Goal: Transaction & Acquisition: Book appointment/travel/reservation

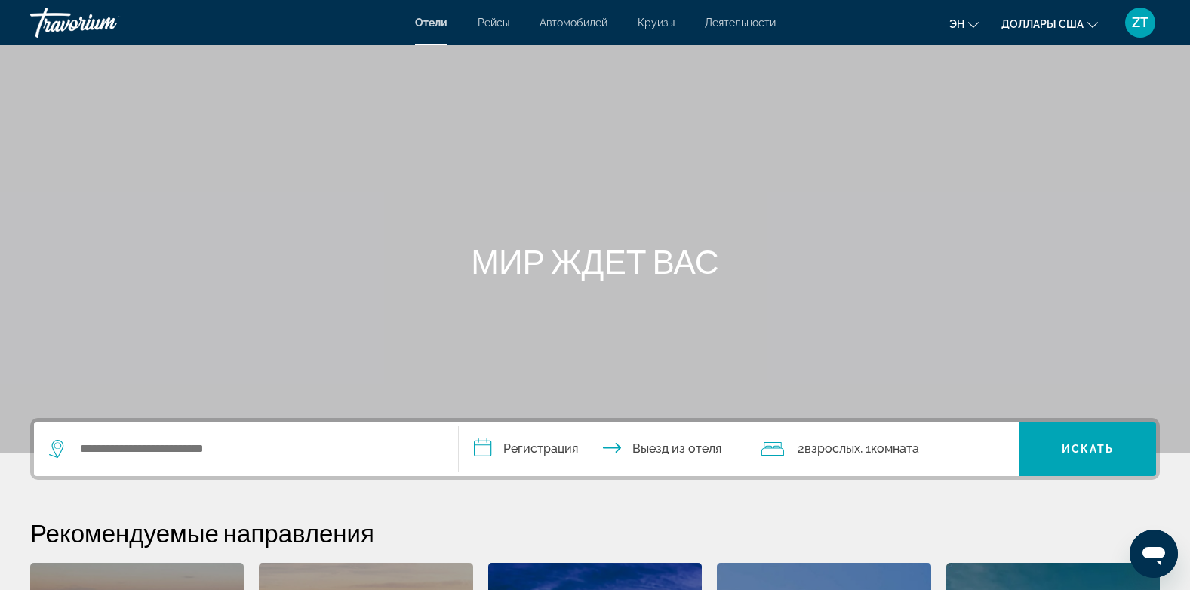
click at [162, 417] on div "Основное содержание" at bounding box center [595, 226] width 1190 height 453
click at [151, 437] on div "Виджет поиска" at bounding box center [246, 449] width 394 height 54
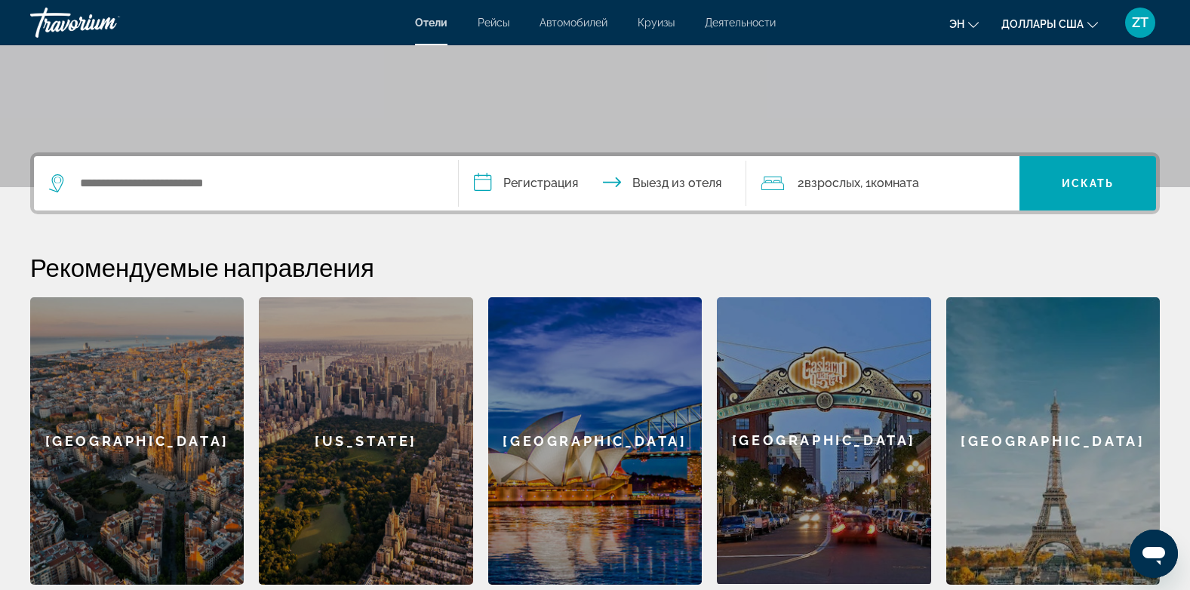
scroll to position [369, 0]
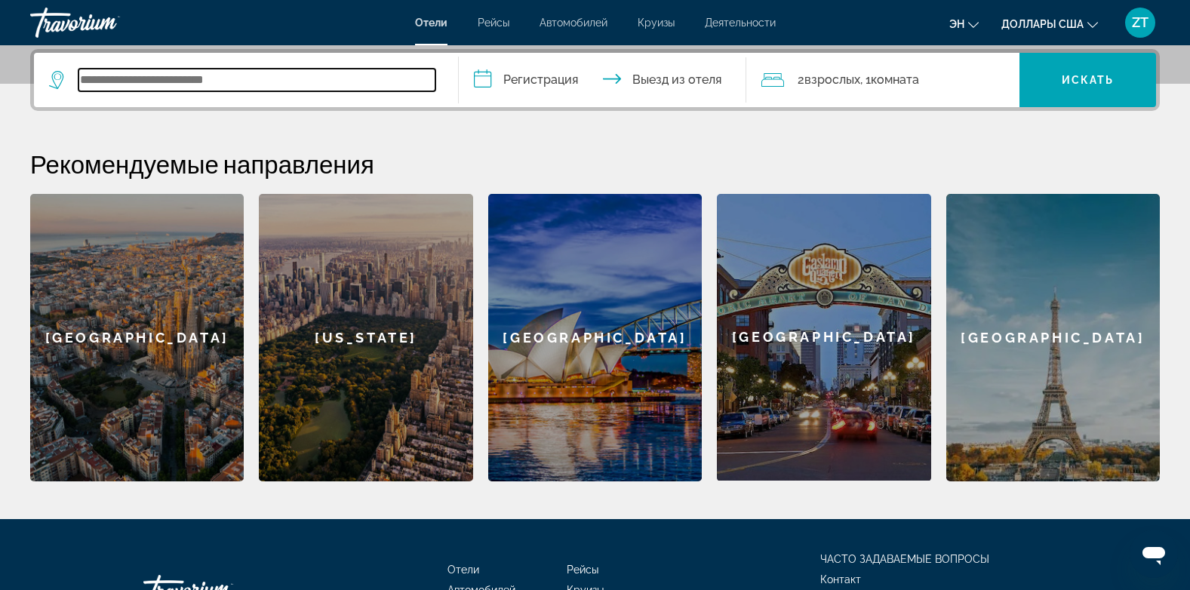
click at [122, 82] on input "Виджет поиска" at bounding box center [257, 80] width 357 height 23
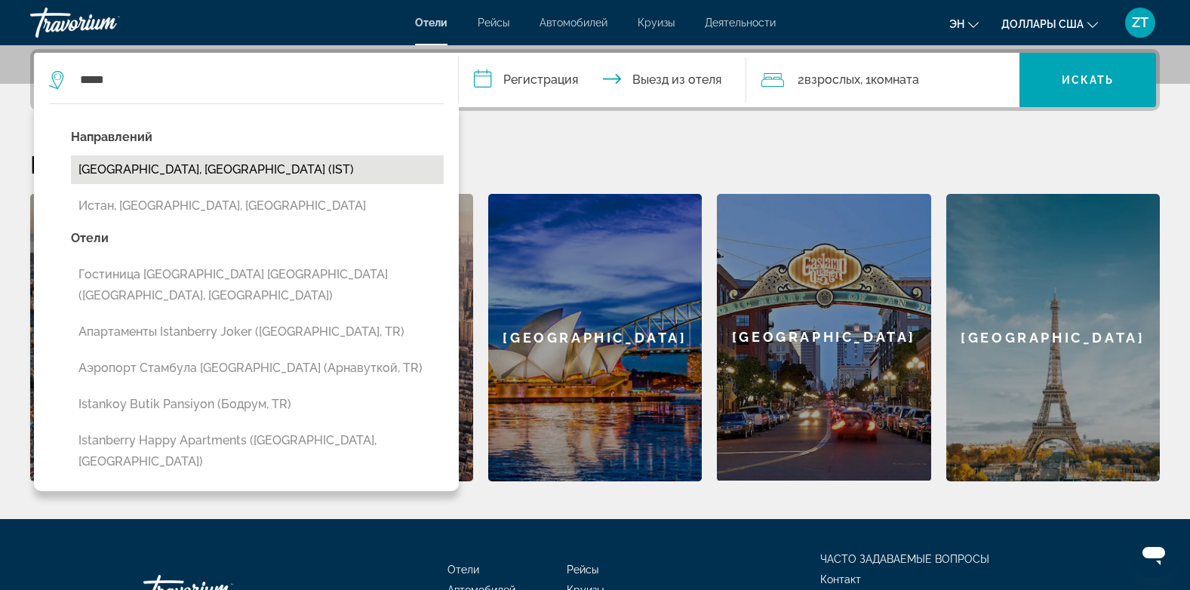
click at [158, 180] on button "[GEOGRAPHIC_DATA], [GEOGRAPHIC_DATA] (IST)" at bounding box center [257, 169] width 373 height 29
type input "**********"
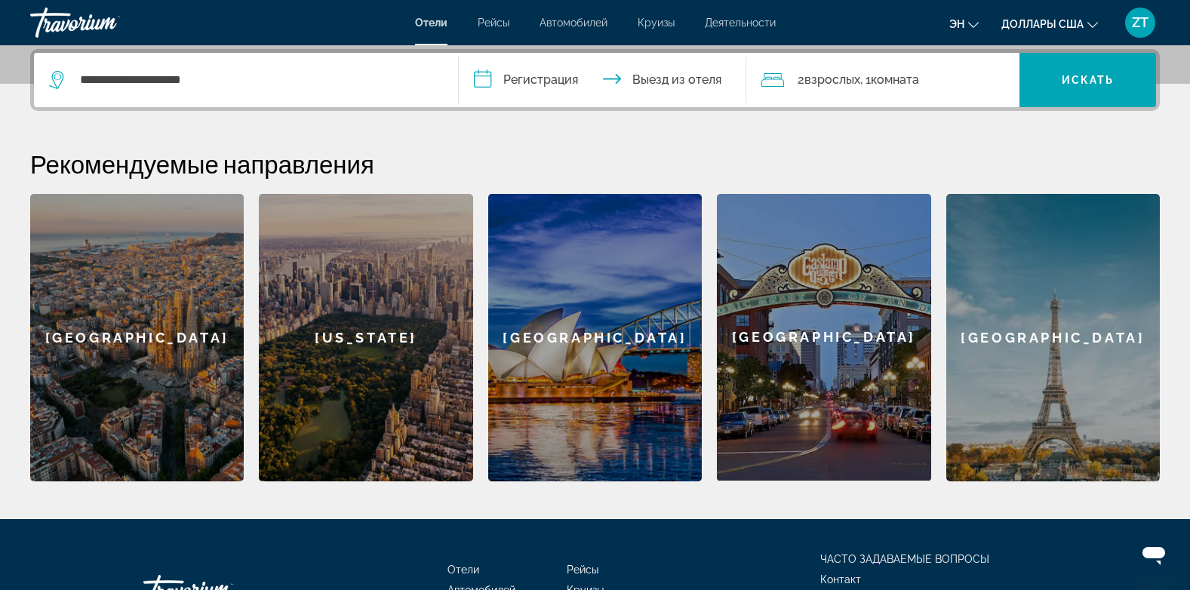
click at [483, 69] on input "**********" at bounding box center [606, 82] width 294 height 59
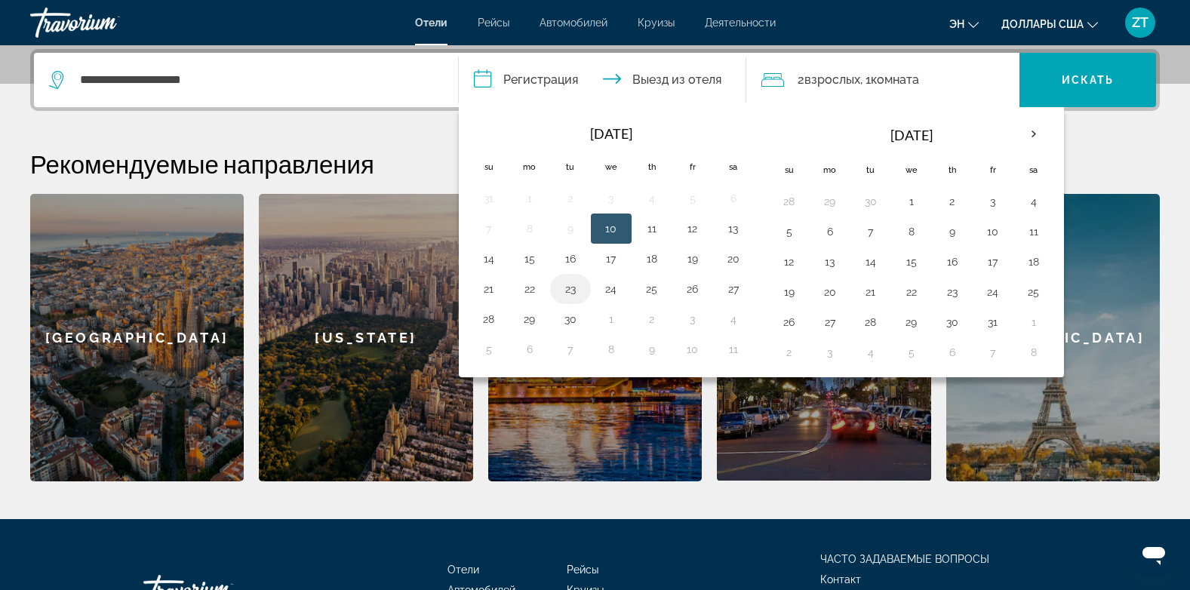
click at [570, 291] on button "23" at bounding box center [571, 289] width 24 height 21
click at [648, 281] on button "25" at bounding box center [652, 289] width 24 height 21
type input "**********"
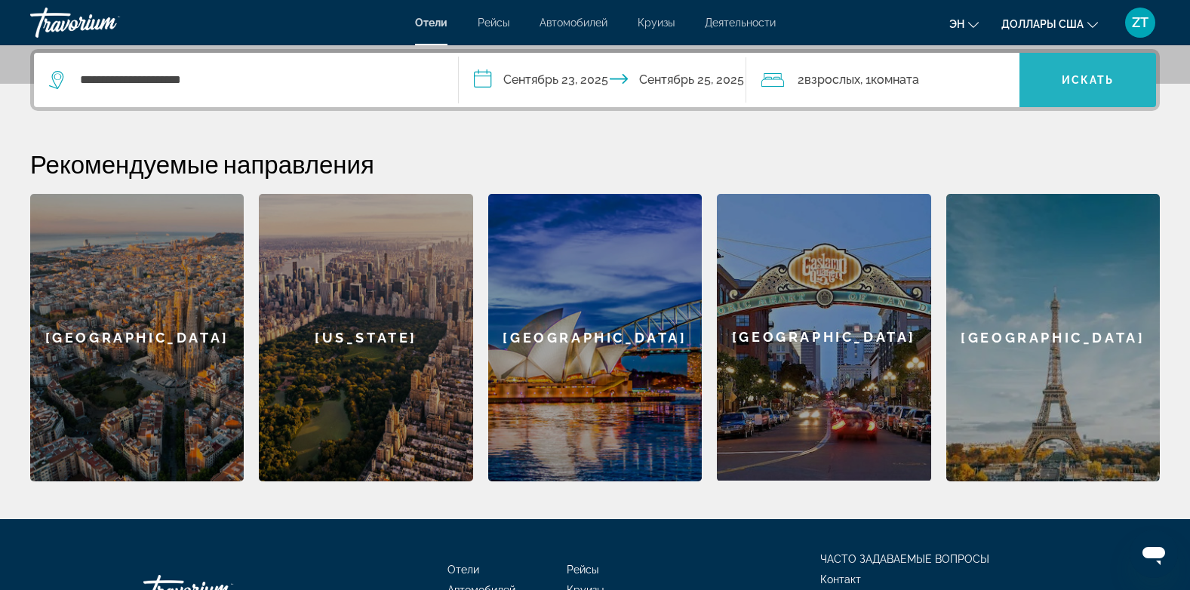
click at [1076, 87] on span "Виджет поиска" at bounding box center [1088, 80] width 137 height 36
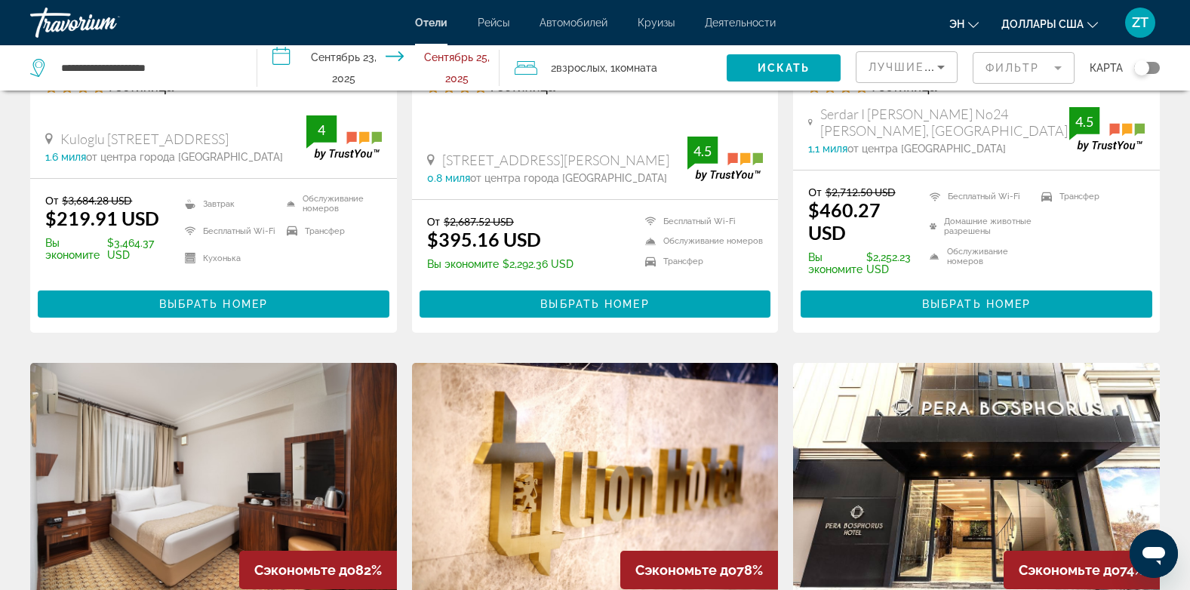
scroll to position [352, 0]
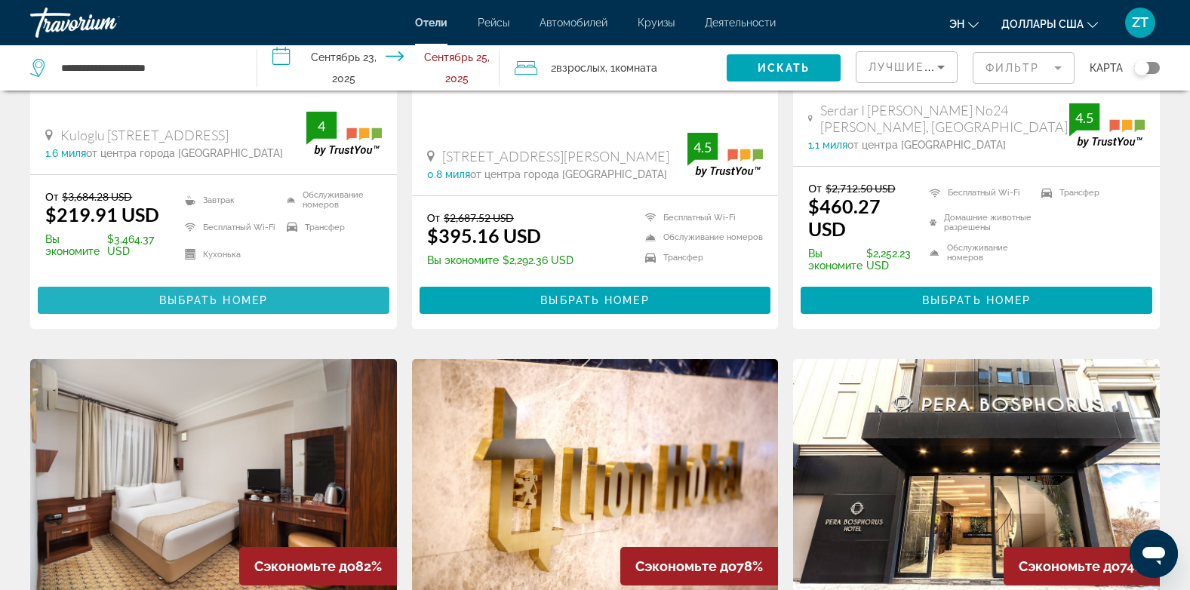
click at [283, 303] on span "Основное содержание" at bounding box center [214, 300] width 352 height 36
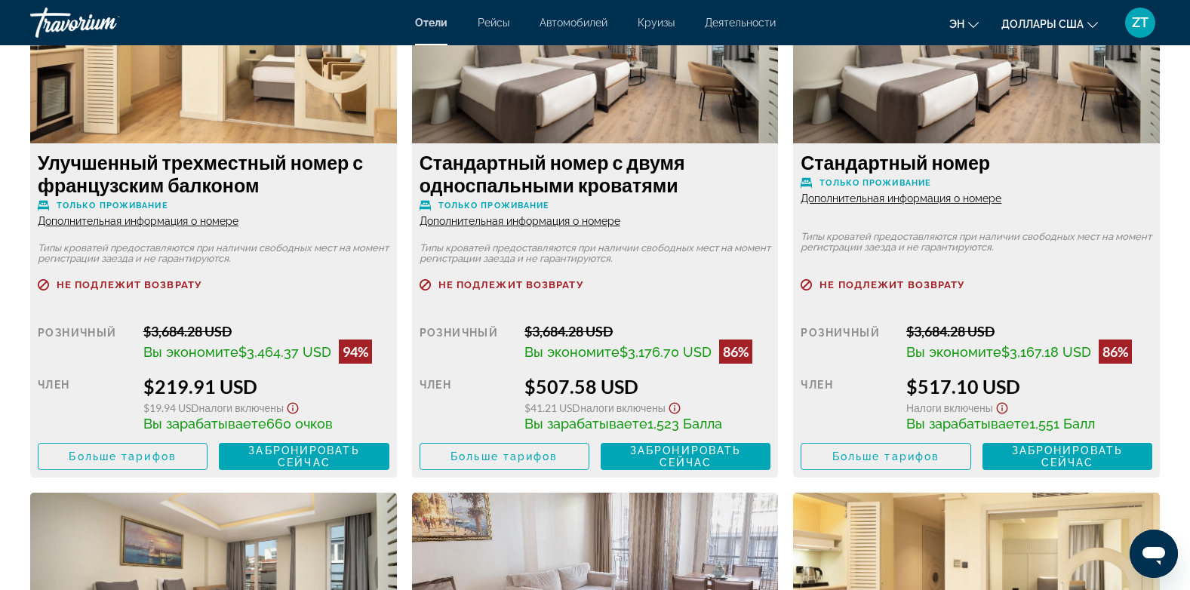
scroll to position [2134, 0]
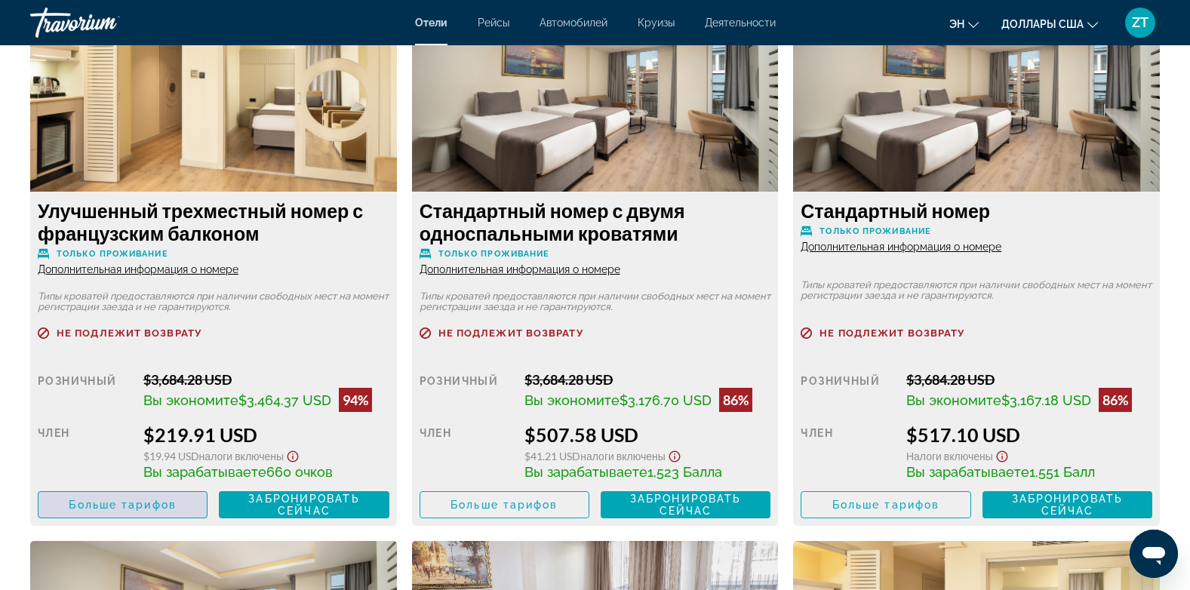
click at [161, 507] on span "Больше тарифов" at bounding box center [122, 505] width 107 height 12
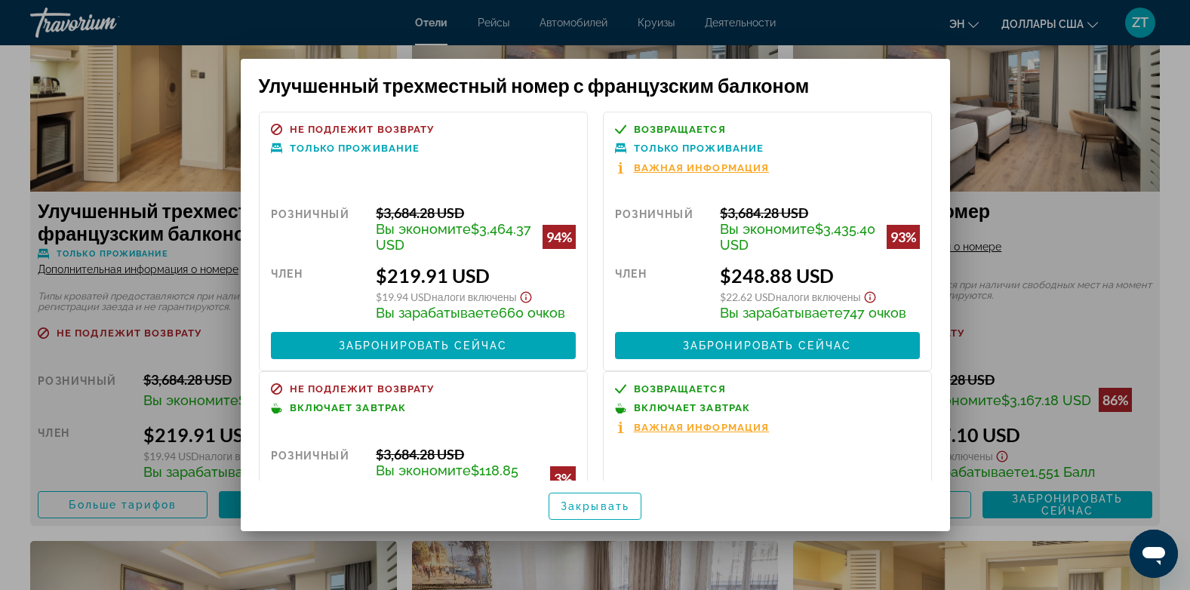
scroll to position [164, 0]
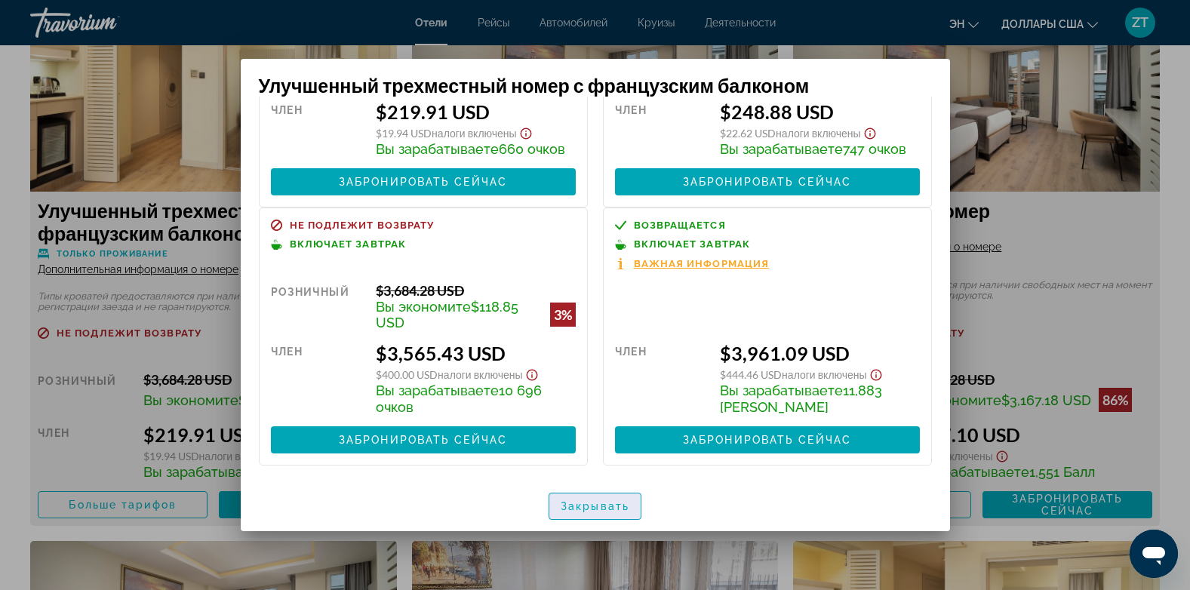
click at [561, 503] on span "Закрывать" at bounding box center [595, 506] width 69 height 12
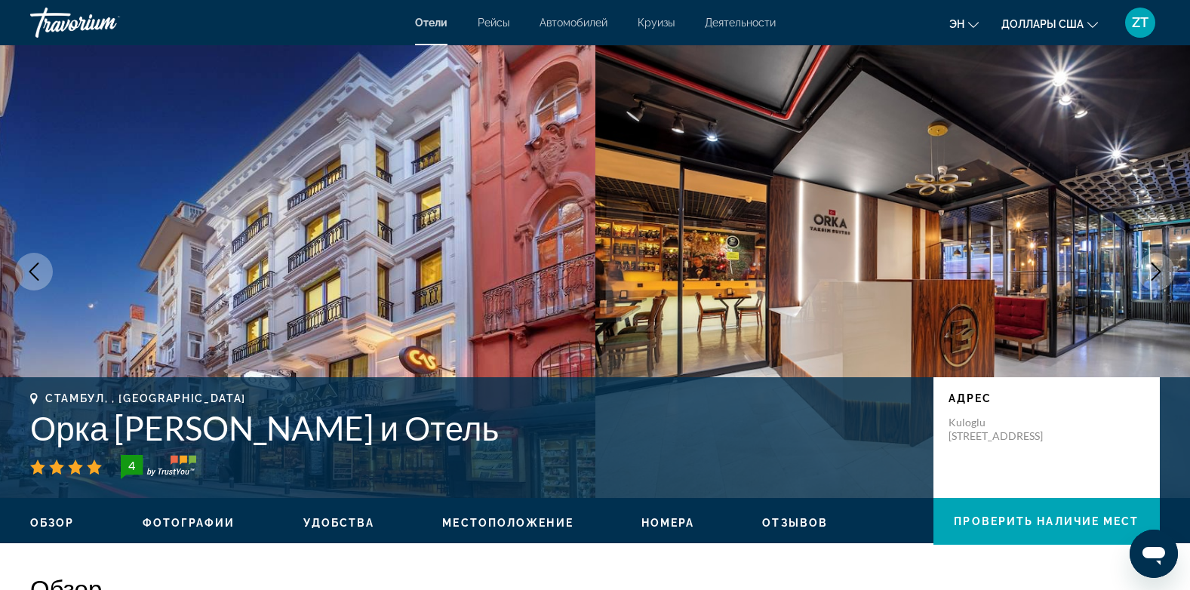
scroll to position [2134, 0]
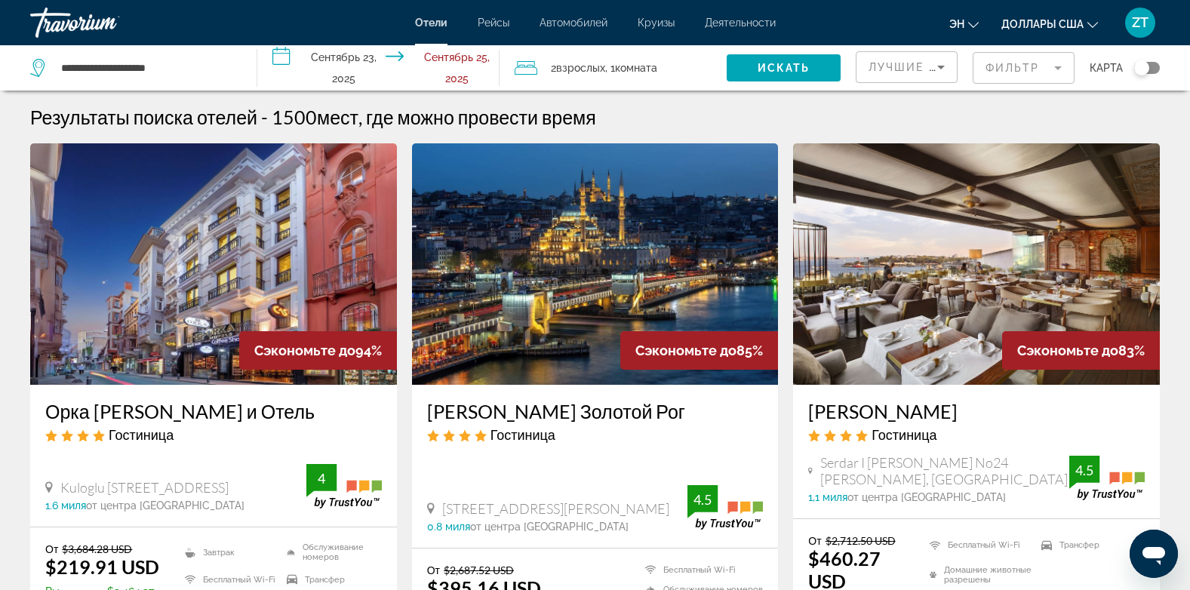
click at [564, 277] on img "Основное содержание" at bounding box center [595, 264] width 367 height 242
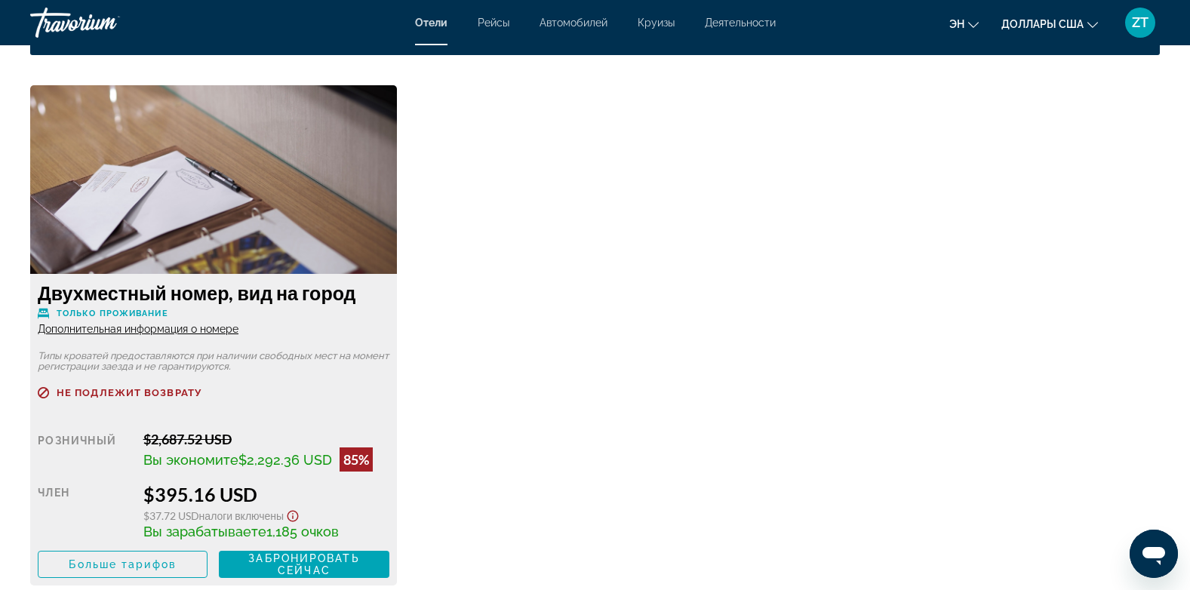
scroll to position [2018, 0]
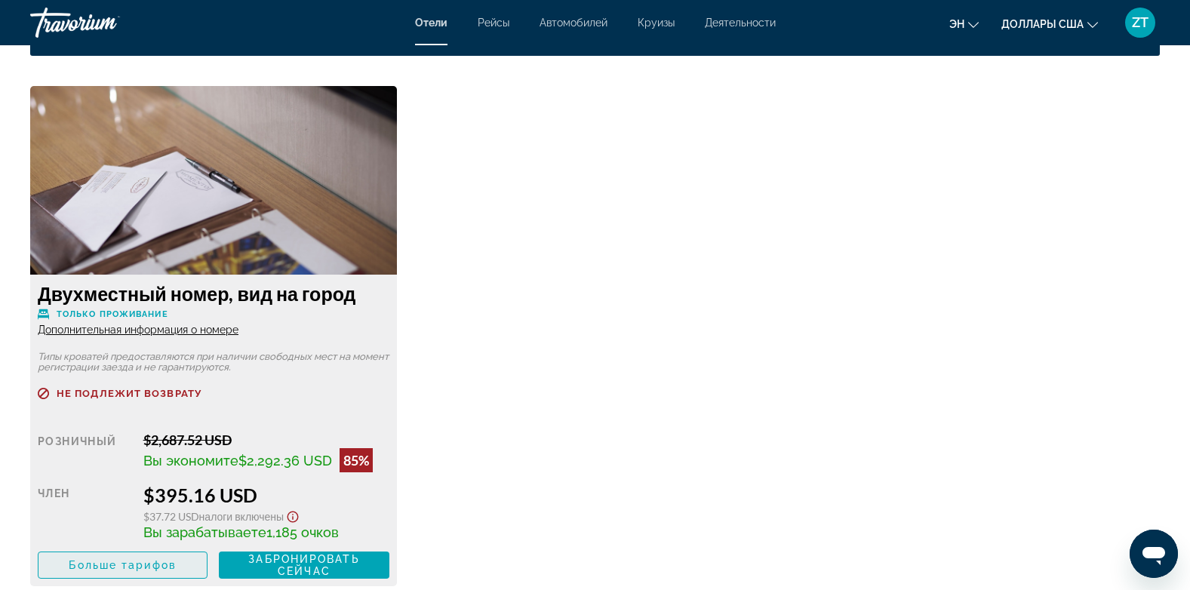
click at [152, 558] on span "Основное содержание" at bounding box center [122, 565] width 168 height 36
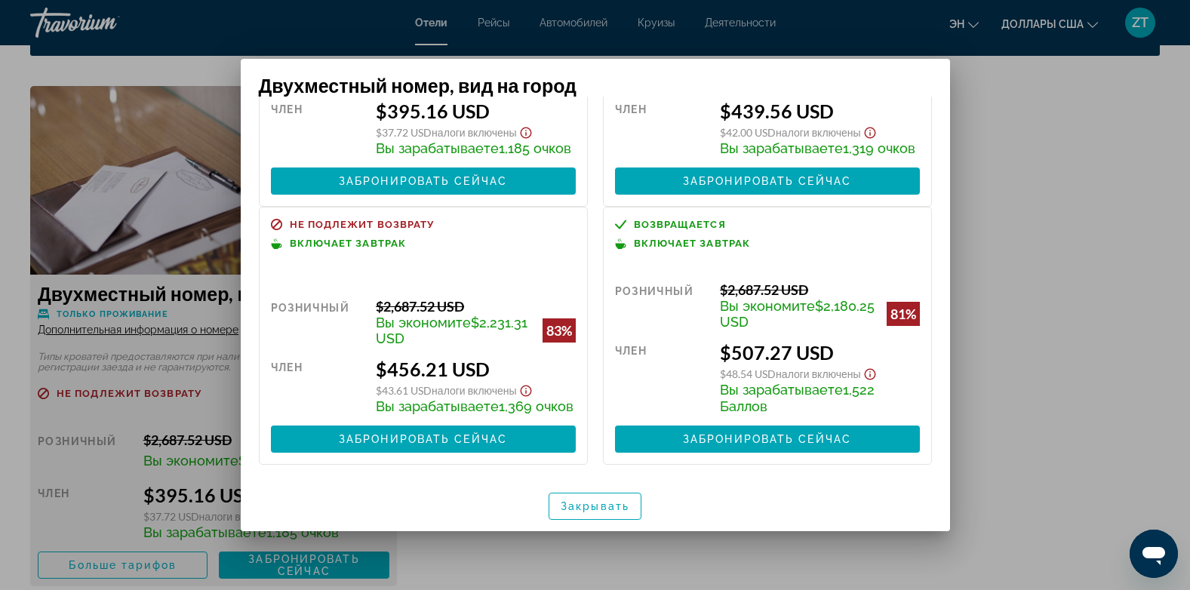
scroll to position [178, 0]
click at [577, 516] on span "button" at bounding box center [595, 506] width 91 height 36
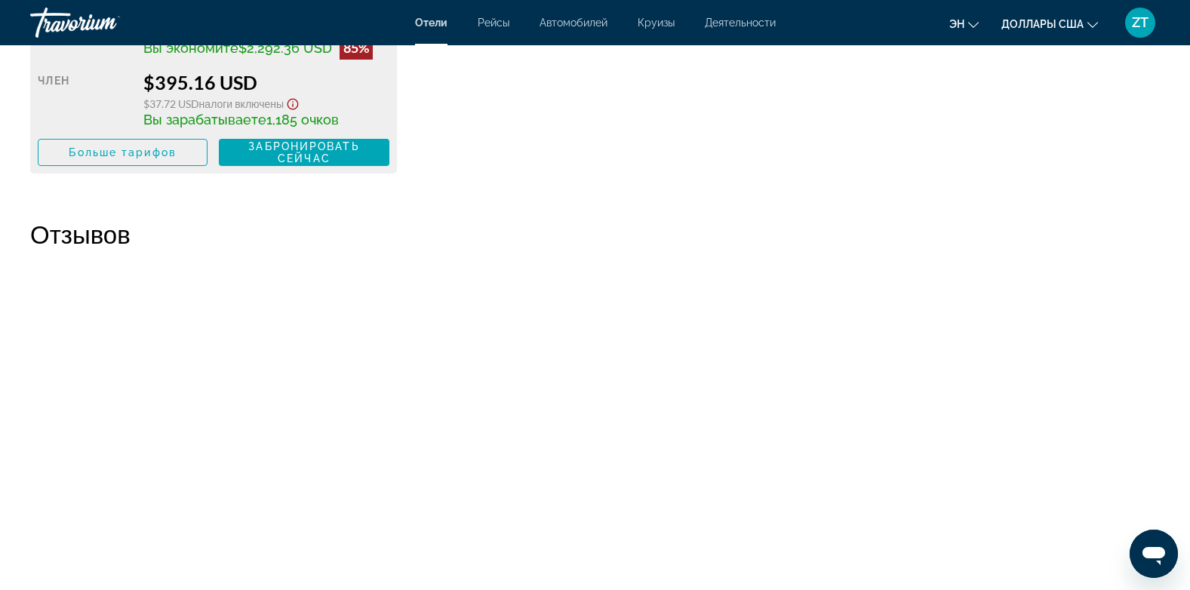
scroll to position [2948, 0]
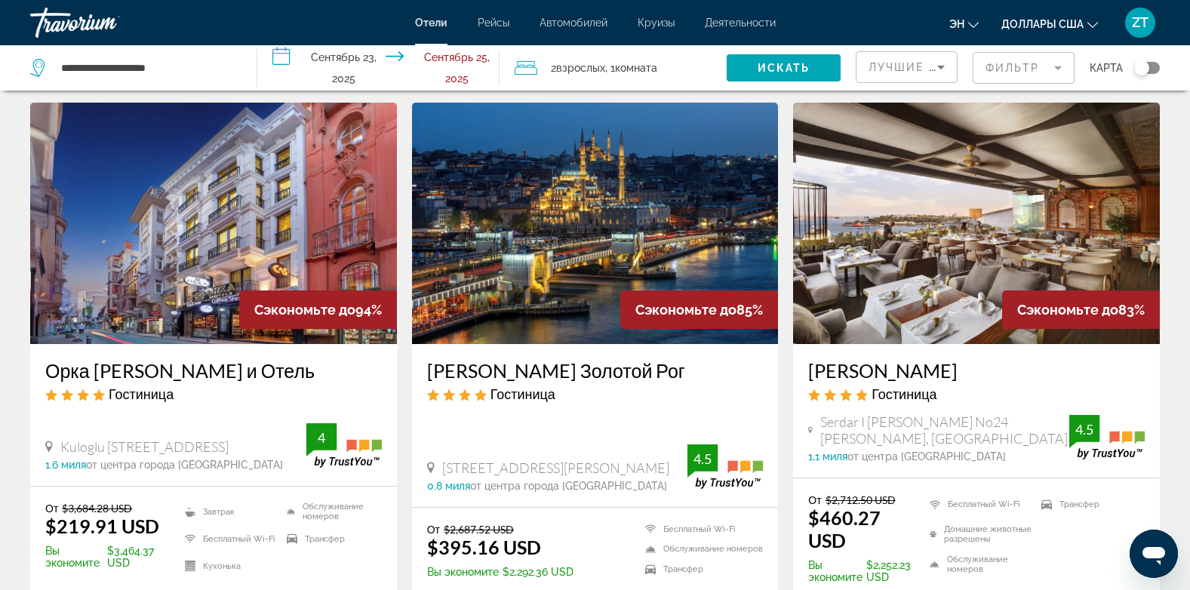
scroll to position [43, 0]
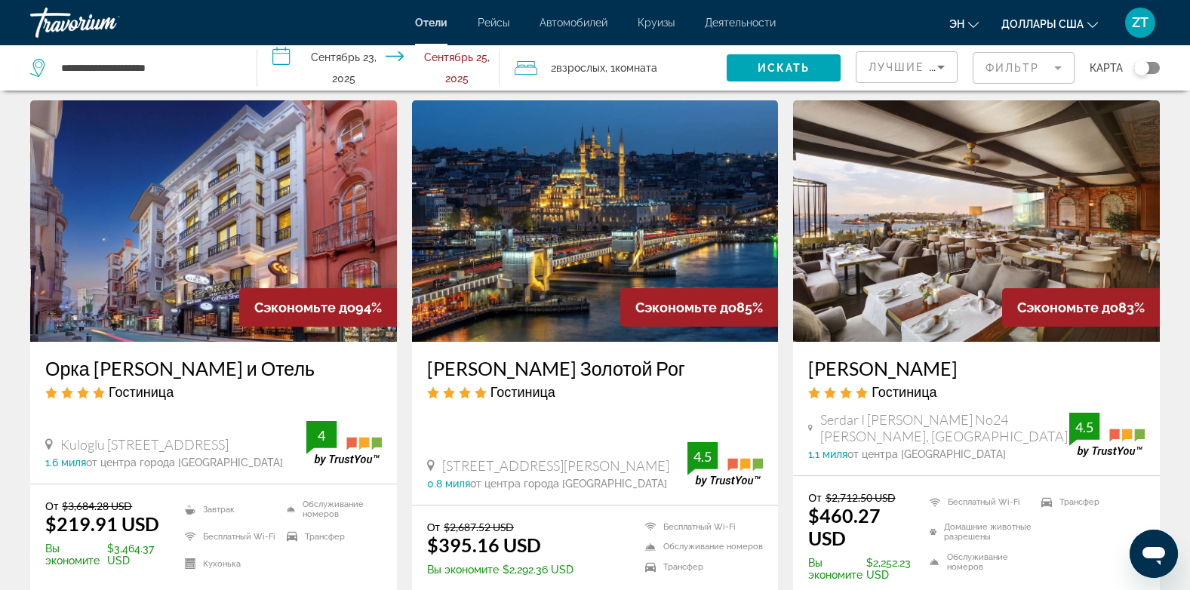
click at [940, 57] on div "Лучшие предложения" at bounding box center [907, 73] width 76 height 42
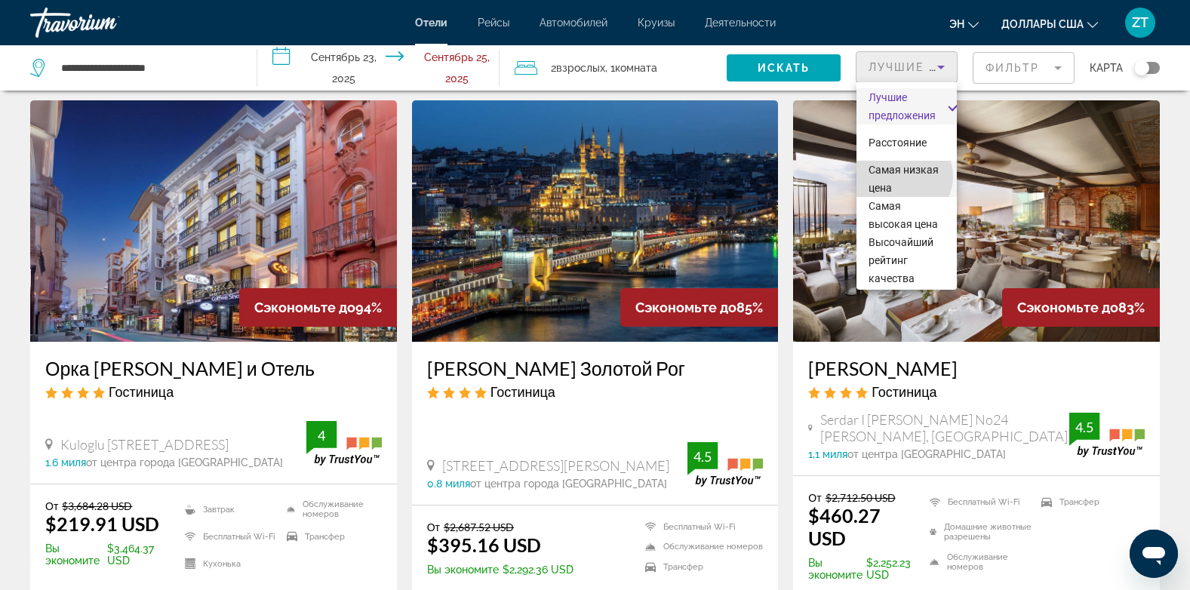
click at [903, 177] on span "Самая низкая цена" at bounding box center [907, 179] width 76 height 36
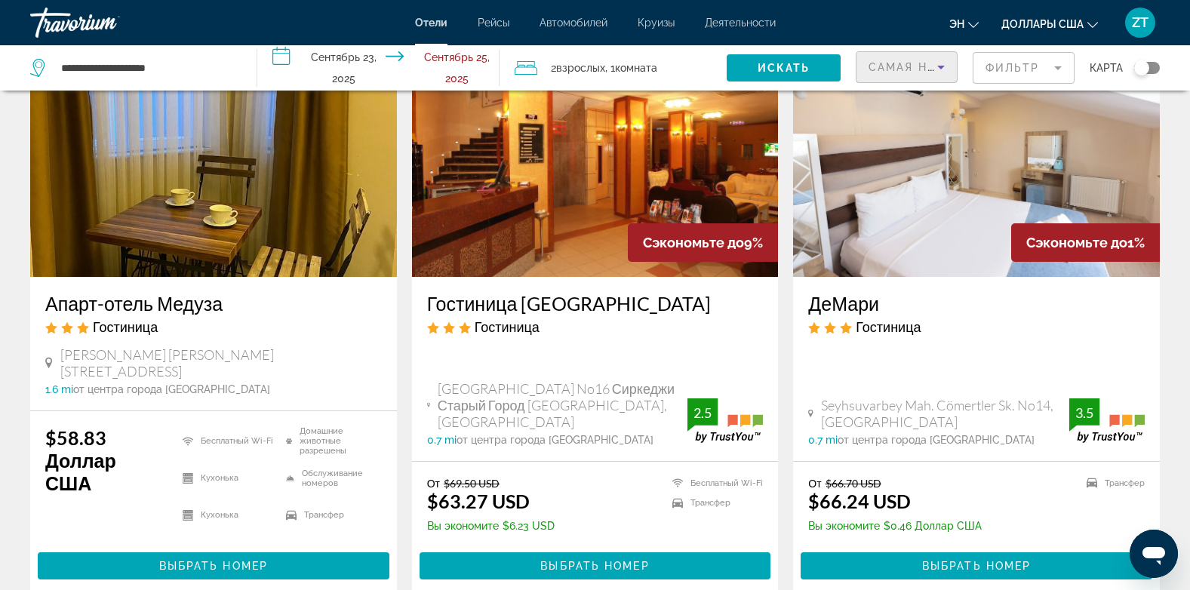
scroll to position [106, 0]
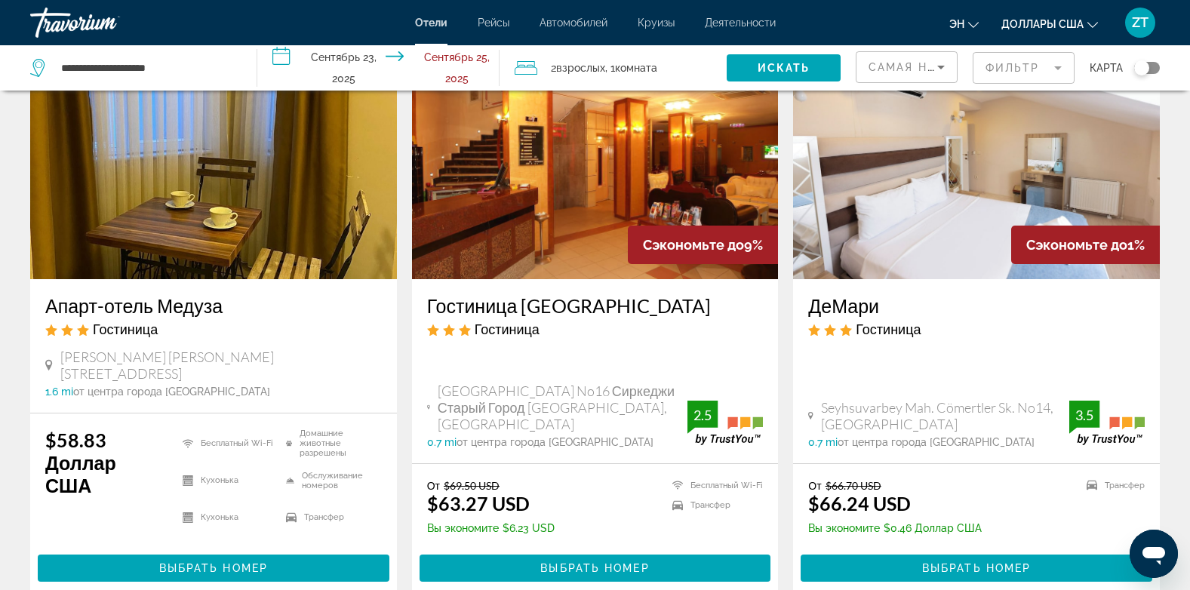
click at [1004, 54] on mat-form-field "Фильтр" at bounding box center [1024, 68] width 102 height 32
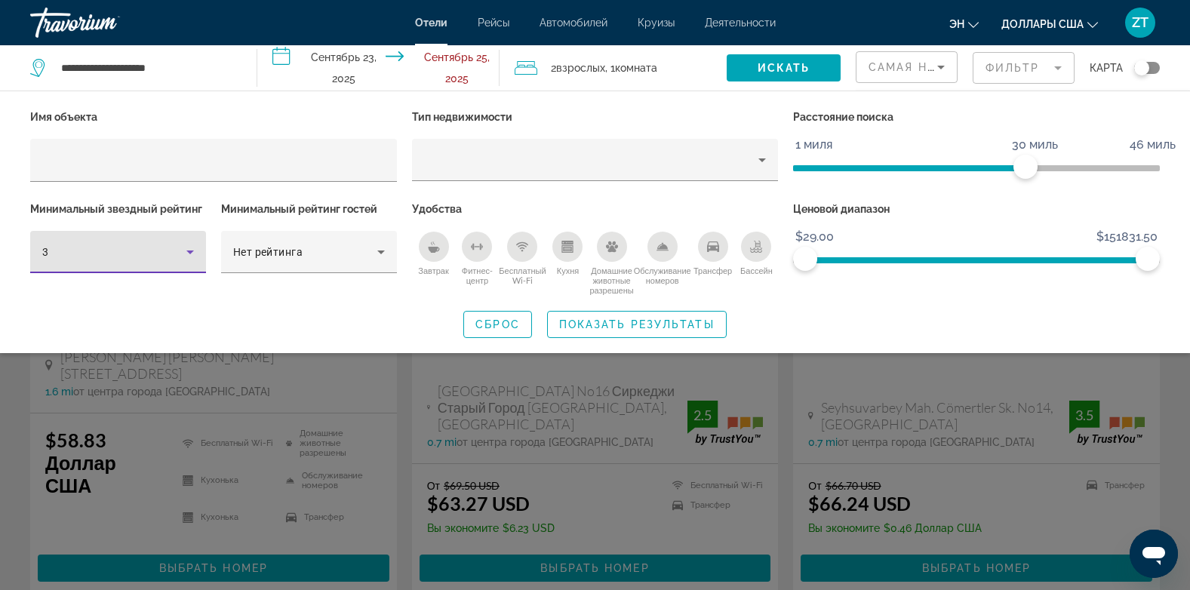
click at [166, 251] on div "3" at bounding box center [114, 252] width 144 height 18
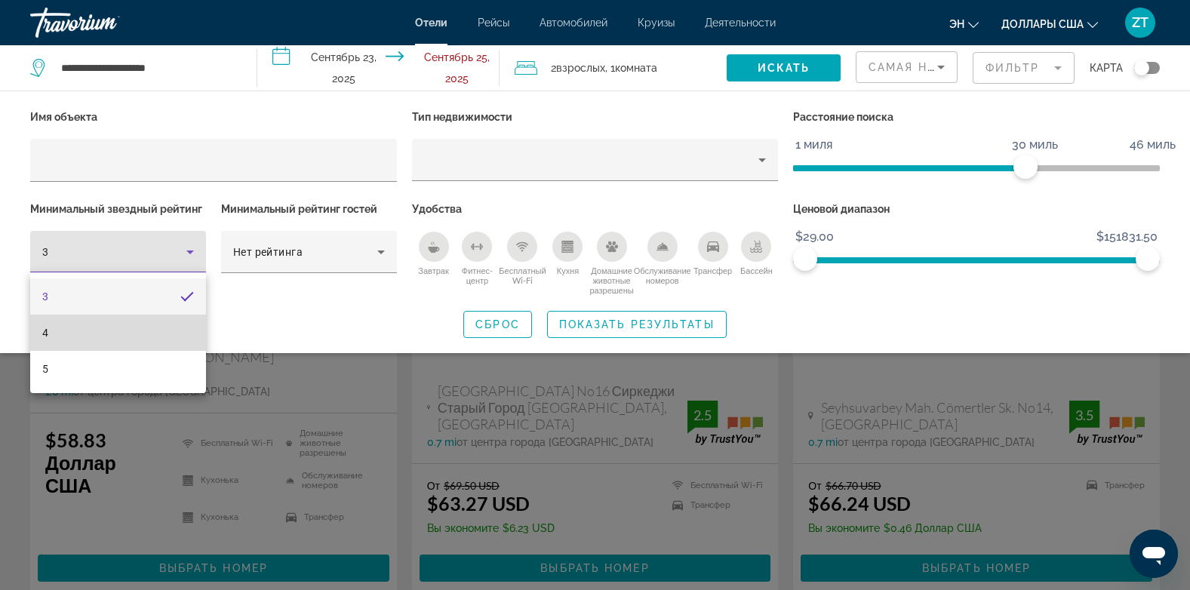
click at [122, 334] on mat-option "4" at bounding box center [118, 333] width 176 height 36
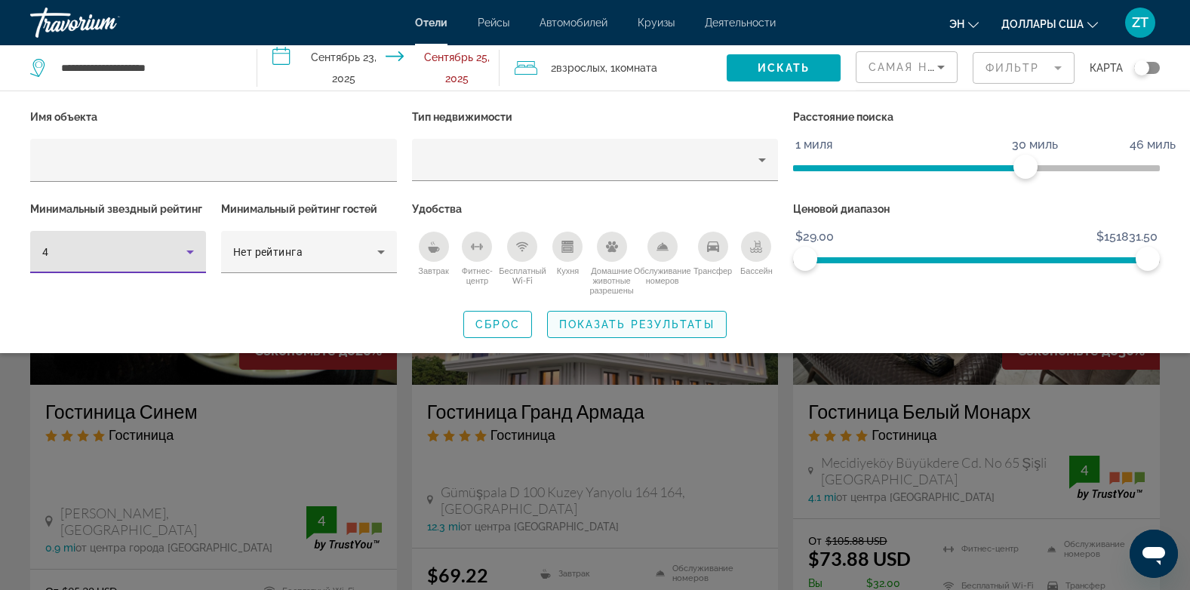
click at [677, 316] on span "Виджет поиска" at bounding box center [637, 324] width 178 height 36
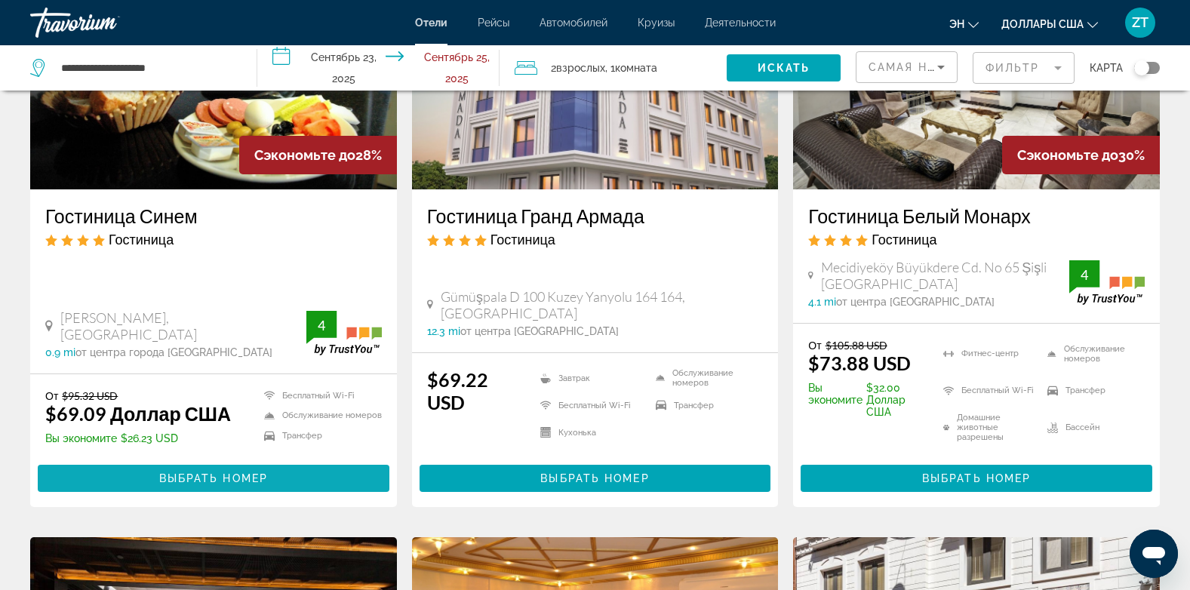
scroll to position [196, 0]
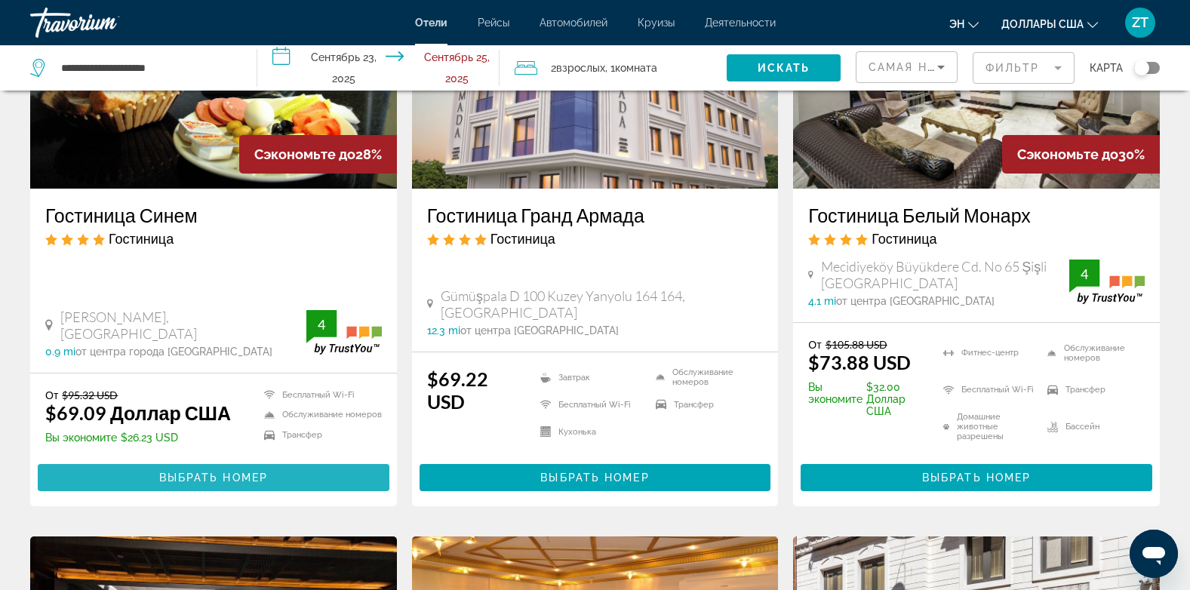
click at [194, 476] on span "Выбрать номер" at bounding box center [213, 478] width 109 height 12
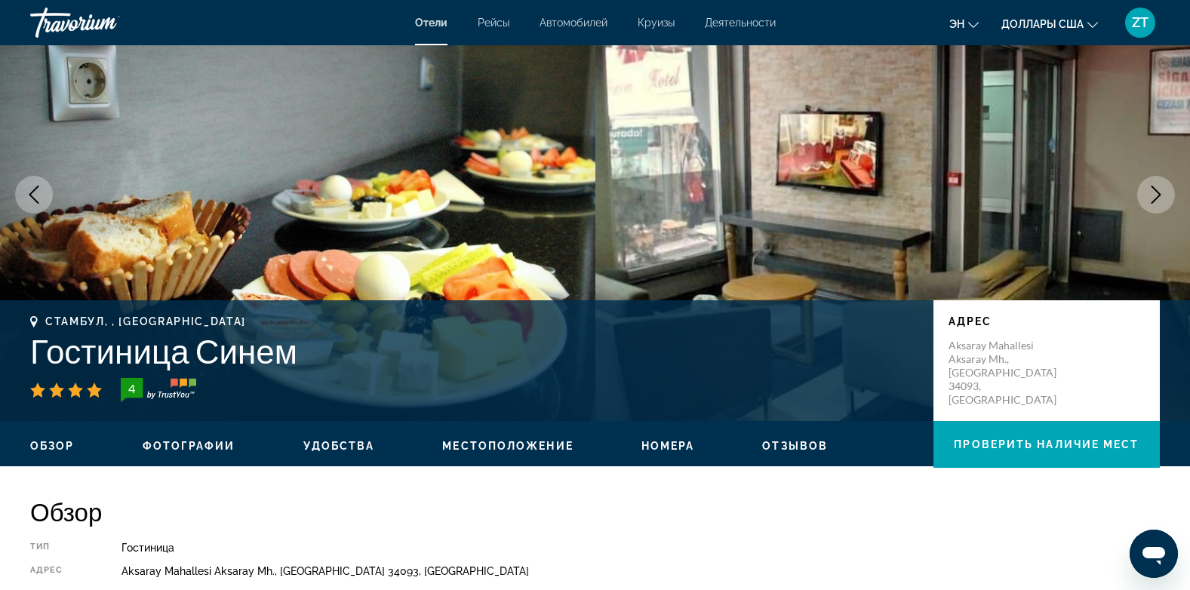
scroll to position [60, 0]
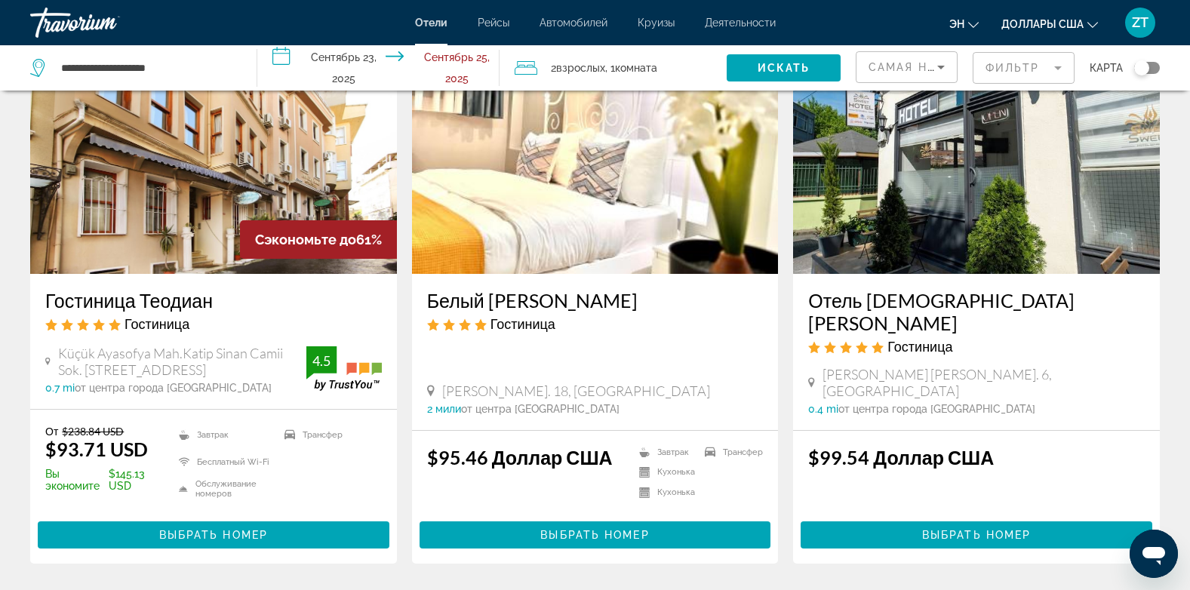
scroll to position [1278, 0]
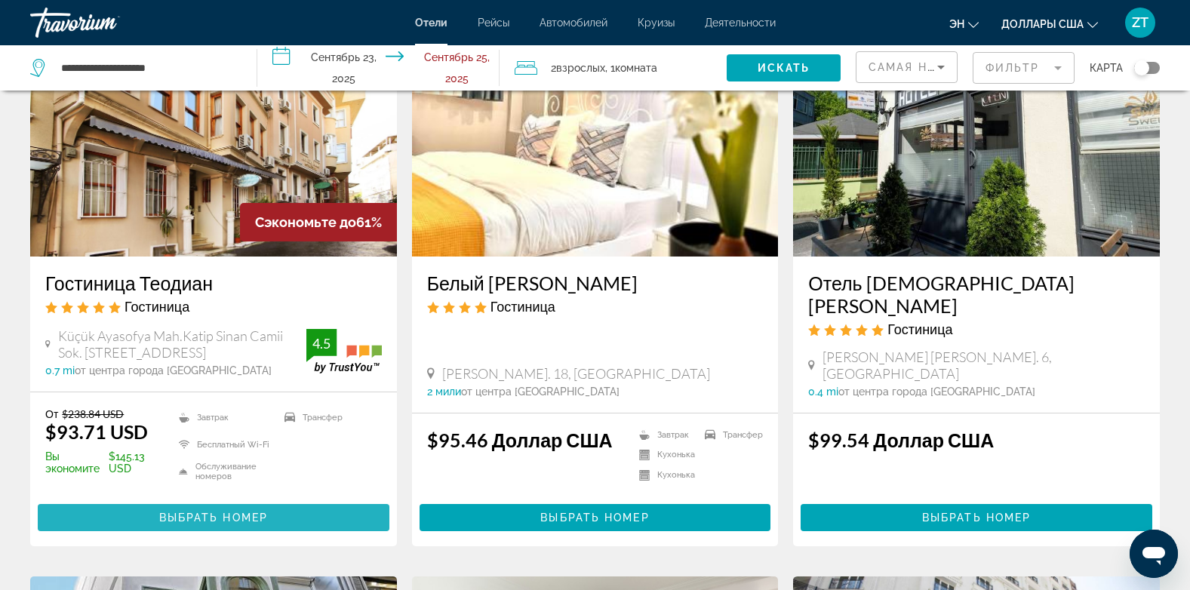
click at [222, 528] on span "Основное содержание" at bounding box center [214, 518] width 352 height 36
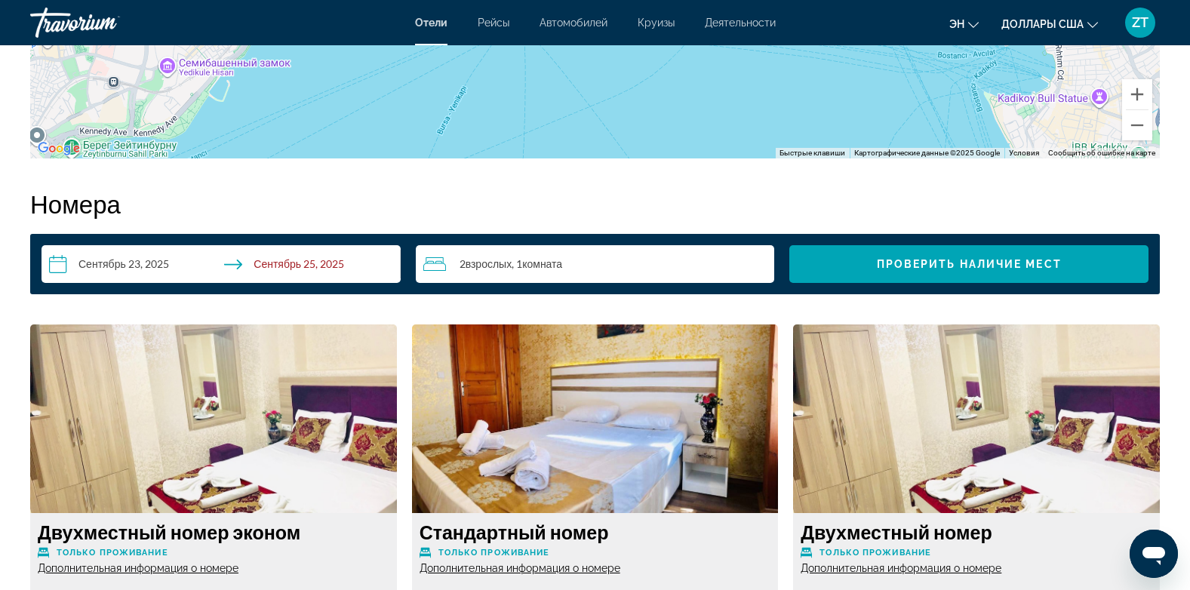
scroll to position [1759, 0]
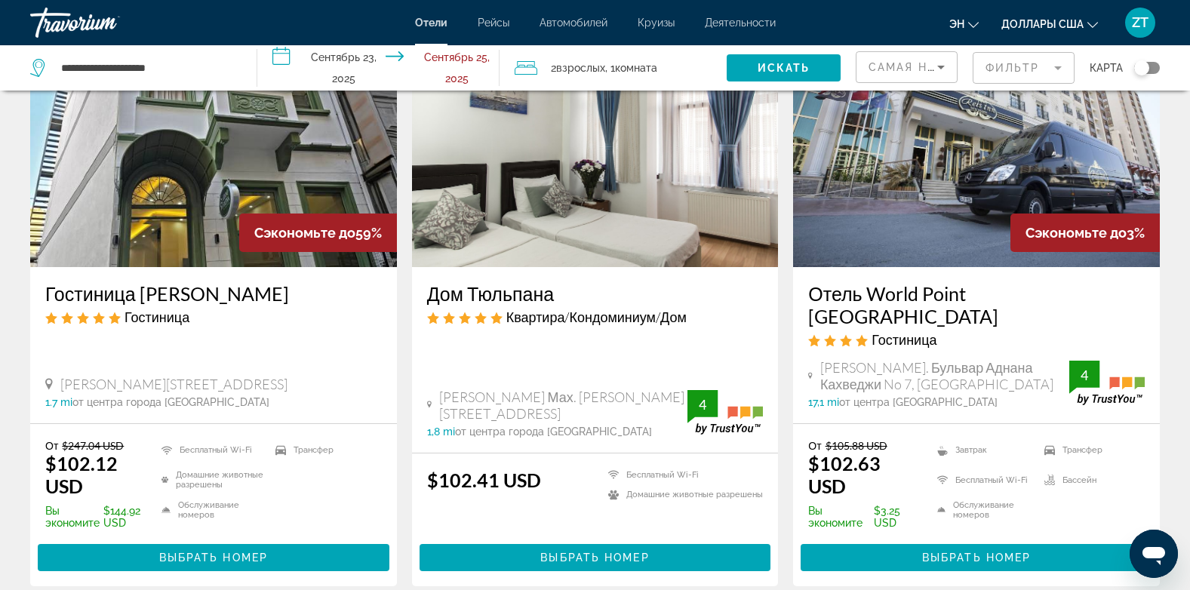
scroll to position [1829, 0]
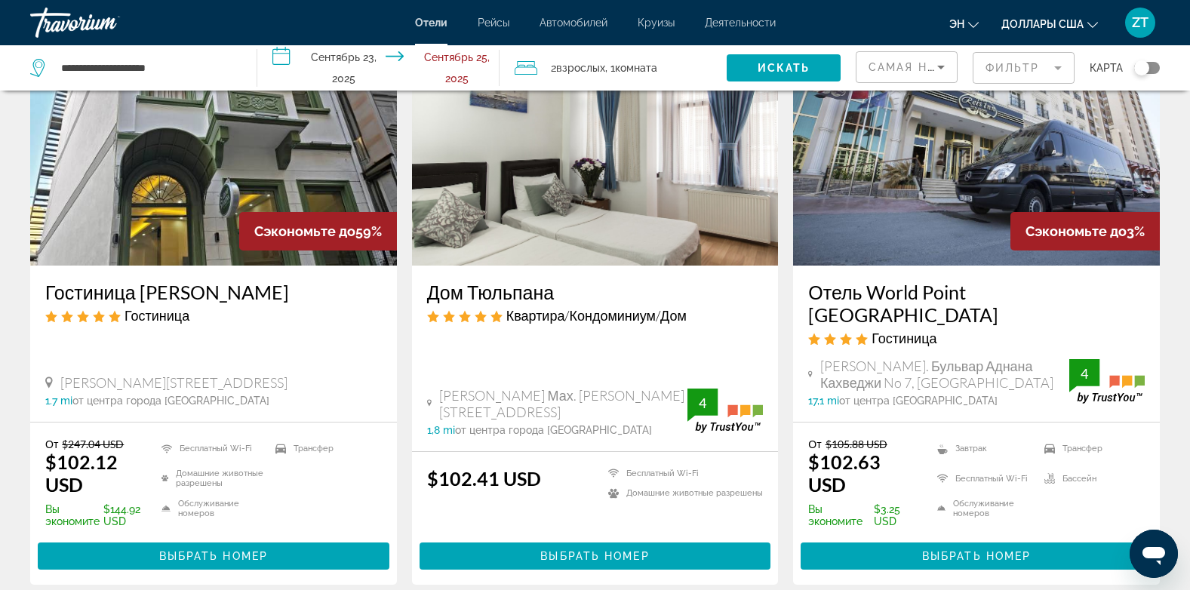
click at [163, 193] on img "Основное содержание" at bounding box center [213, 145] width 367 height 242
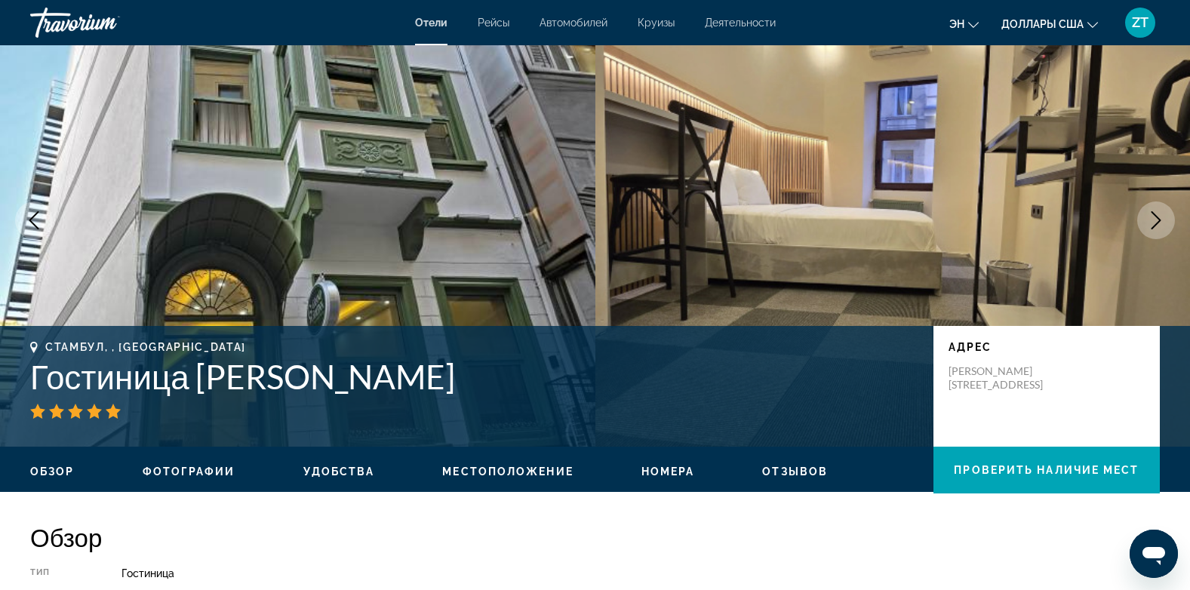
scroll to position [51, 0]
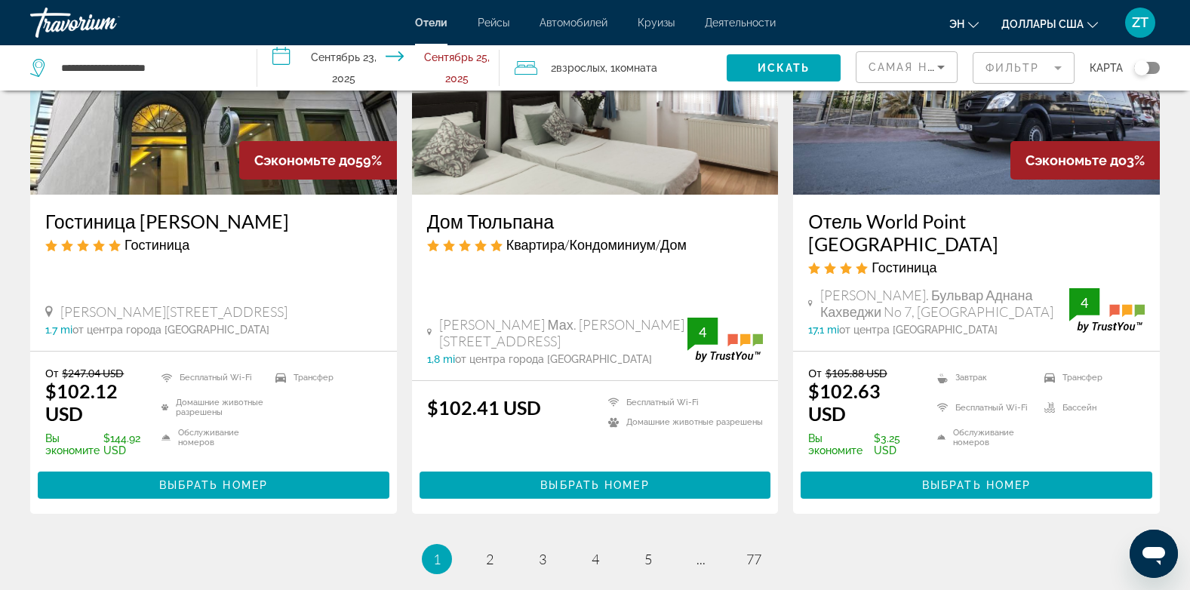
scroll to position [1895, 0]
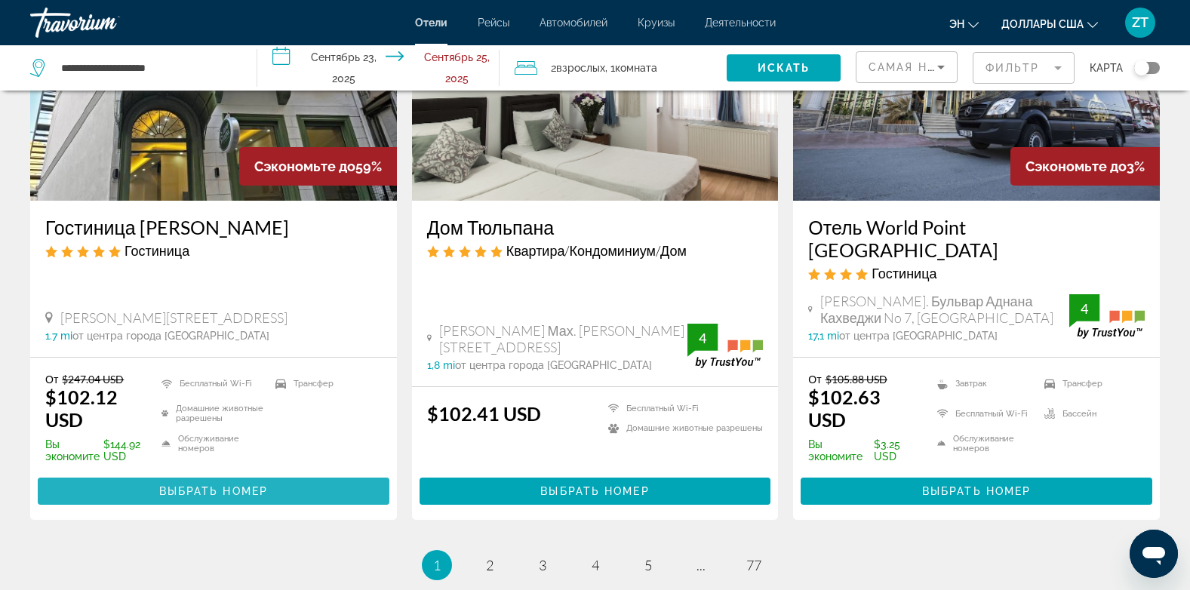
click at [276, 473] on span "Основное содержание" at bounding box center [214, 491] width 352 height 36
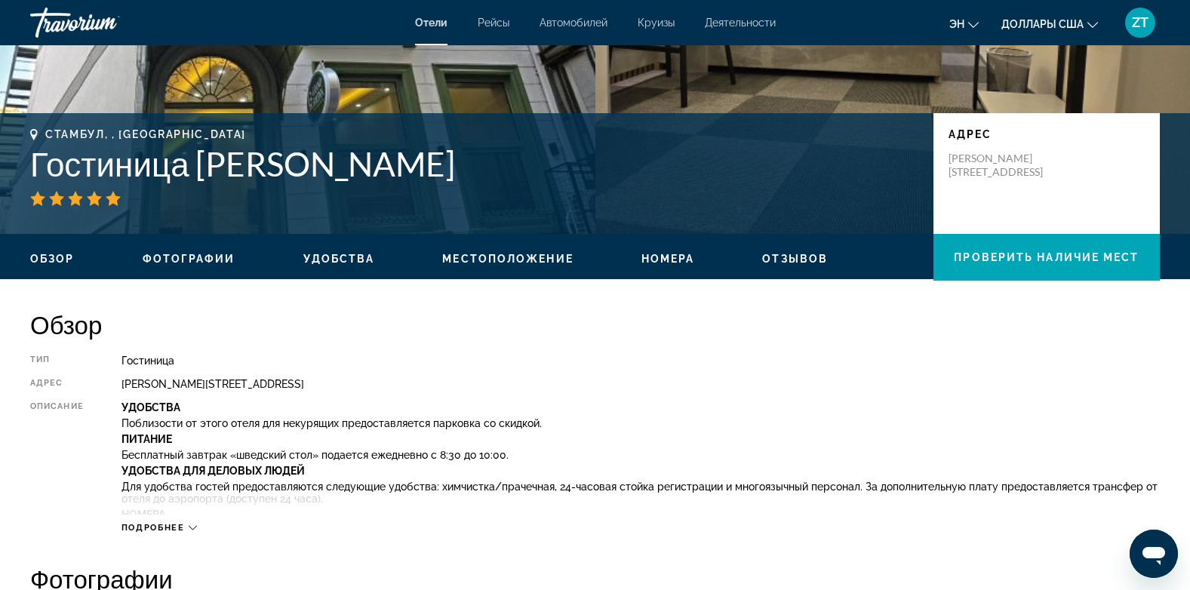
scroll to position [266, 0]
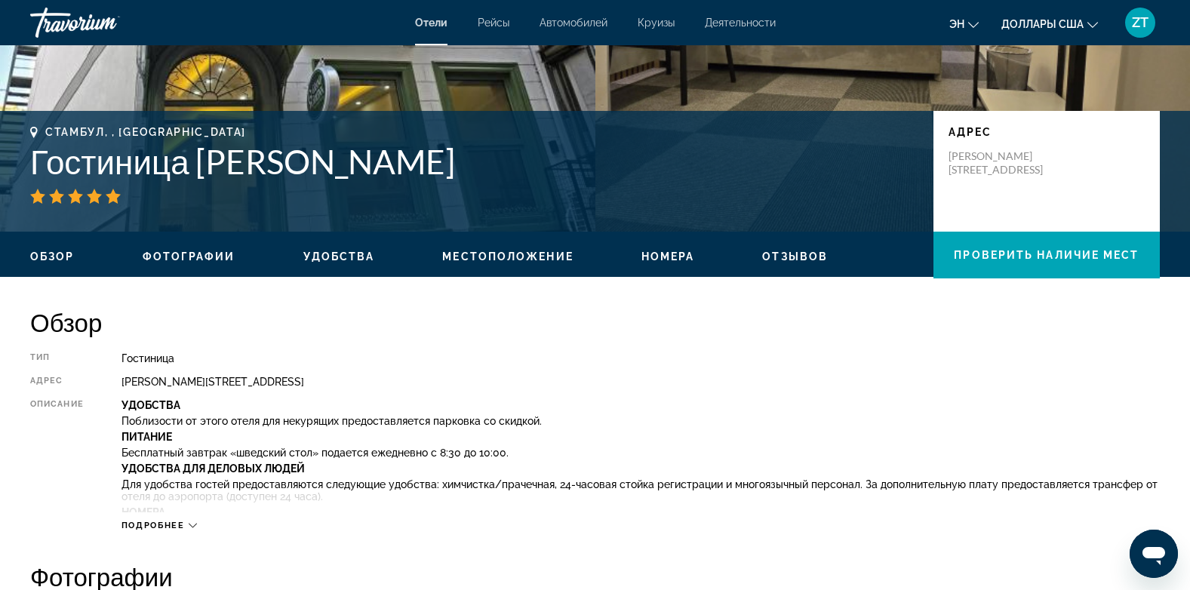
click at [165, 522] on span "Подробнее" at bounding box center [153, 526] width 63 height 10
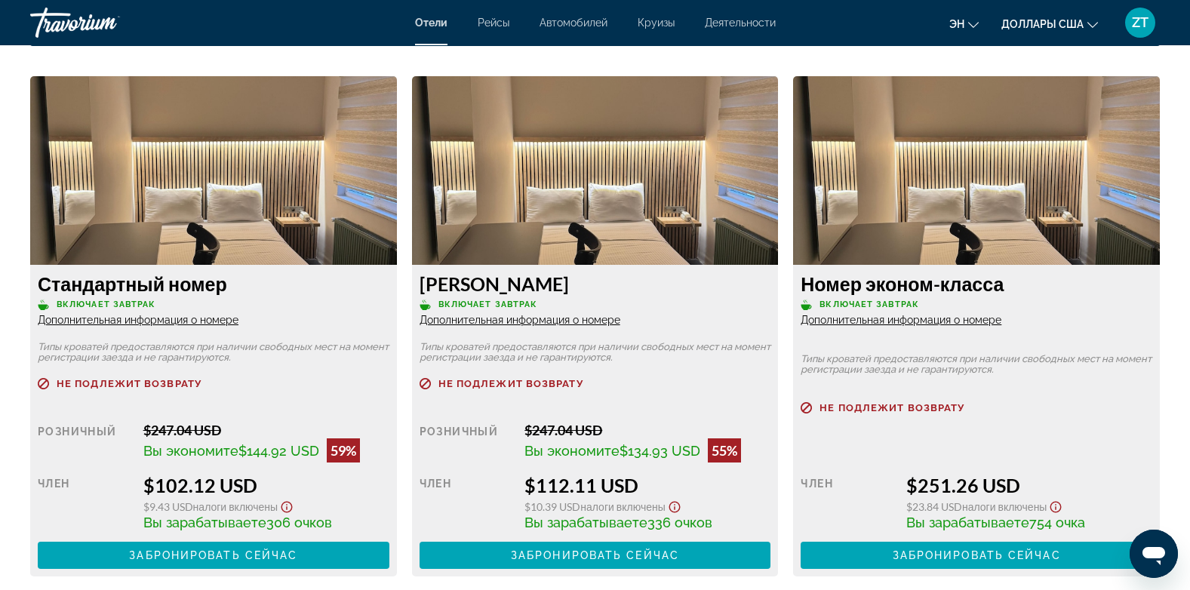
scroll to position [2685, 0]
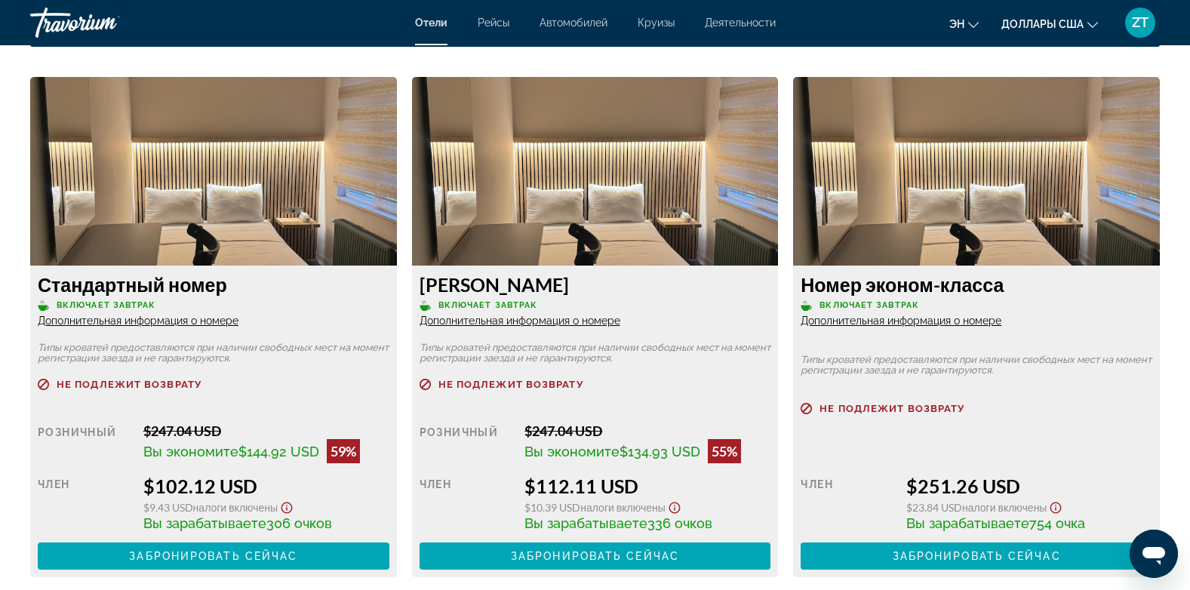
click at [479, 322] on span "Дополнительная информация о номере" at bounding box center [520, 321] width 201 height 12
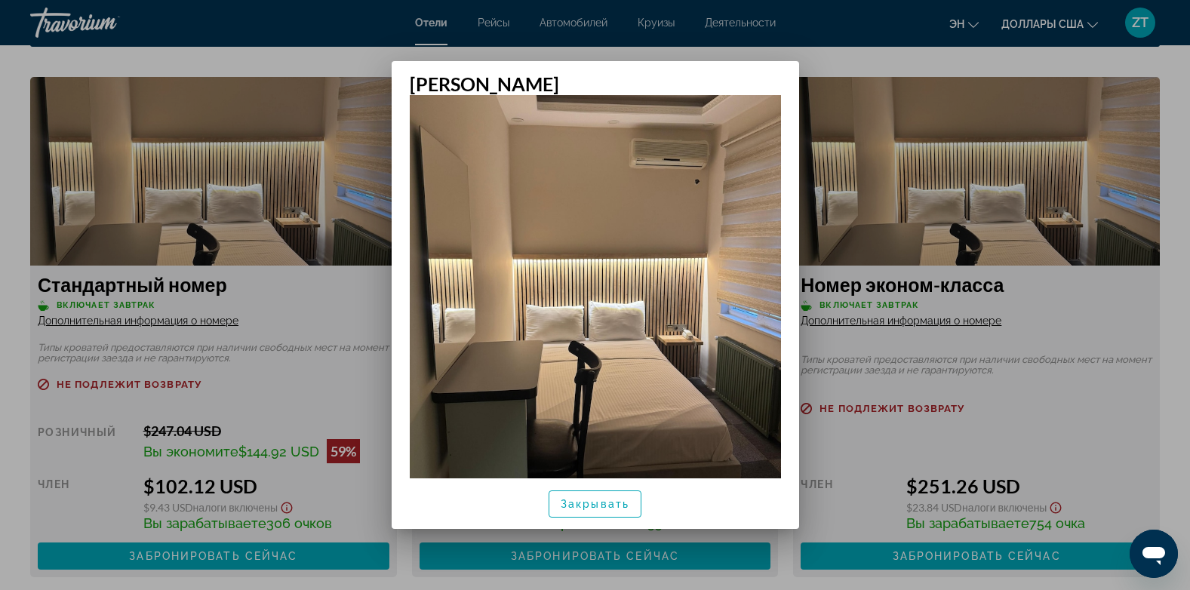
scroll to position [171, 0]
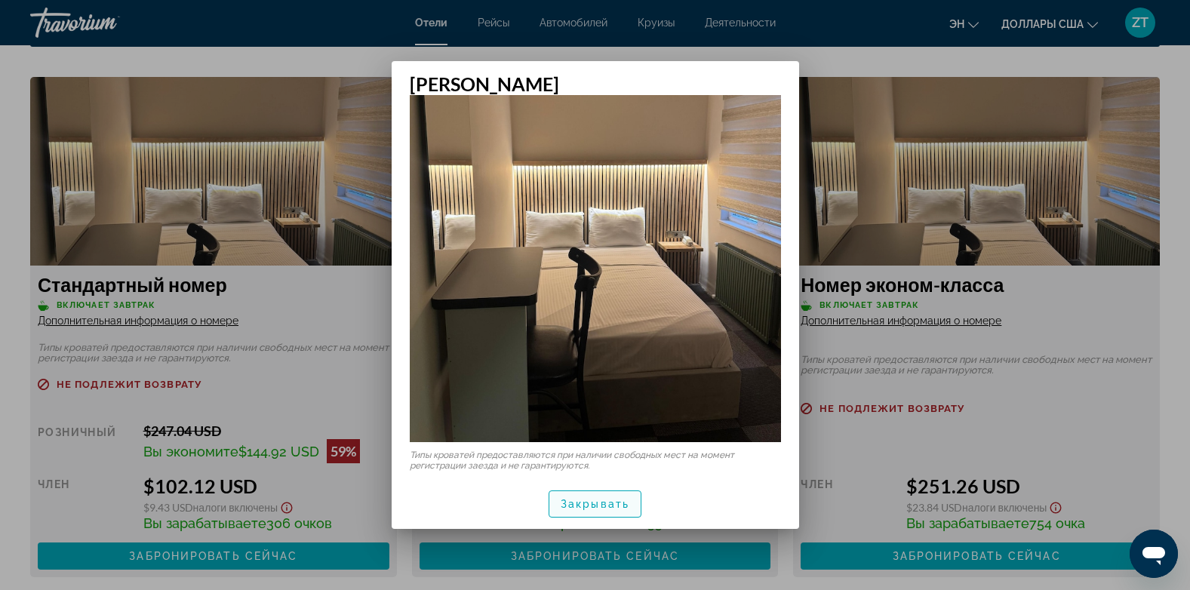
click at [578, 507] on span "Закрывать" at bounding box center [595, 504] width 69 height 12
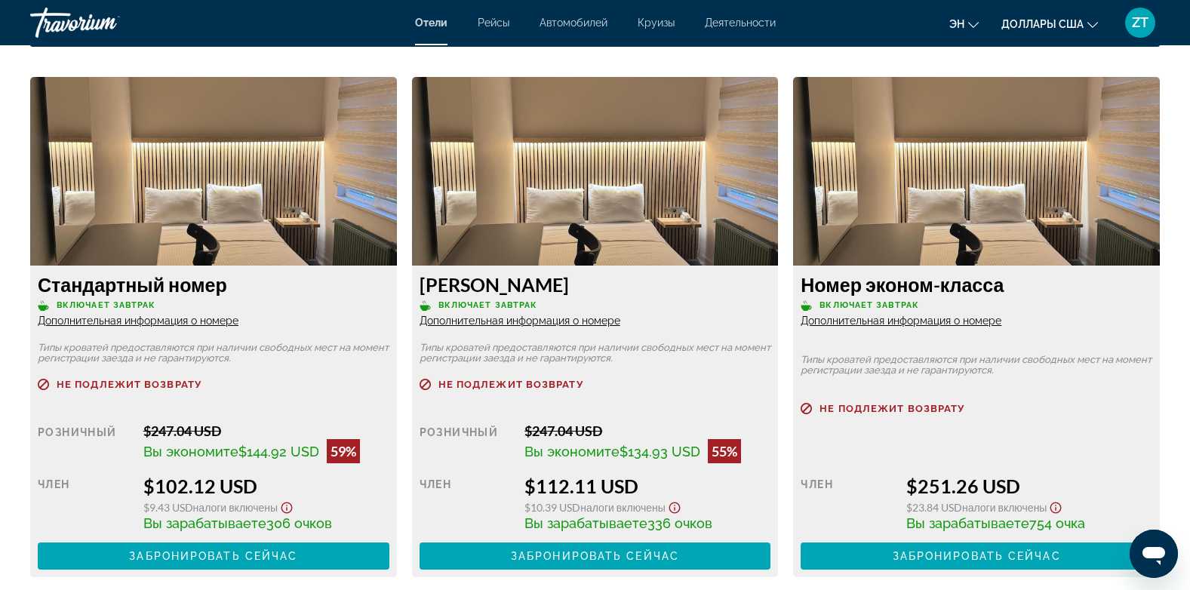
scroll to position [2685, 0]
click at [120, 318] on span "Дополнительная информация о номере" at bounding box center [138, 321] width 201 height 12
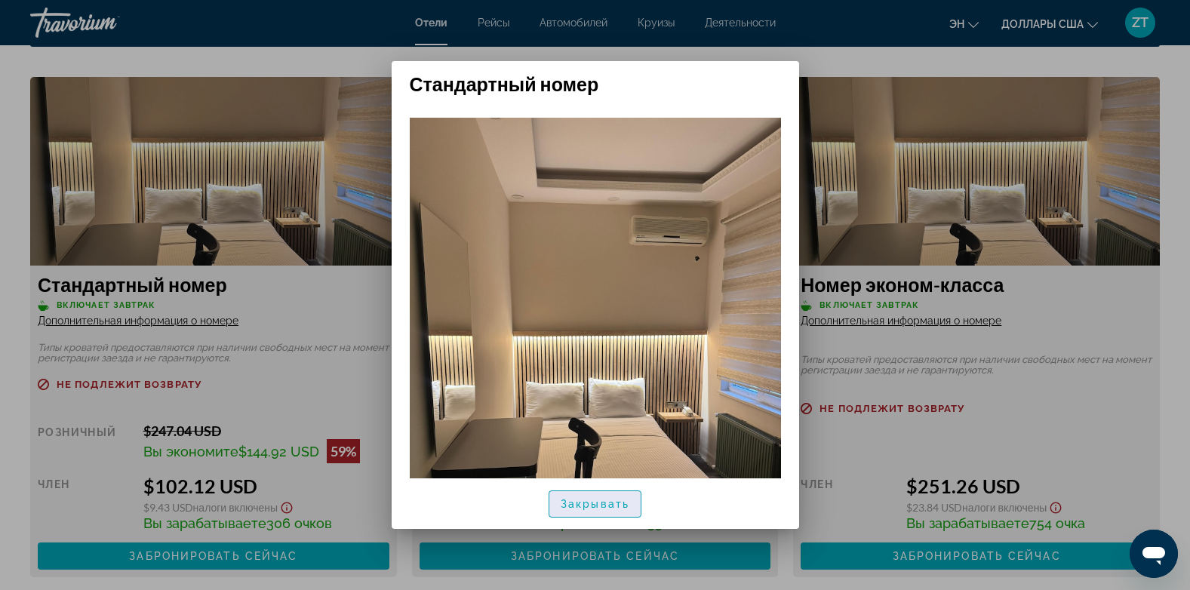
click at [573, 501] on span "Закрывать" at bounding box center [595, 504] width 69 height 12
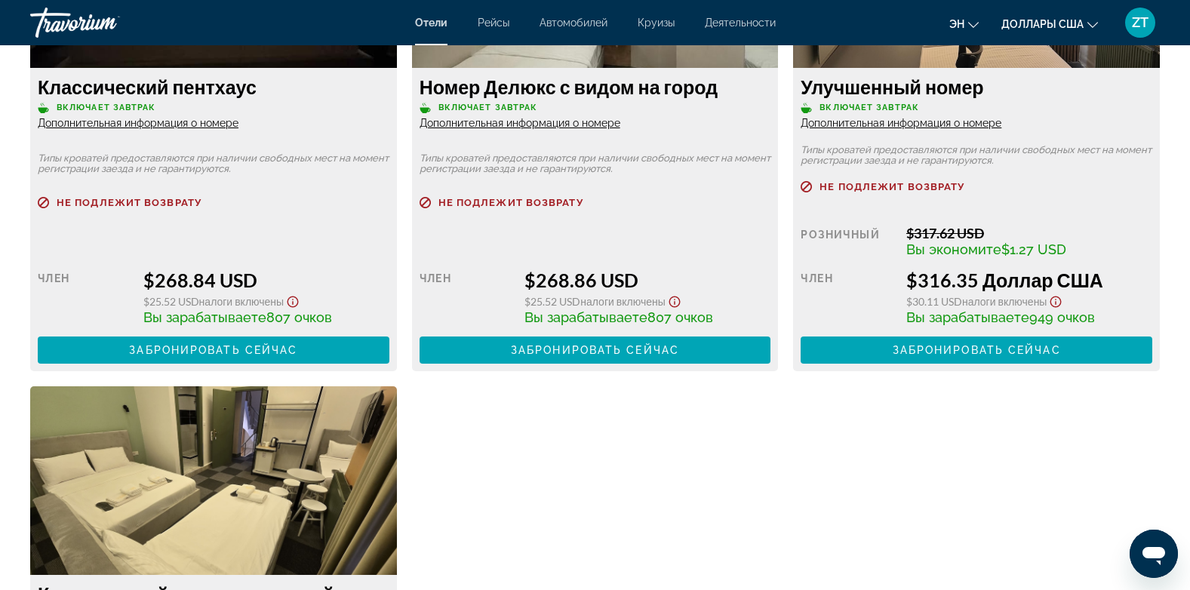
scroll to position [3397, 0]
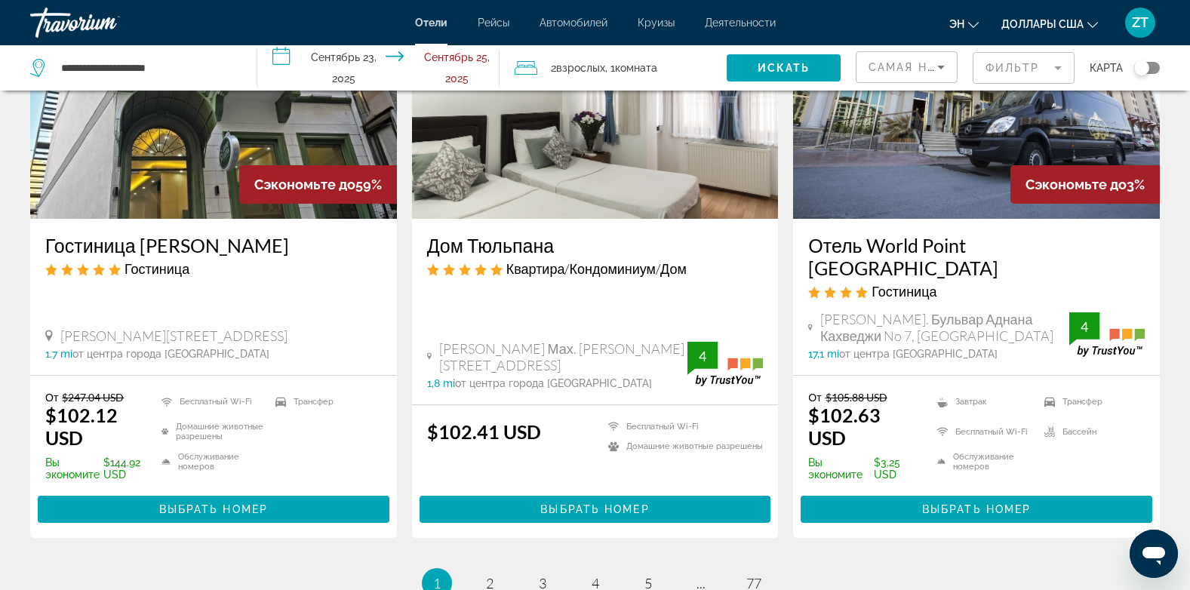
scroll to position [1878, 0]
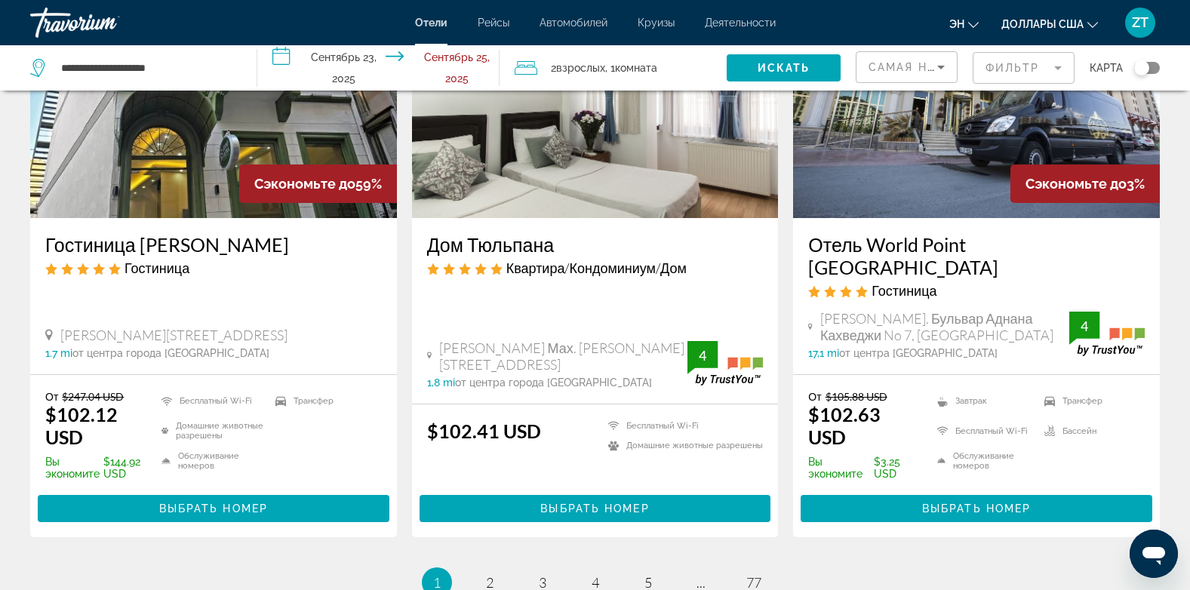
click at [578, 141] on img "Основное содержание" at bounding box center [595, 98] width 367 height 242
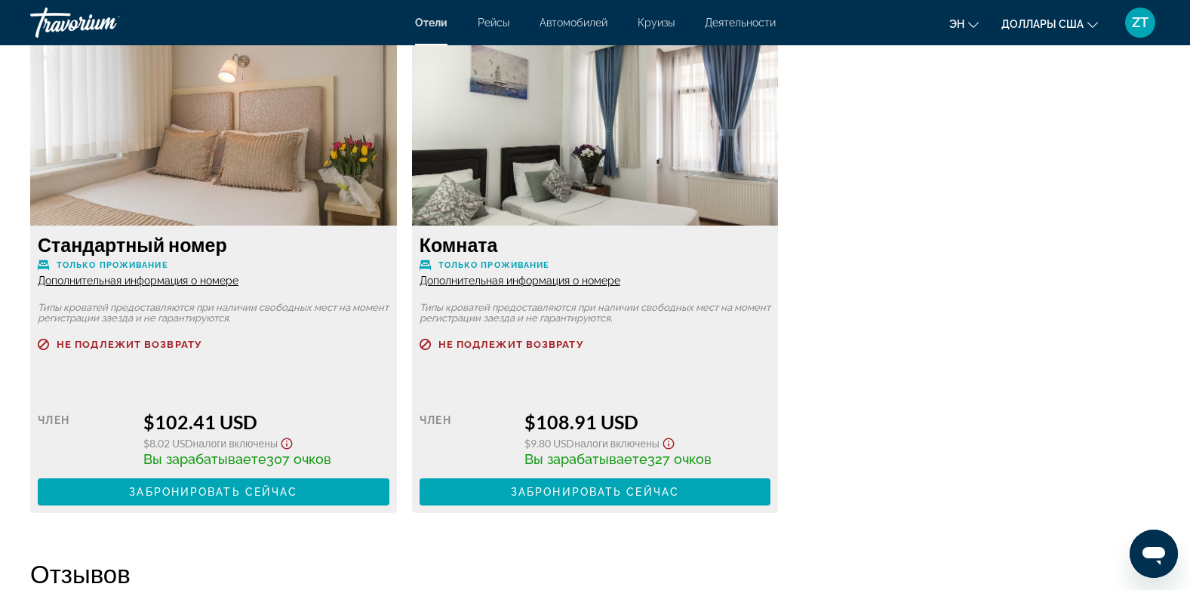
scroll to position [2101, 0]
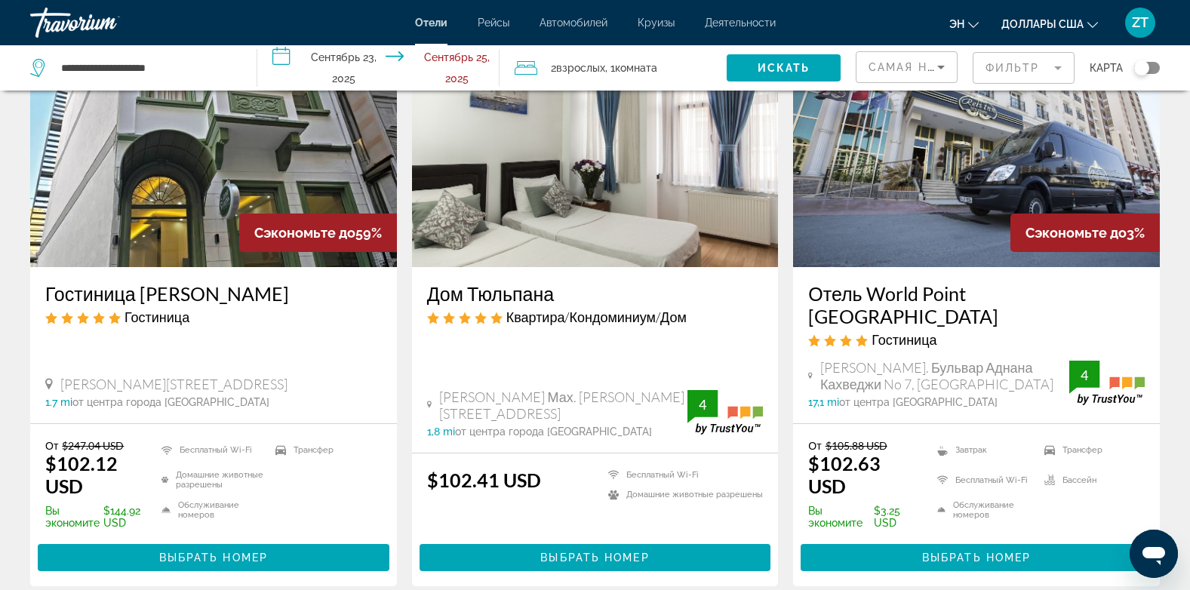
scroll to position [2076, 0]
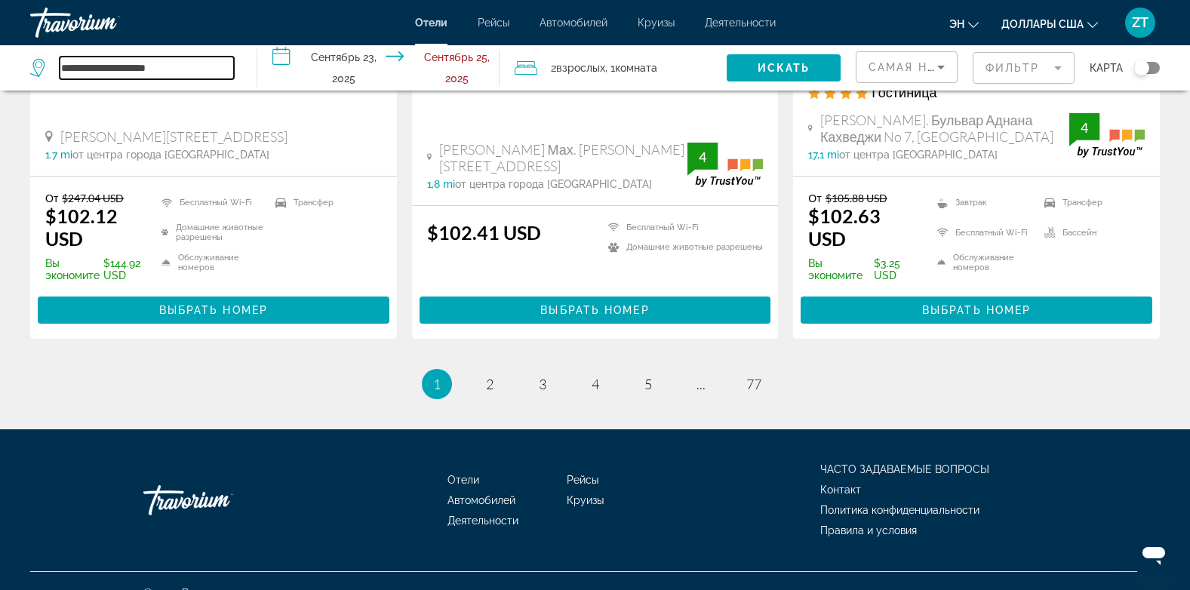
click at [153, 61] on input "**********" at bounding box center [147, 68] width 174 height 23
click at [168, 69] on input "**********" at bounding box center [147, 68] width 174 height 23
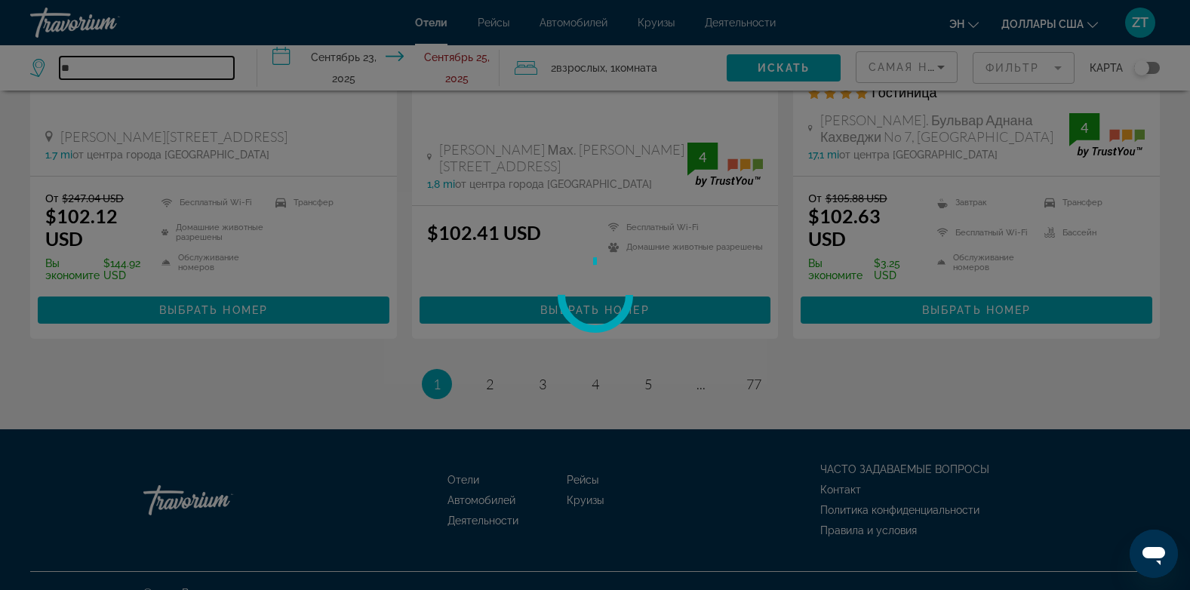
type input "*"
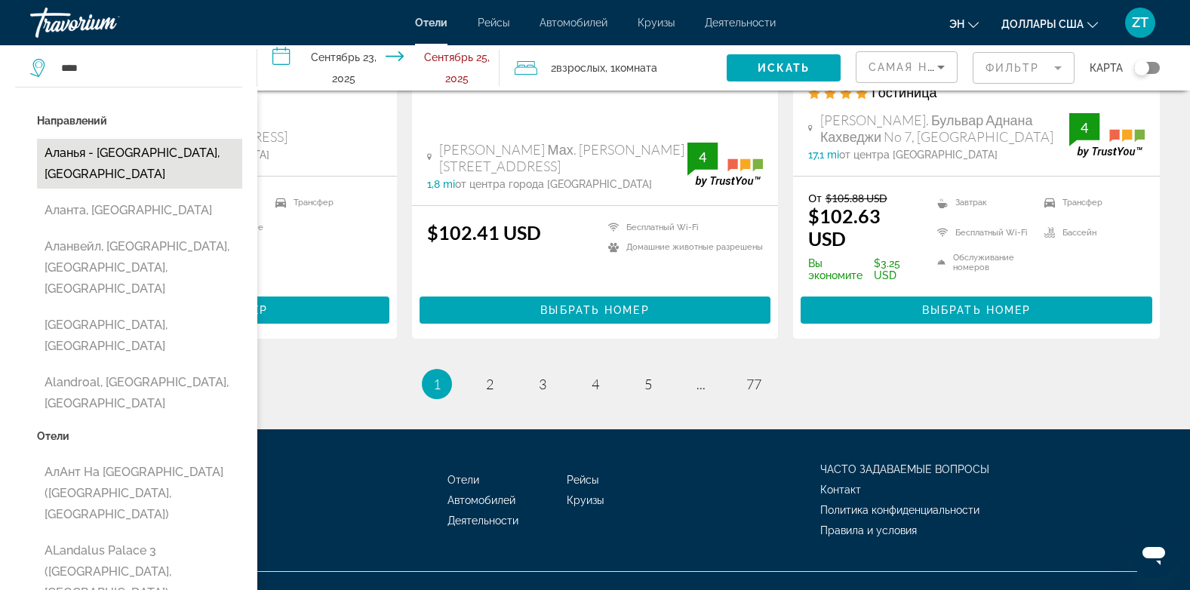
click at [131, 174] on button "Аланья - [GEOGRAPHIC_DATA], [GEOGRAPHIC_DATA]" at bounding box center [139, 164] width 205 height 50
type input "**********"
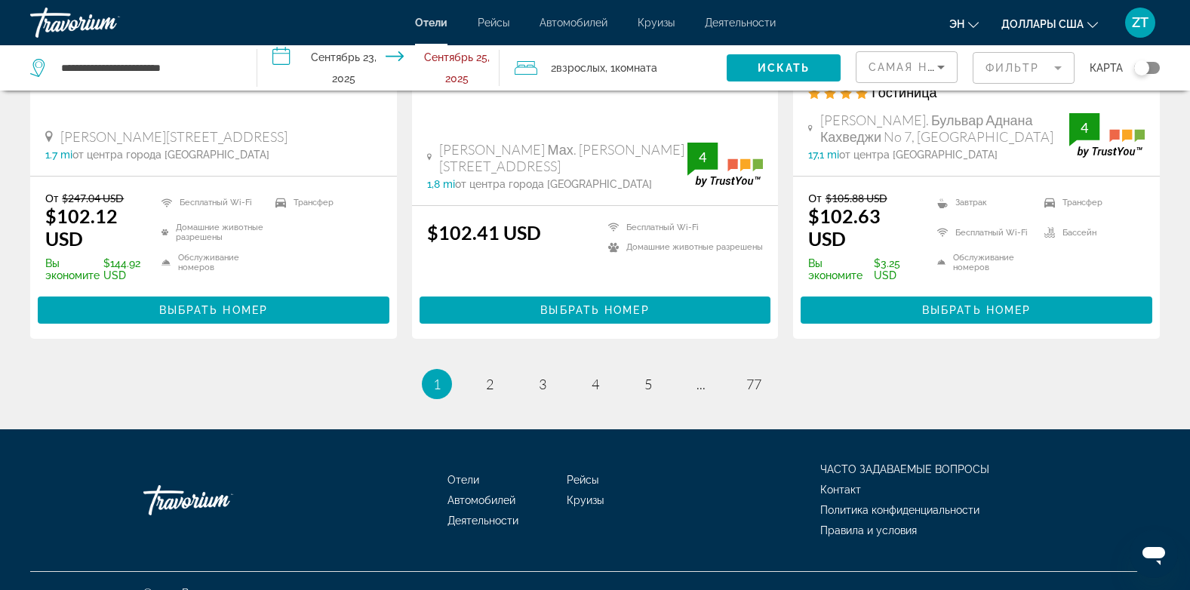
click at [349, 73] on input "**********" at bounding box center [381, 70] width 248 height 50
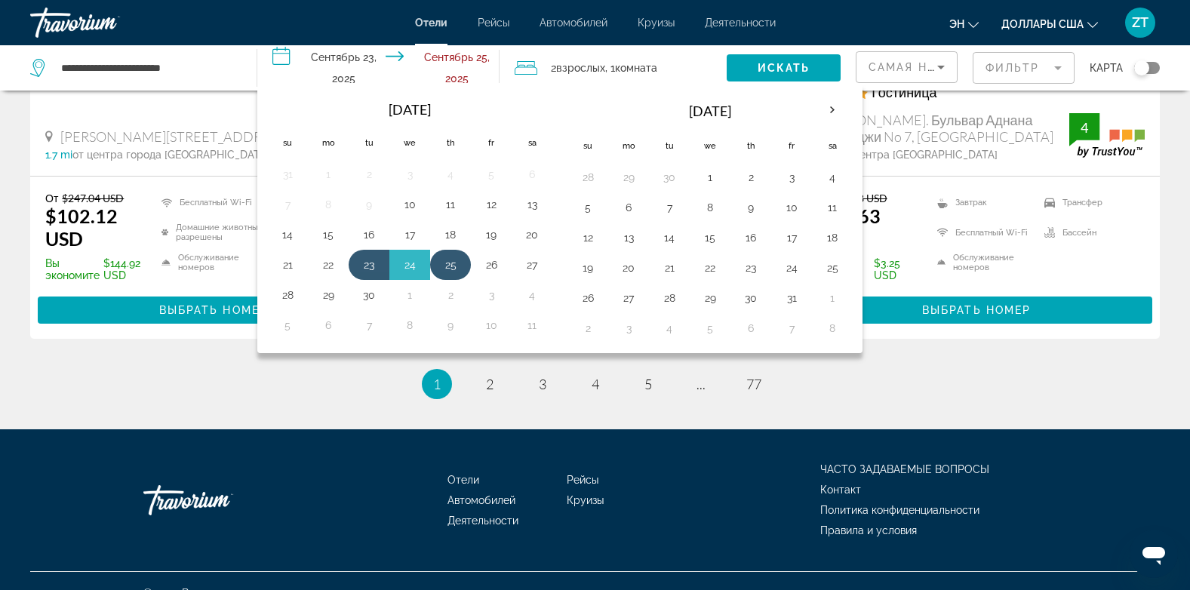
click at [457, 266] on button "25" at bounding box center [451, 264] width 24 height 21
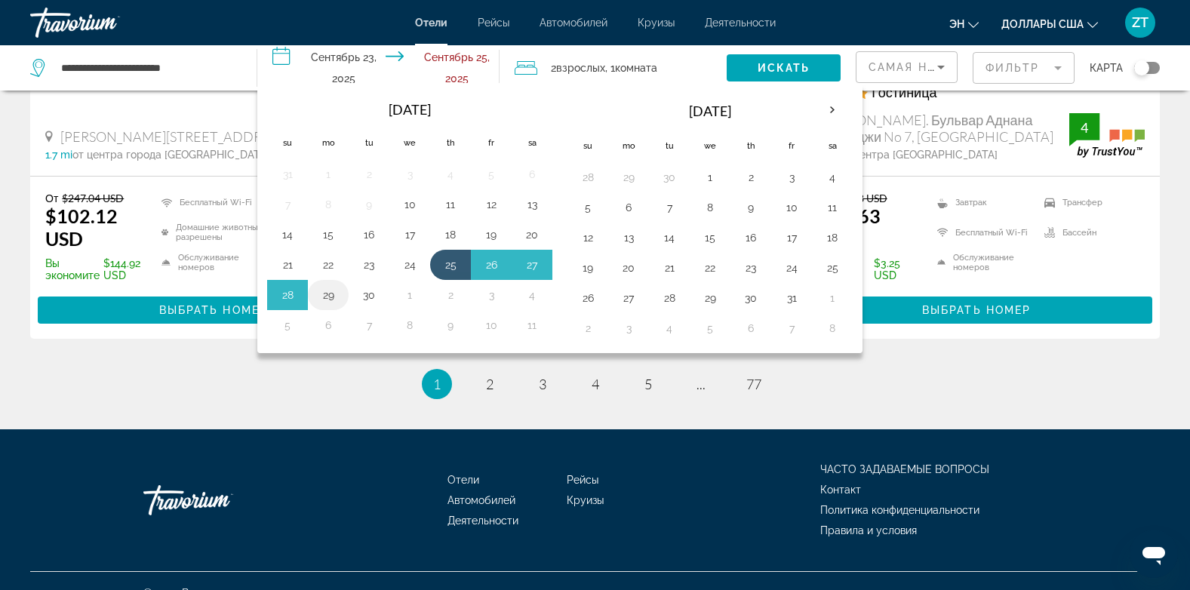
click at [331, 298] on button "29" at bounding box center [328, 295] width 24 height 21
type input "**********"
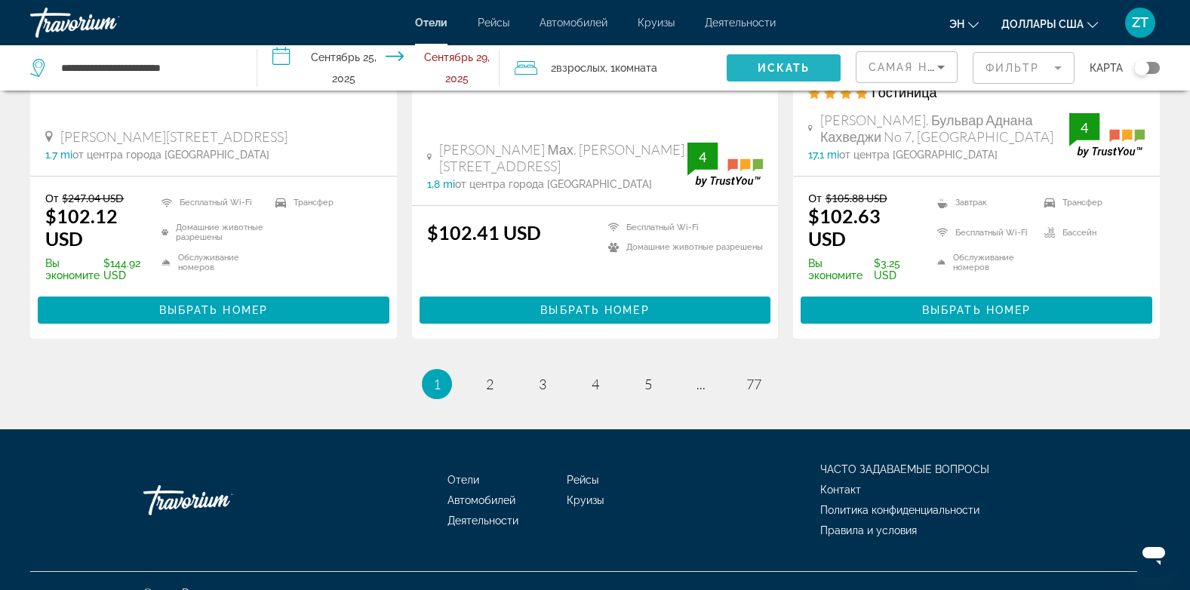
click at [770, 58] on span "Виджет поиска" at bounding box center [784, 68] width 114 height 36
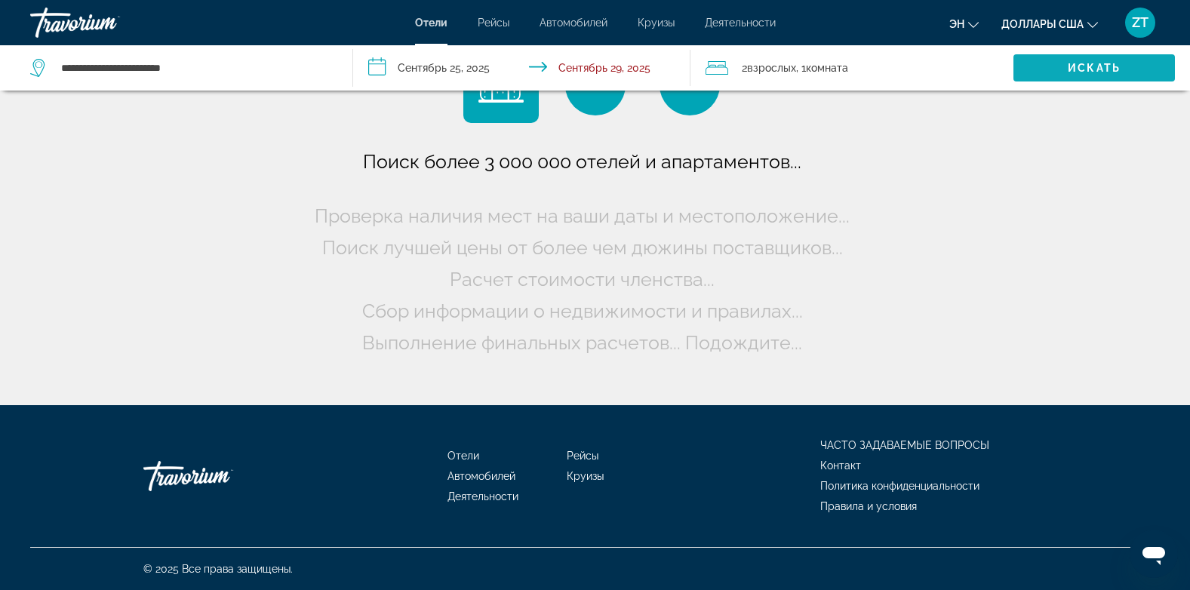
scroll to position [0, 0]
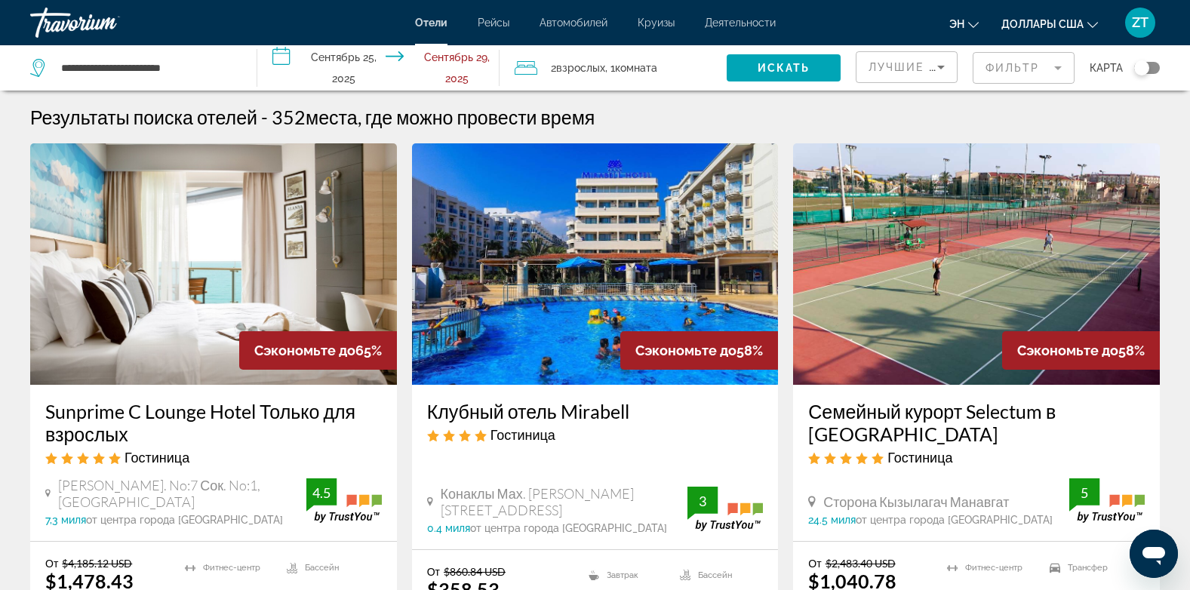
click at [1070, 55] on mat-form-field "Фильтр" at bounding box center [1024, 68] width 102 height 32
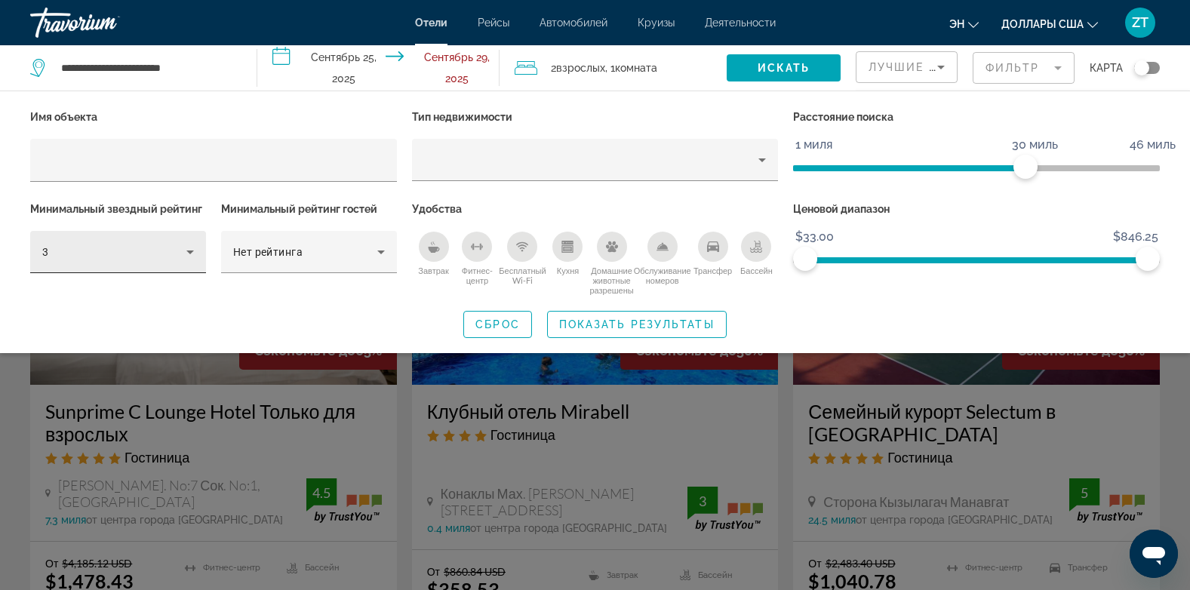
click at [170, 263] on div "3" at bounding box center [118, 252] width 152 height 42
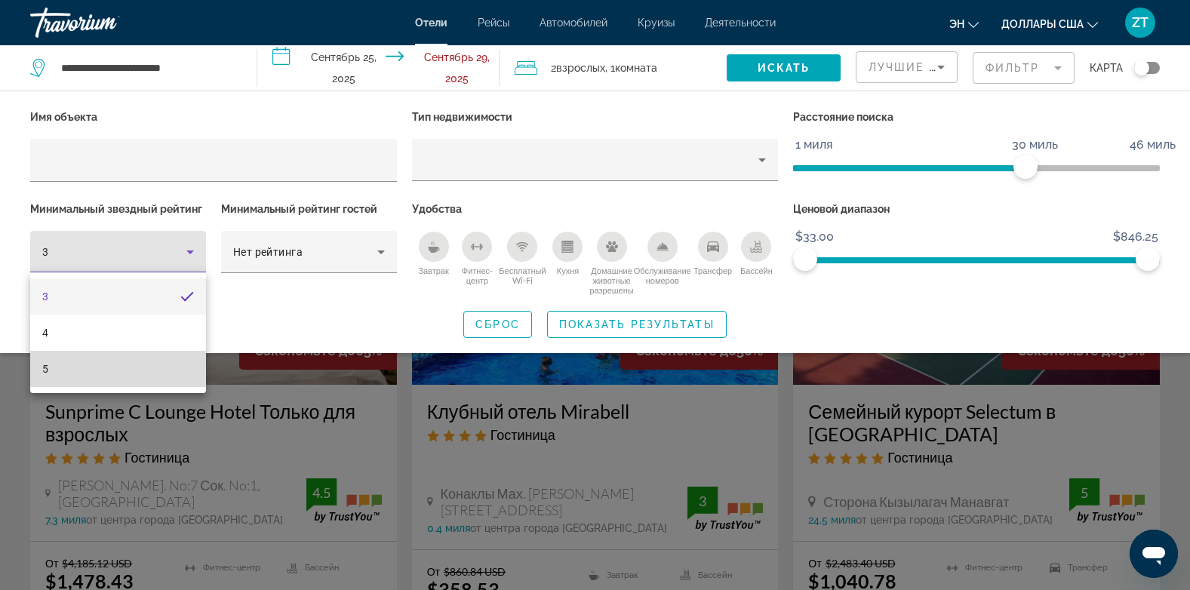
click at [88, 366] on mat-option "5" at bounding box center [118, 369] width 176 height 36
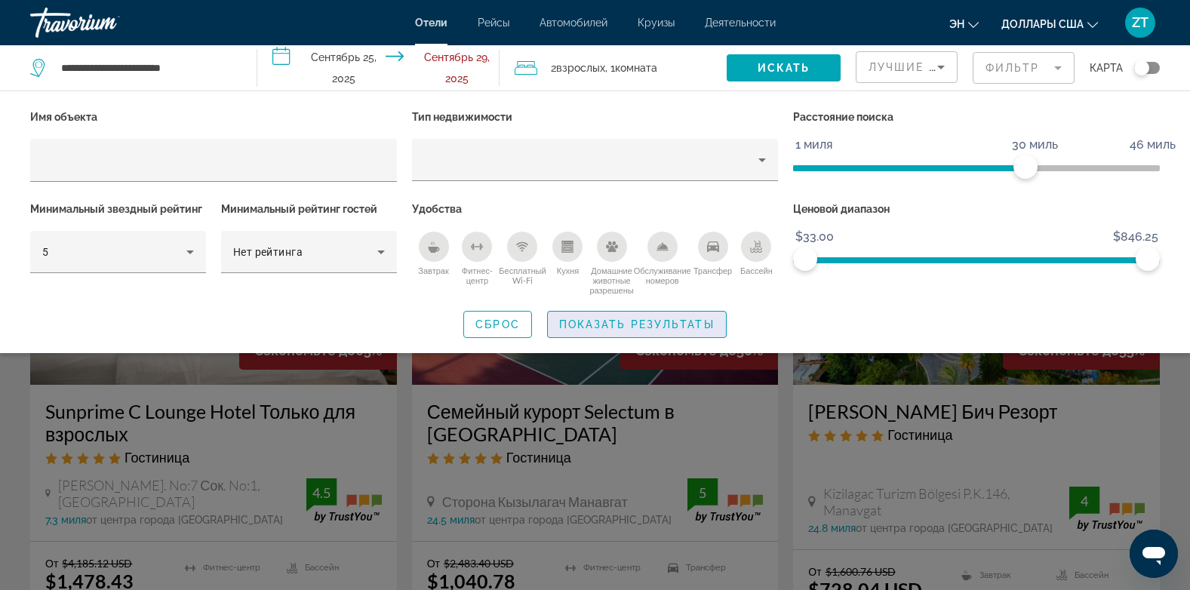
click at [679, 316] on span "Виджет поиска" at bounding box center [637, 324] width 178 height 36
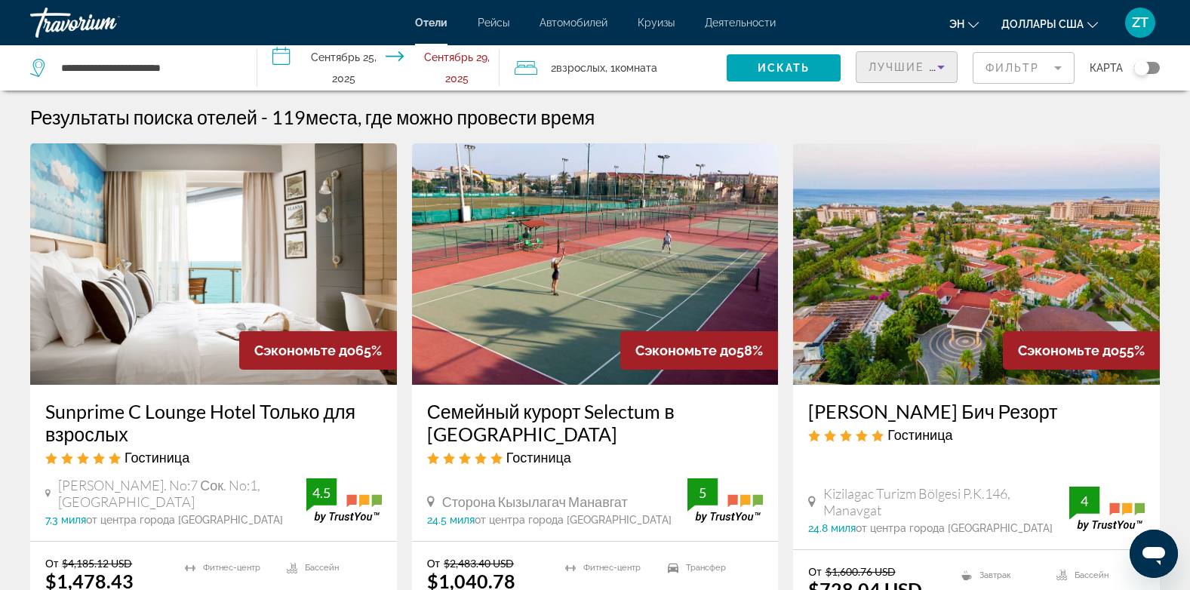
click at [929, 62] on span "Лучшие предложения" at bounding box center [949, 67] width 161 height 12
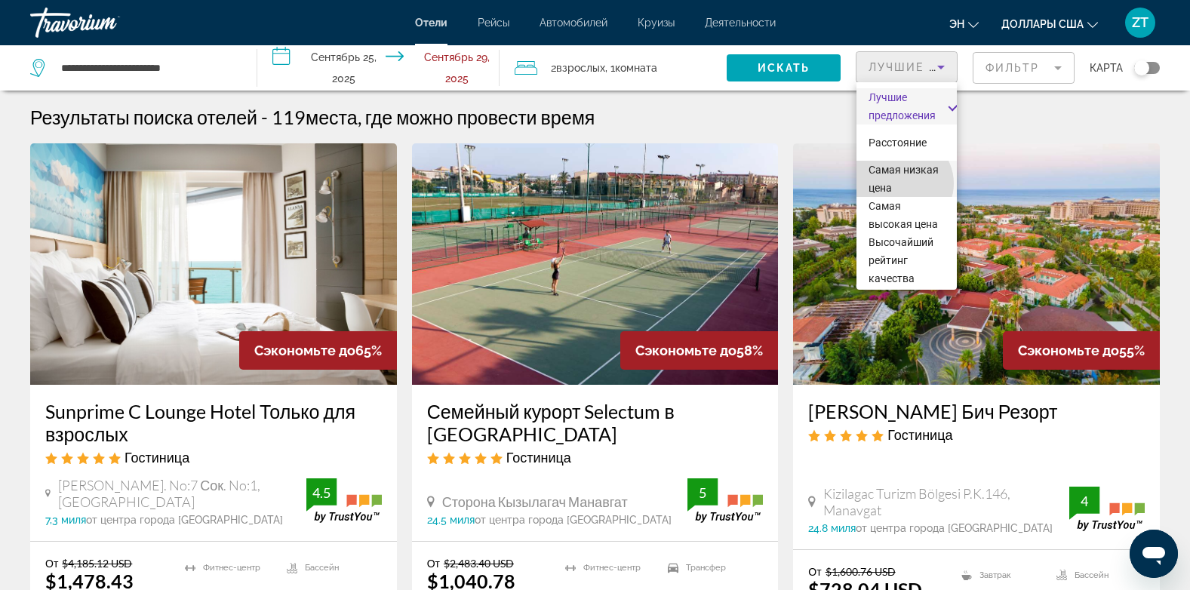
click at [903, 183] on span "Самая низкая цена" at bounding box center [904, 179] width 70 height 30
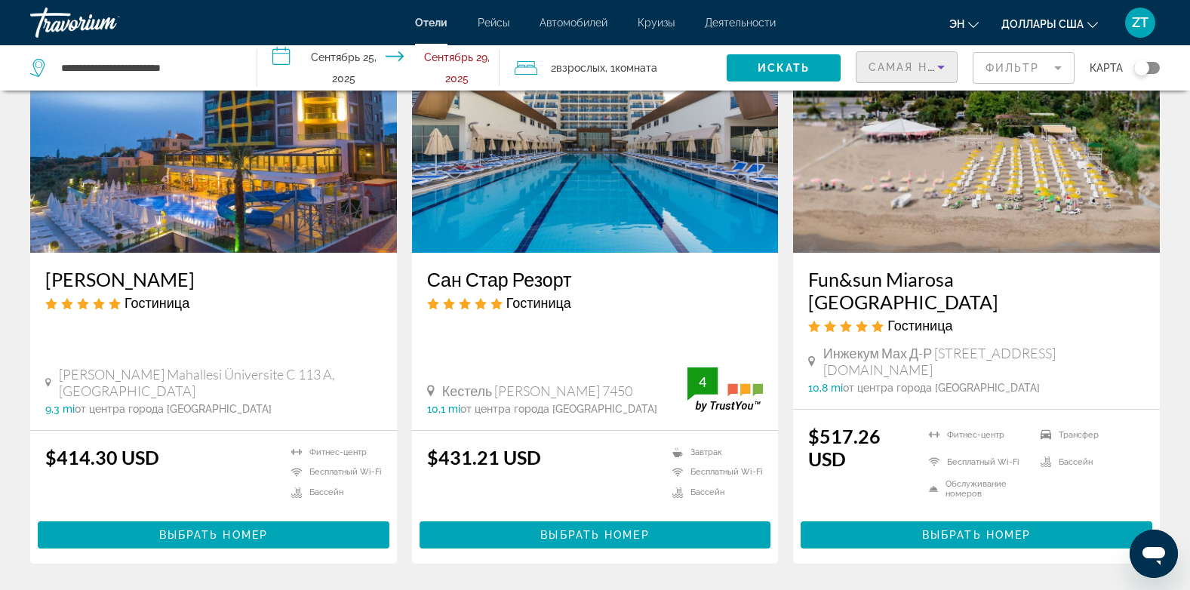
scroll to position [1251, 0]
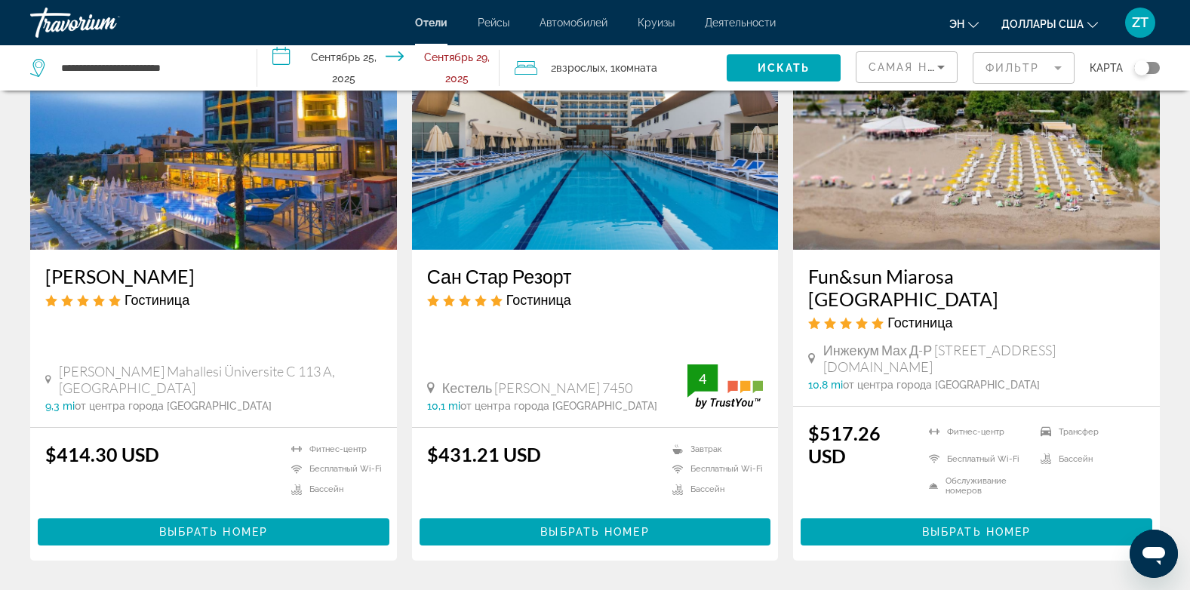
click at [952, 139] on img "Основное содержание" at bounding box center [976, 129] width 367 height 242
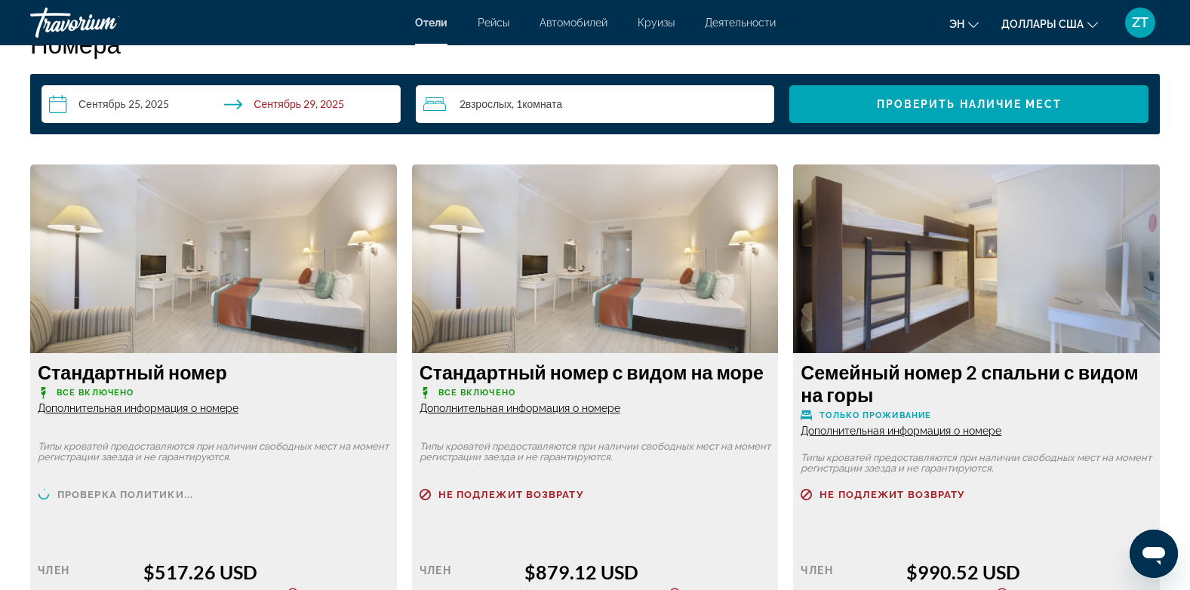
scroll to position [2010, 0]
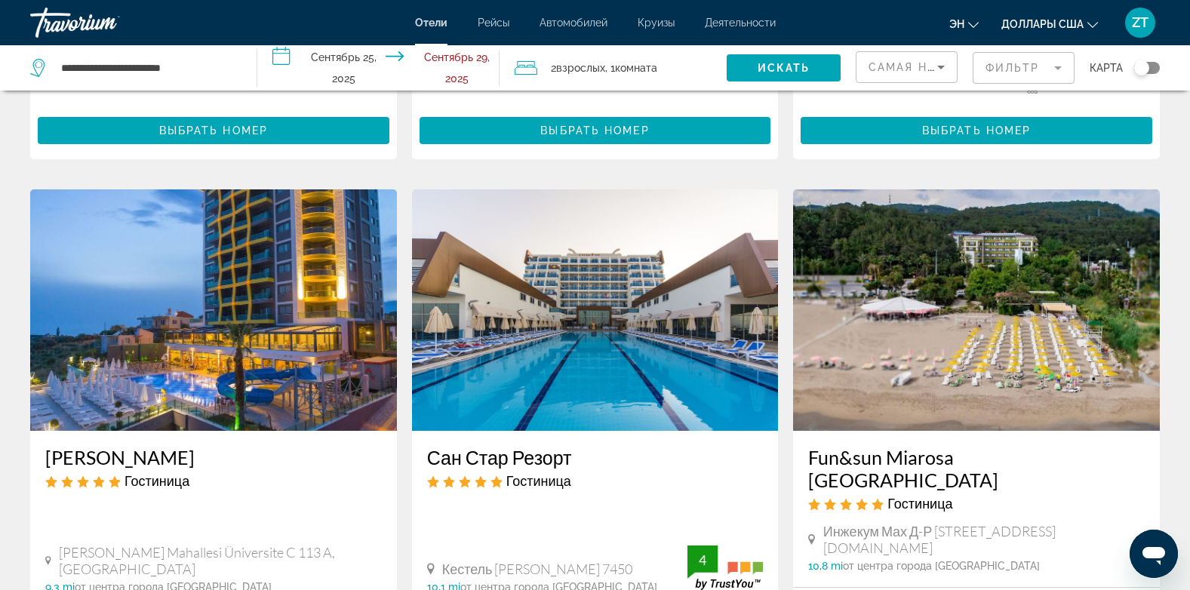
scroll to position [1089, 0]
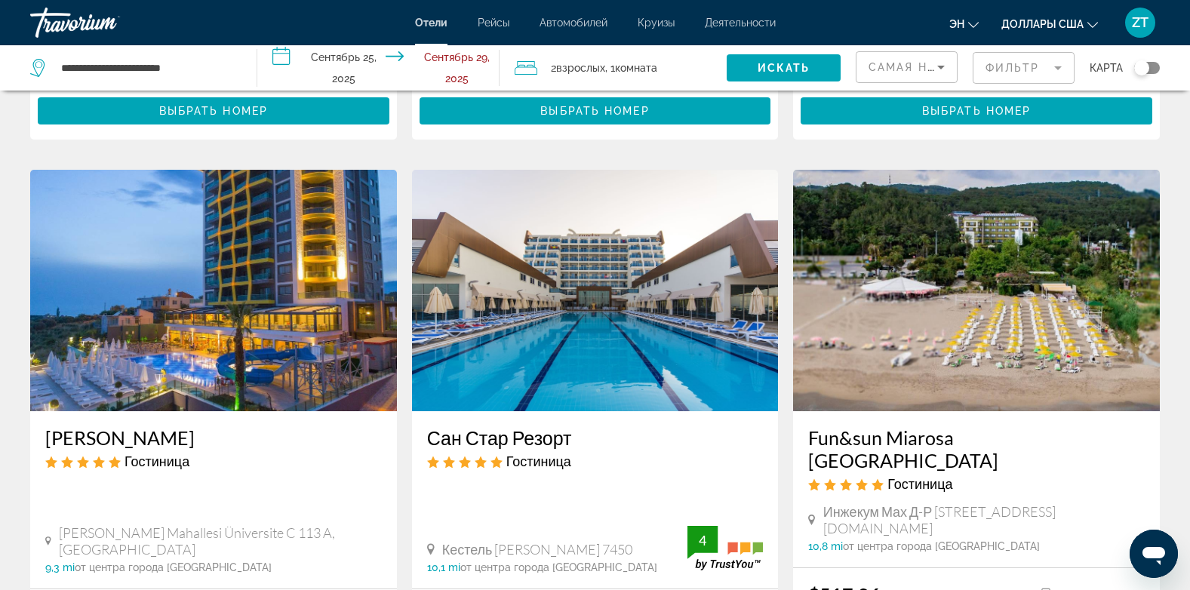
click at [1157, 70] on div "Переключить карту" at bounding box center [1147, 68] width 26 height 12
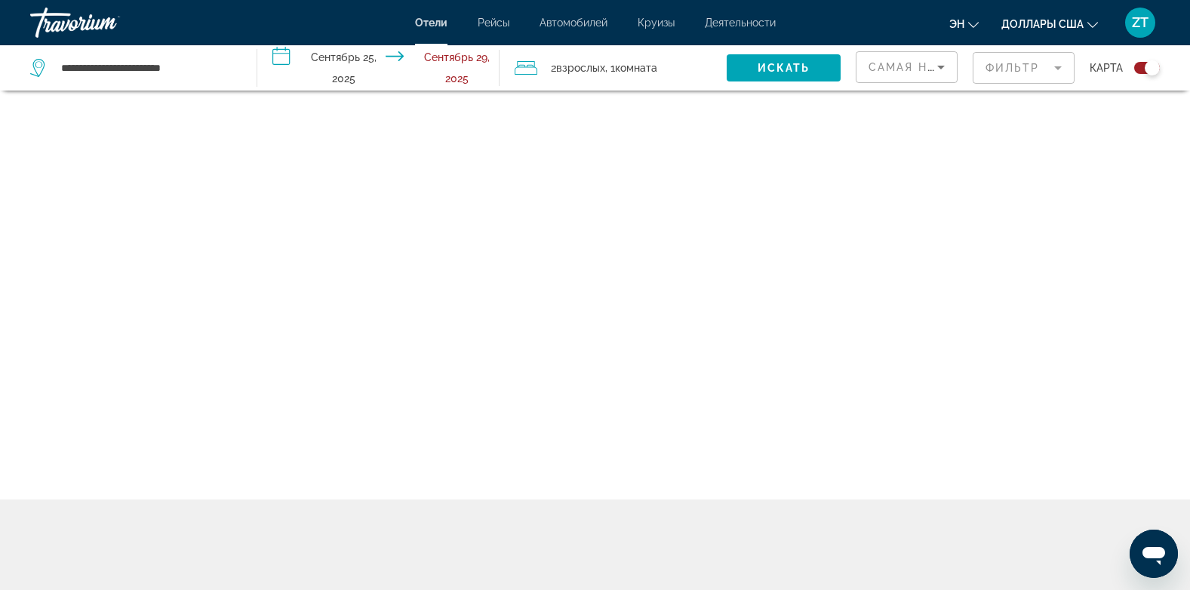
scroll to position [91, 0]
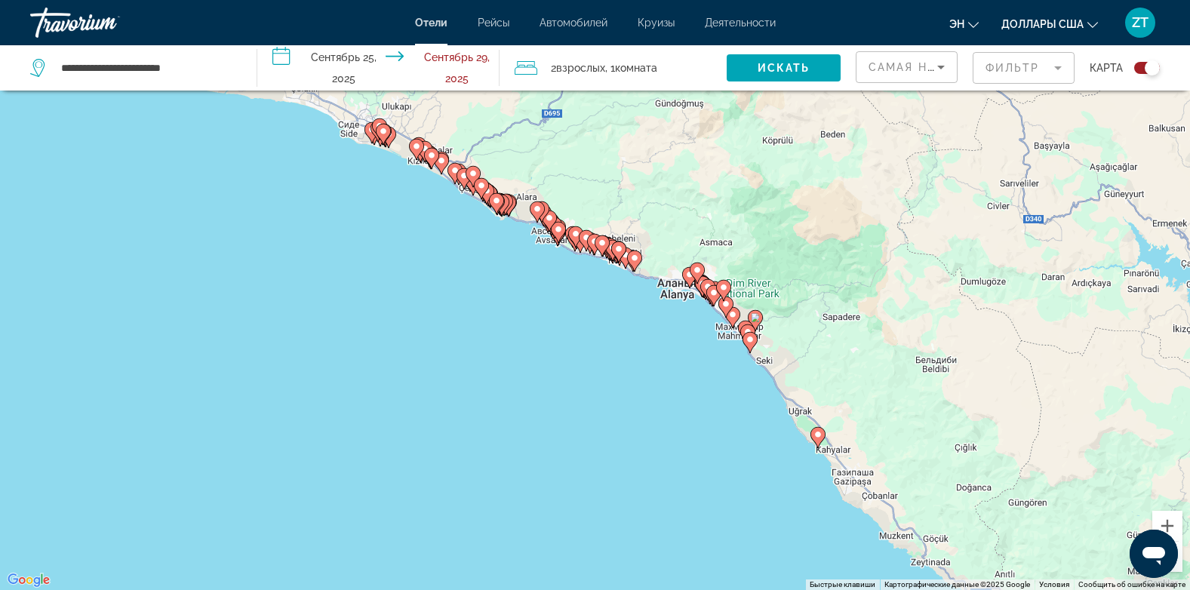
click at [371, 137] on gmp-advanced-marker "Основное содержание" at bounding box center [378, 131] width 15 height 23
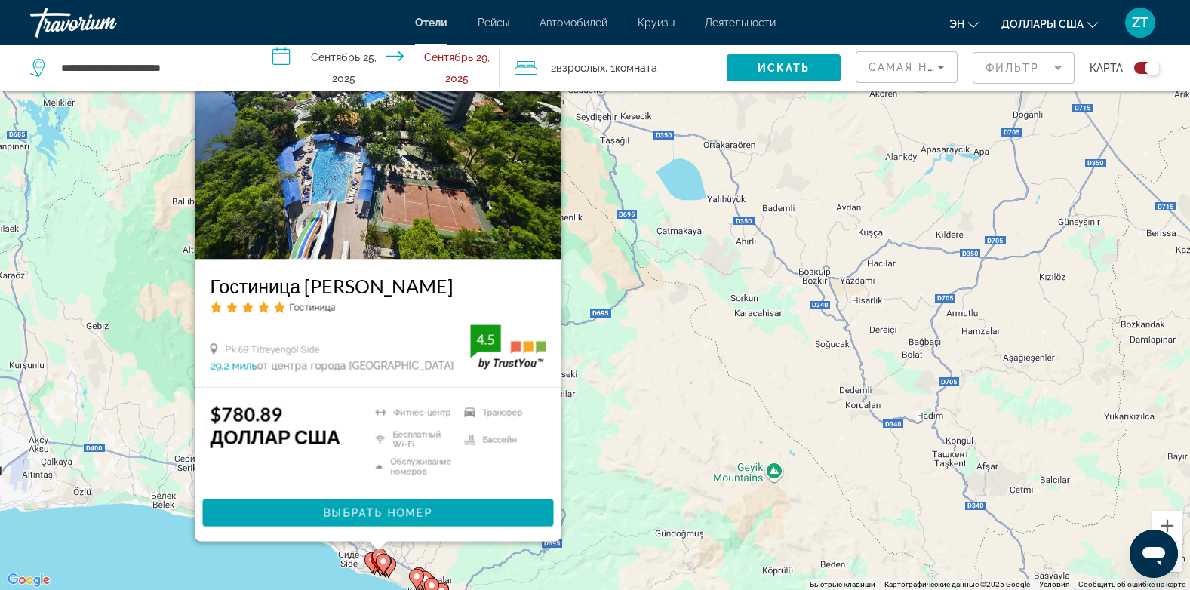
click at [386, 567] on icon "Основное содержание" at bounding box center [383, 565] width 14 height 20
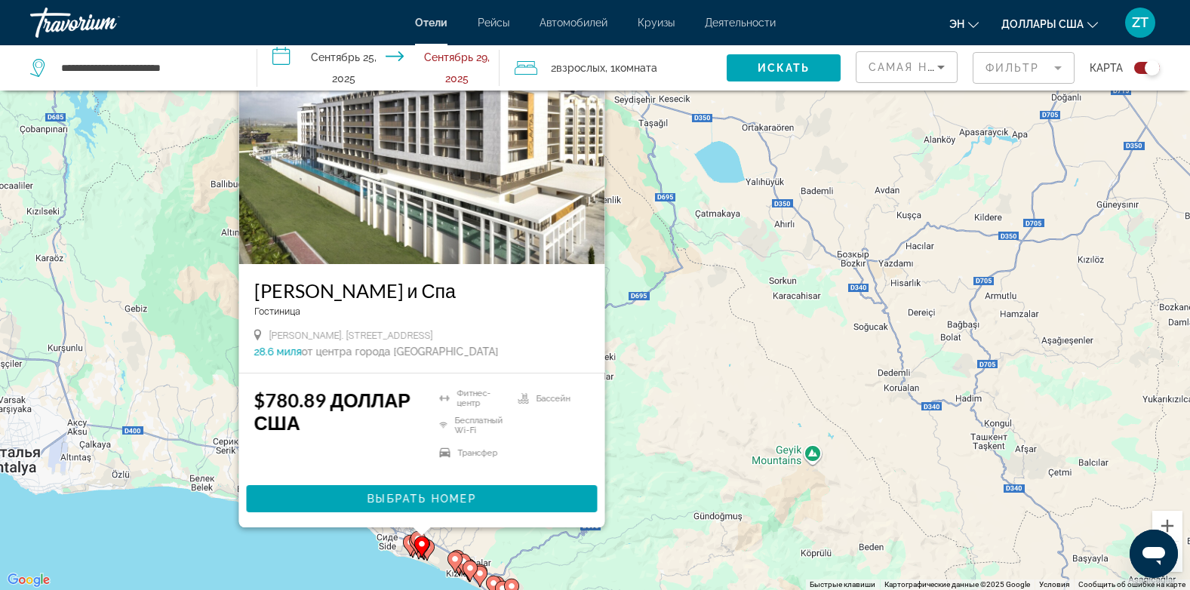
drag, startPoint x: 395, startPoint y: 565, endPoint x: 436, endPoint y: 559, distance: 41.2
click at [436, 559] on div "Для навигации используйте клавиши со стрелками. Чтобы активировать перетаскиван…" at bounding box center [595, 295] width 1190 height 590
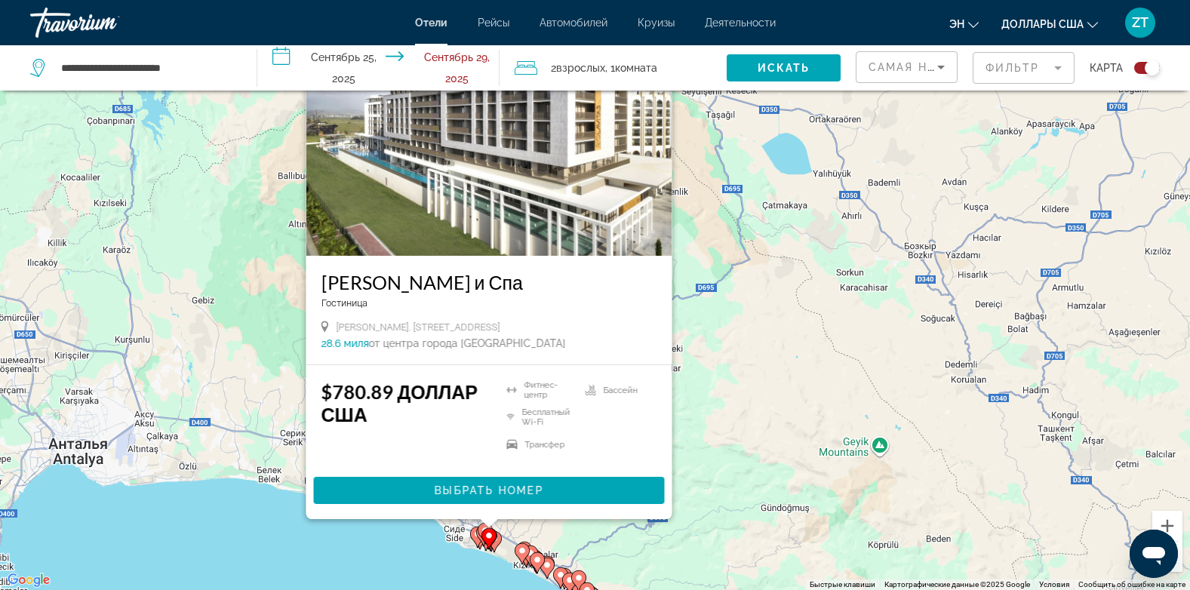
drag, startPoint x: 431, startPoint y: 559, endPoint x: 503, endPoint y: 551, distance: 72.9
click at [502, 551] on gmp-advanced-marker "Основное содержание" at bounding box center [494, 542] width 15 height 23
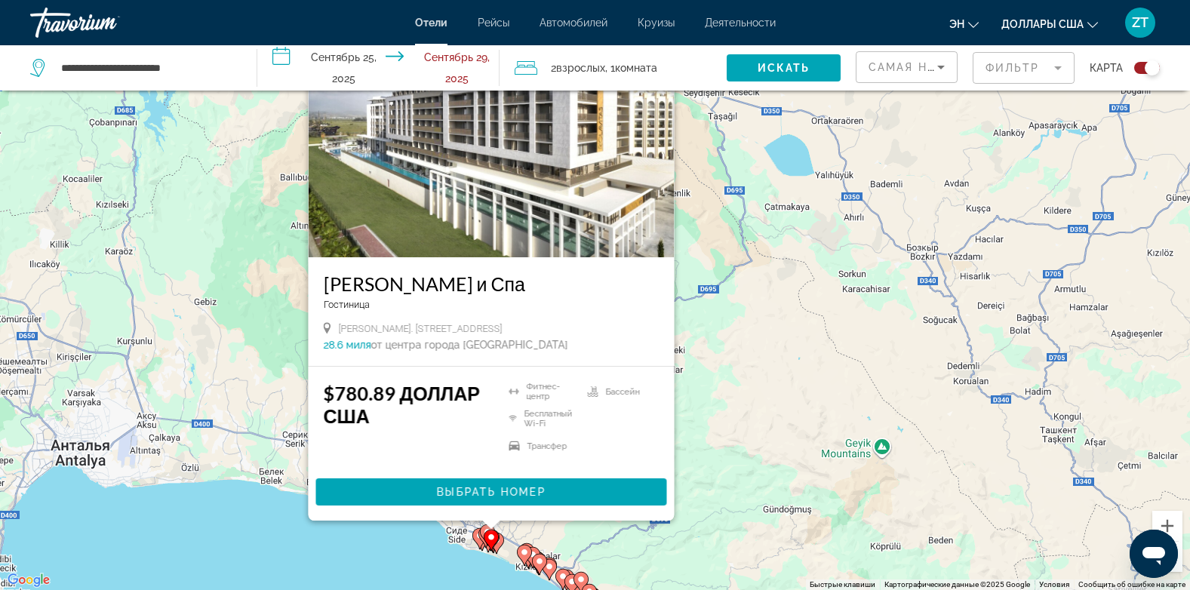
click at [528, 558] on icon "Основное содержание" at bounding box center [524, 556] width 14 height 20
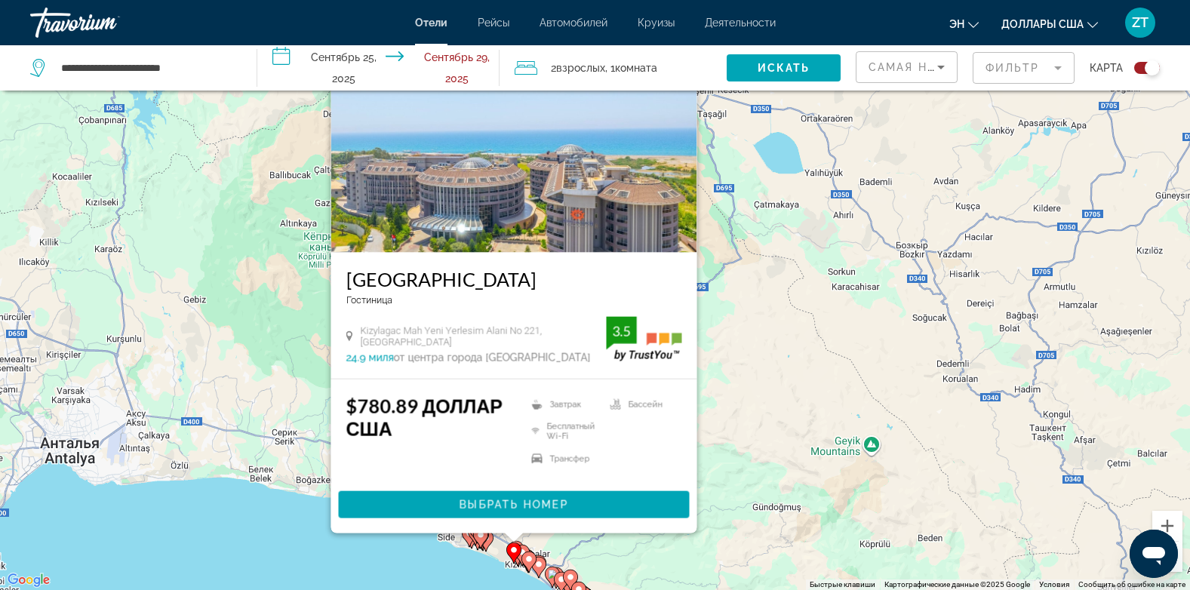
drag, startPoint x: 528, startPoint y: 558, endPoint x: 506, endPoint y: 544, distance: 25.1
click at [506, 544] on g "Основное содержание" at bounding box center [513, 553] width 15 height 21
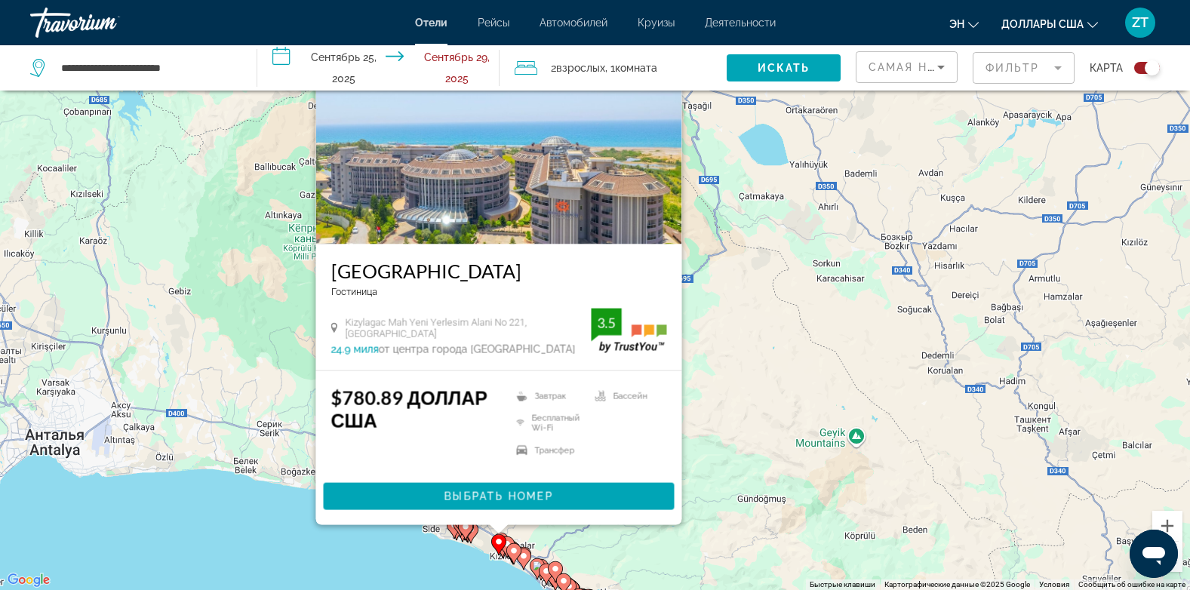
click at [516, 556] on icon "Основное содержание" at bounding box center [513, 554] width 14 height 20
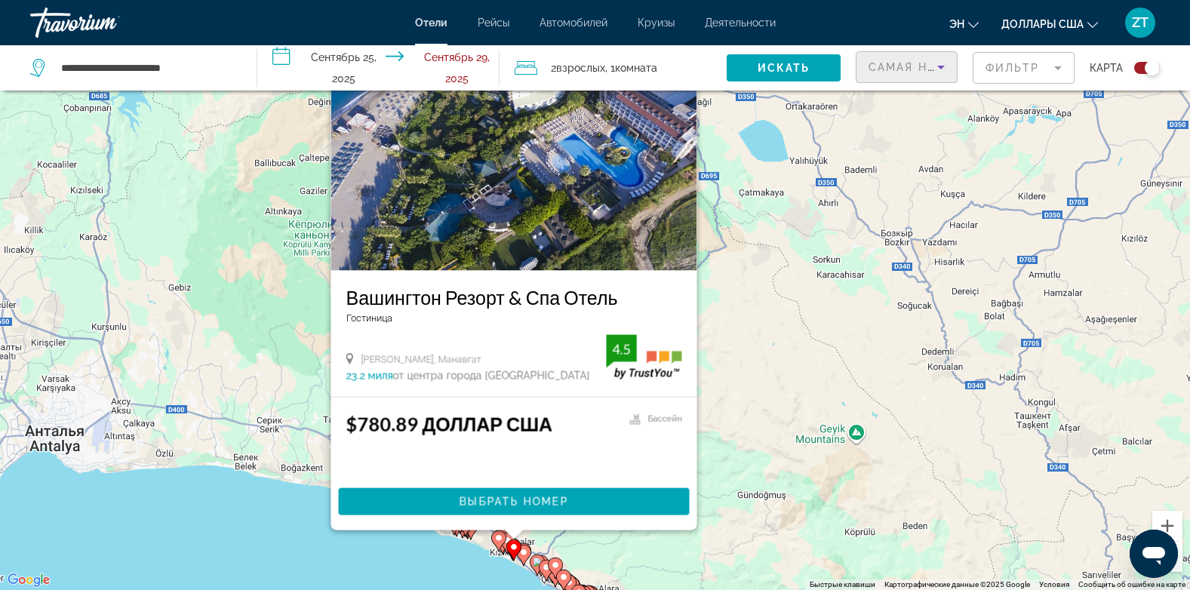
click at [949, 60] on icon "Сортировать по" at bounding box center [941, 67] width 18 height 18
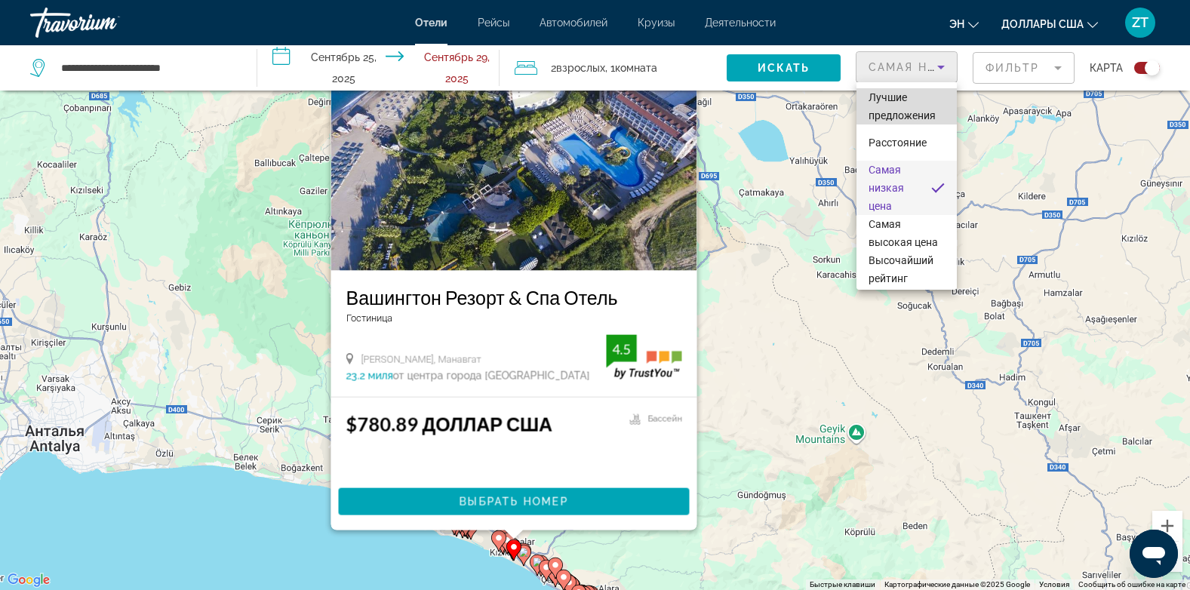
click at [912, 117] on span "Лучшие предложения" at bounding box center [902, 106] width 67 height 30
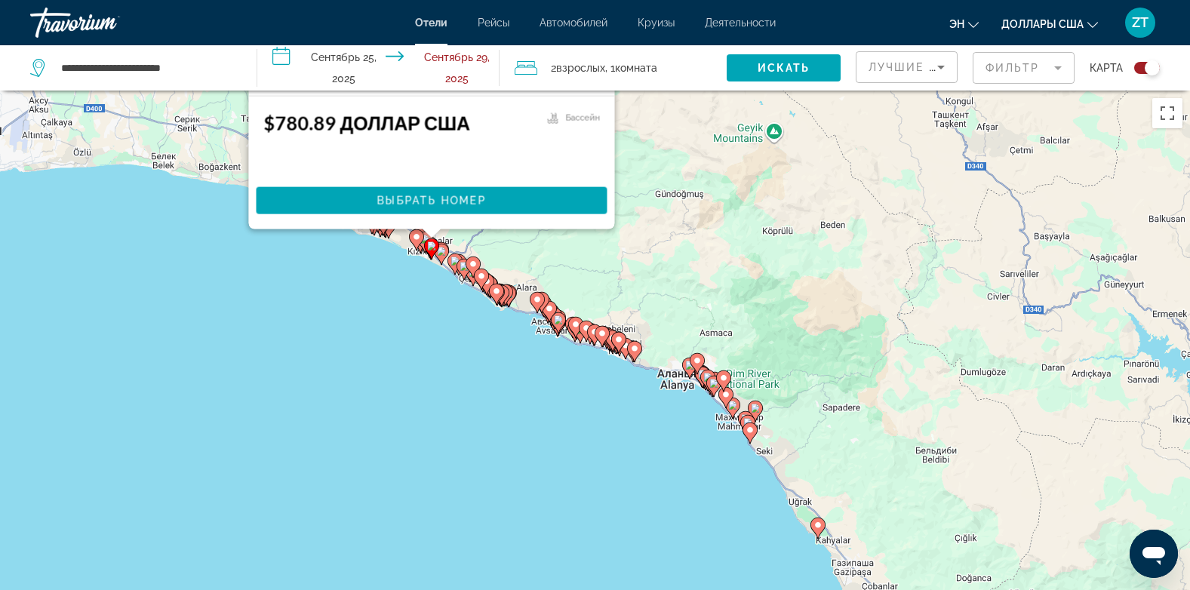
click at [1140, 70] on div "Переключить карту" at bounding box center [1147, 68] width 26 height 12
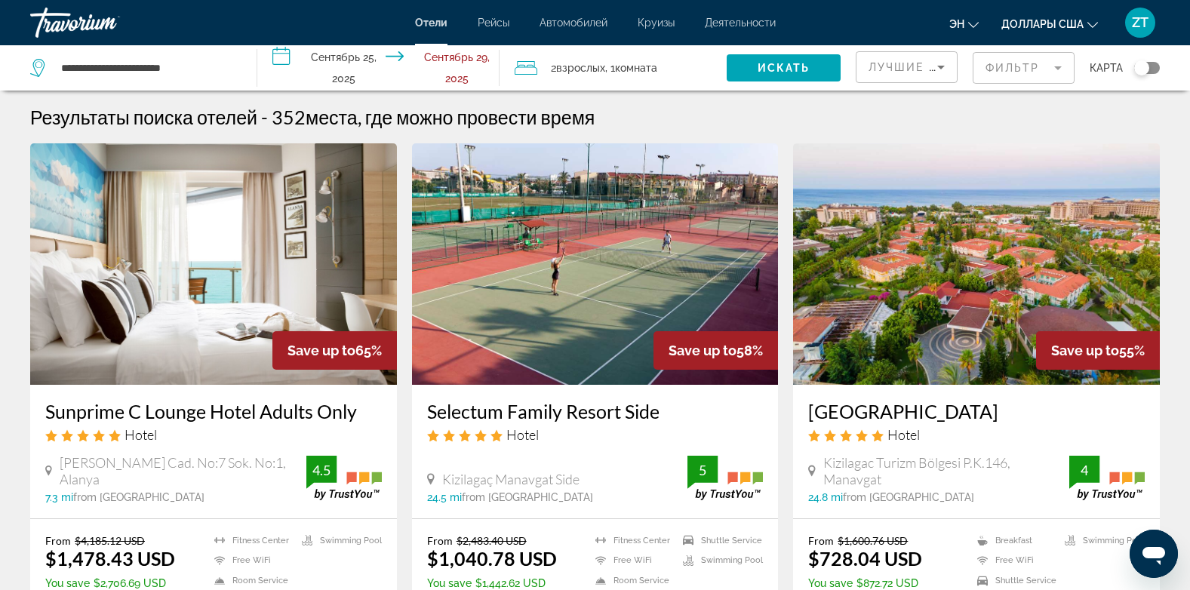
click at [1031, 64] on mat-form-field "Фильтр" at bounding box center [1024, 68] width 102 height 32
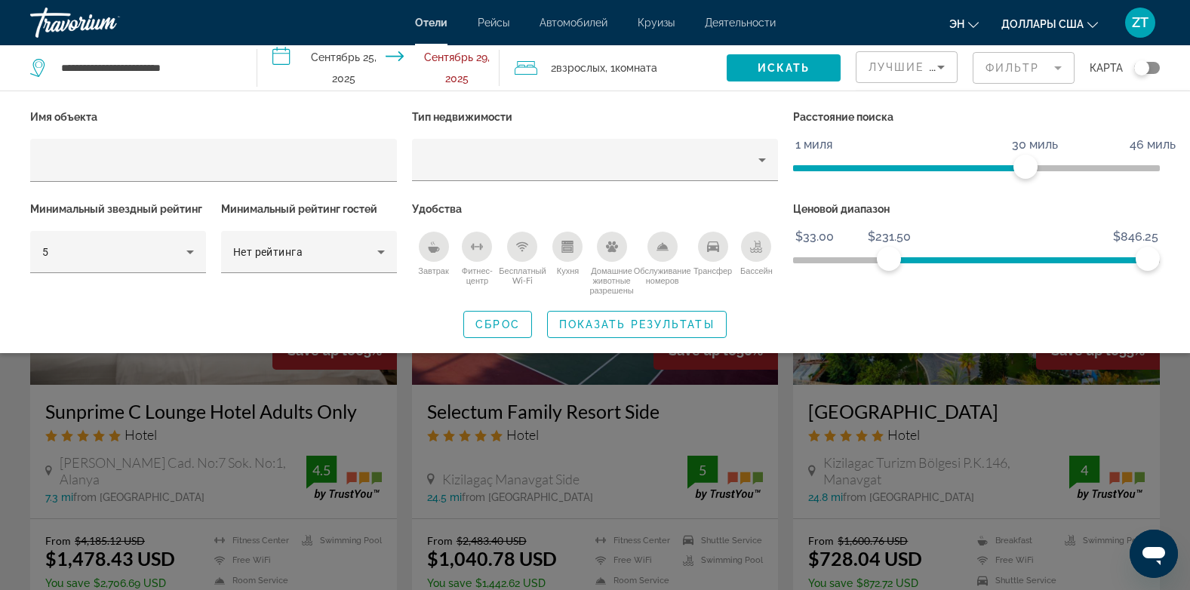
drag, startPoint x: 889, startPoint y: 256, endPoint x: 823, endPoint y: 254, distance: 66.5
click at [828, 257] on ngx-slider "$33.00 $846.25 $231.50 $846.25" at bounding box center [976, 258] width 367 height 3
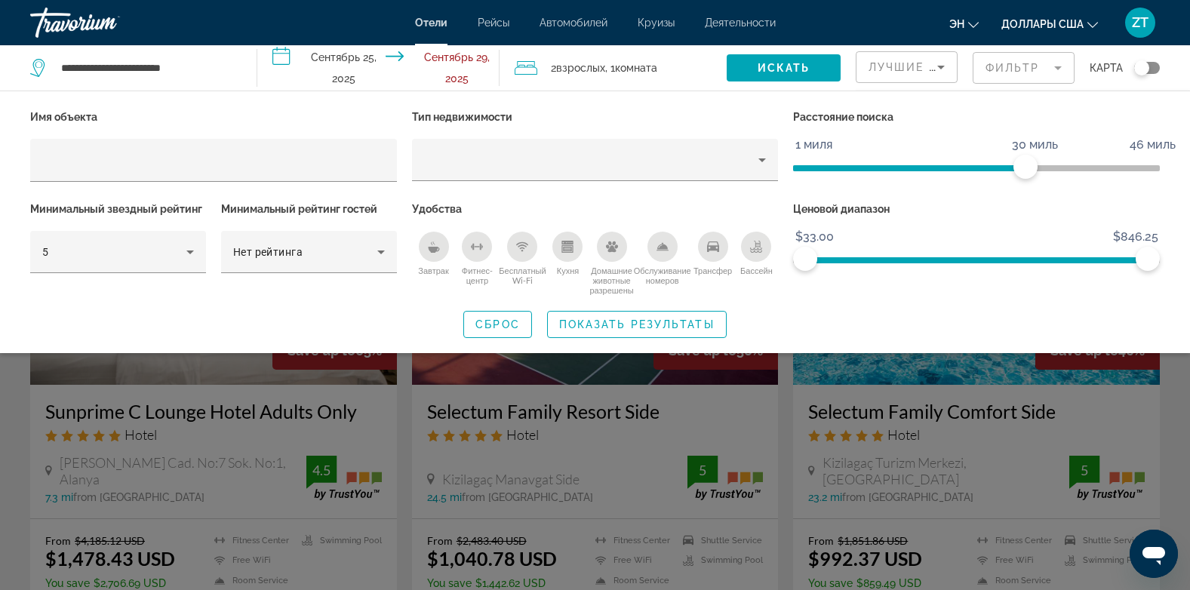
click at [797, 258] on span "ngx-слайдер" at bounding box center [976, 260] width 367 height 6
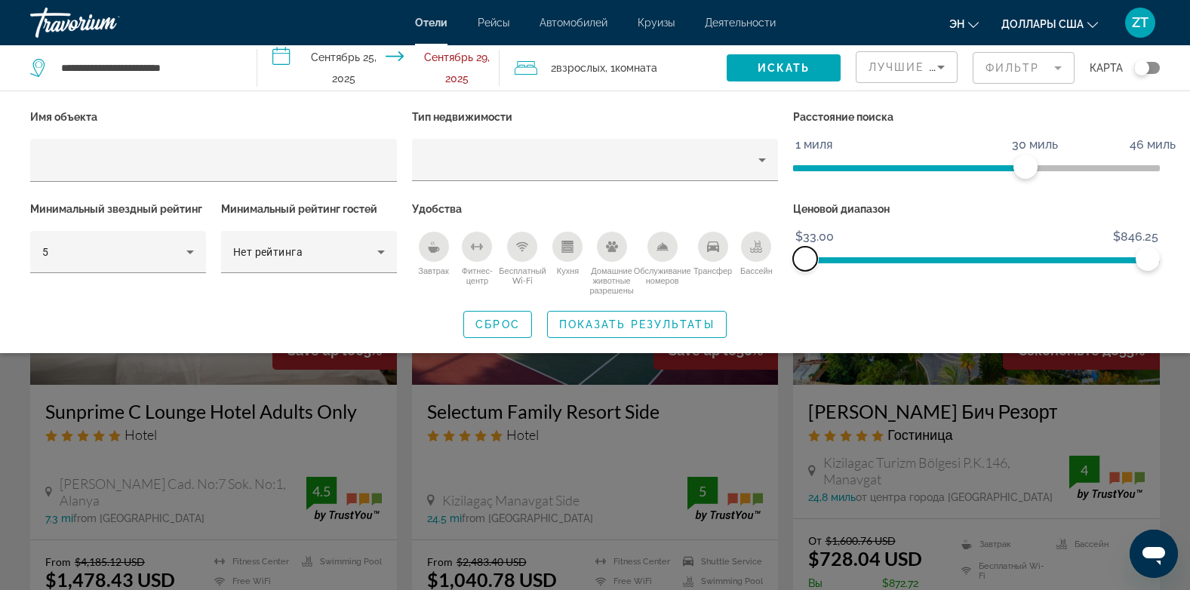
click at [797, 258] on span "ngx-слайдер" at bounding box center [805, 259] width 24 height 24
click at [1119, 257] on span "ngx-слайдер" at bounding box center [976, 260] width 343 height 6
click at [928, 256] on span "ngx-слайдер" at bounding box center [961, 257] width 313 height 24
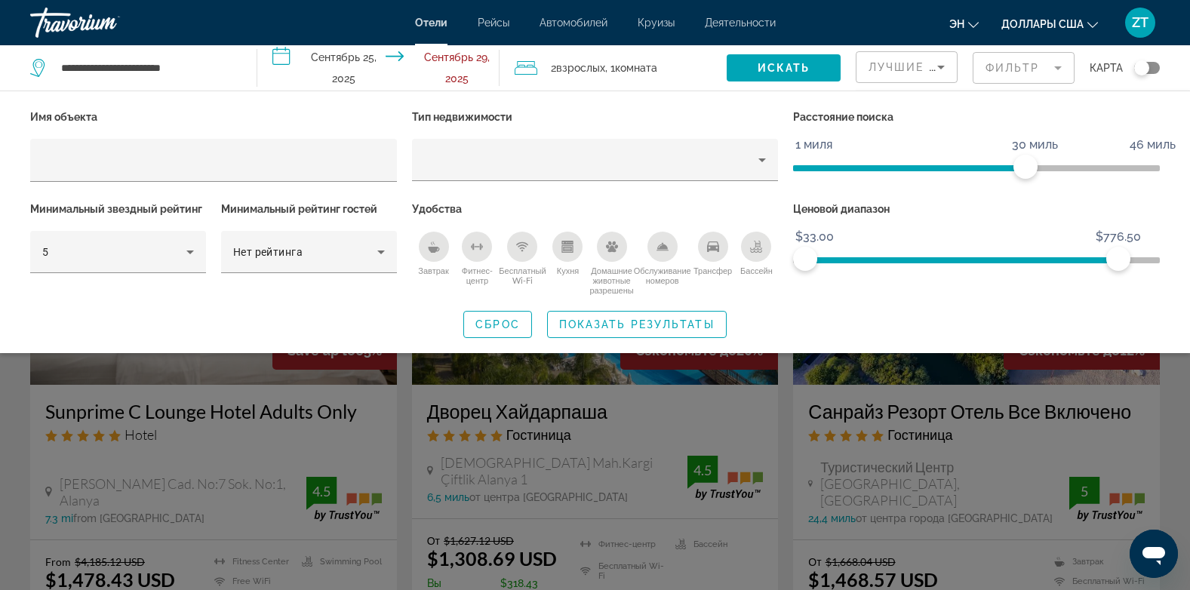
click at [798, 257] on span "ngx-слайдер" at bounding box center [976, 260] width 367 height 6
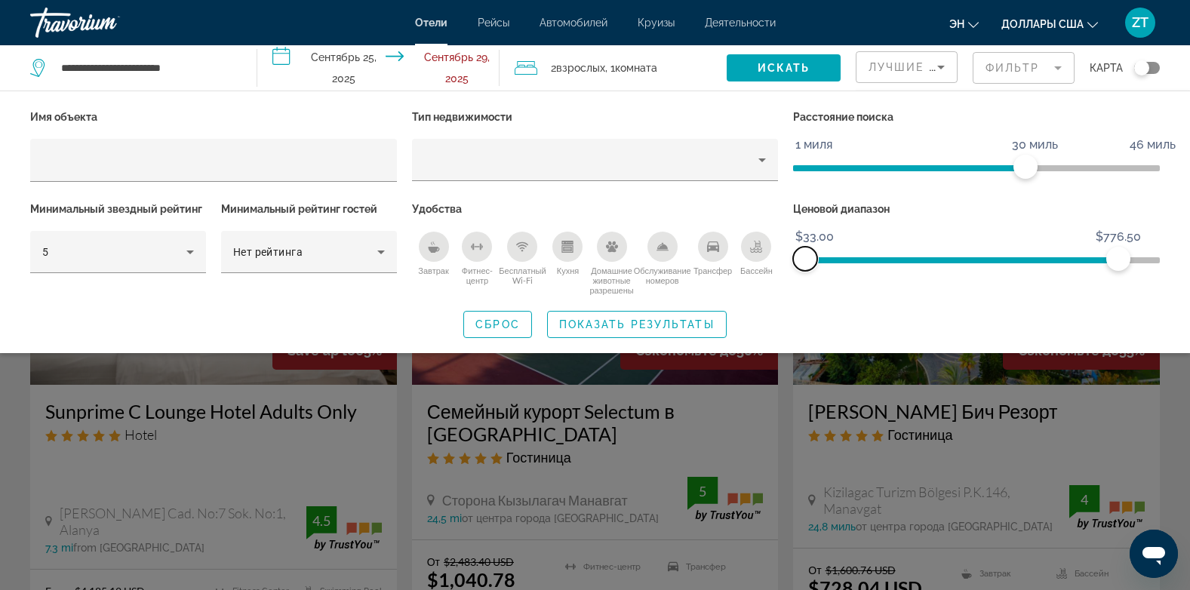
click at [798, 257] on span "ngx-слайдер" at bounding box center [805, 259] width 24 height 24
click at [1103, 259] on ngx-slider "$33.00 $846.25 $33.00 $738.75" at bounding box center [976, 258] width 367 height 3
click at [860, 259] on span "ngx-слайдер" at bounding box center [981, 260] width 243 height 6
click at [793, 259] on div "Ценовой диапазон $33.00 $846.25 $161.50 $738.75" at bounding box center [977, 247] width 382 height 97
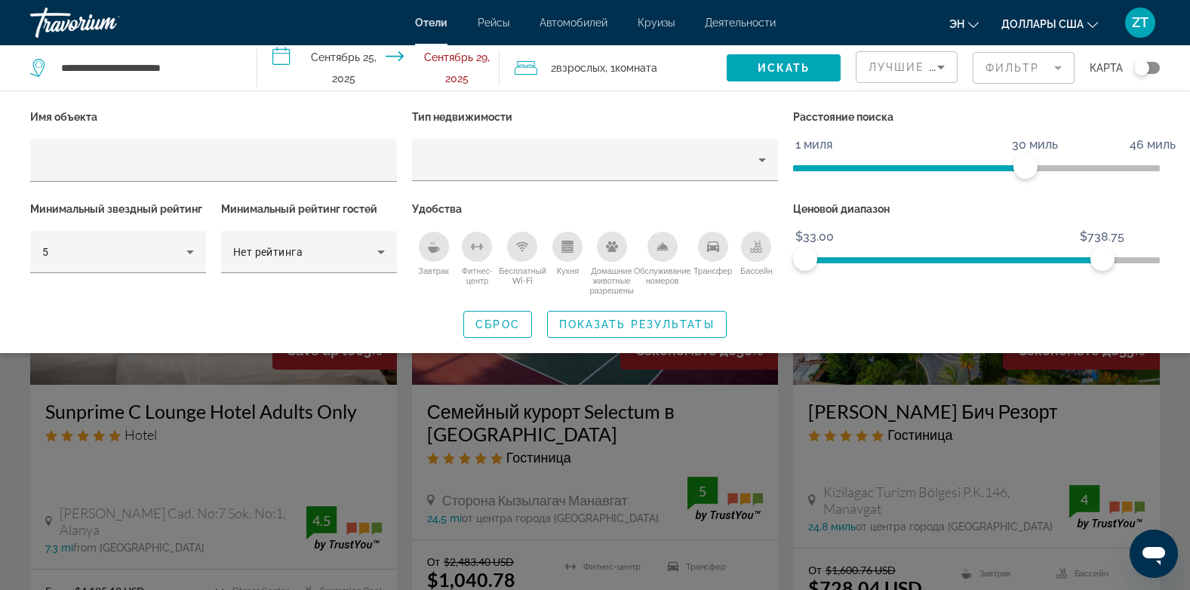
click at [794, 260] on span "ngx-слайдер" at bounding box center [976, 260] width 367 height 6
click at [794, 260] on span "ngx-слайдер" at bounding box center [805, 259] width 24 height 24
drag, startPoint x: 1100, startPoint y: 261, endPoint x: 1005, endPoint y: 270, distance: 95.5
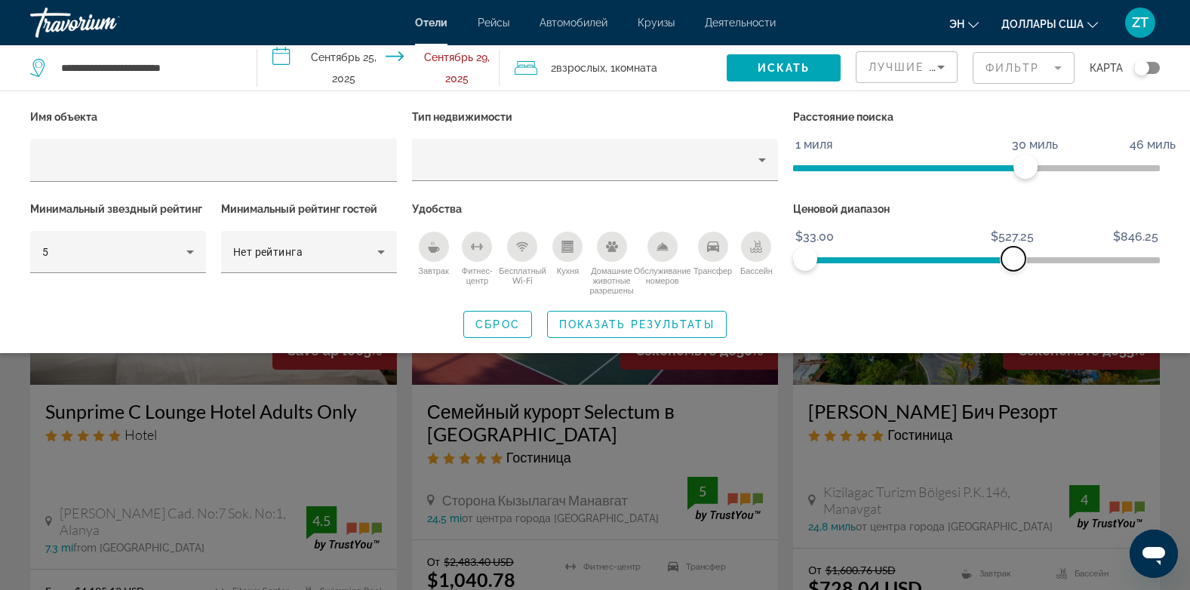
click at [1005, 269] on span "ngx-слайдер-макс" at bounding box center [1014, 259] width 24 height 24
click at [994, 269] on div "Ценовой диапазон $33.00 $846.25 $33.00 $507.50" at bounding box center [977, 247] width 382 height 97
drag, startPoint x: 1004, startPoint y: 263, endPoint x: 886, endPoint y: 266, distance: 117.8
click at [886, 266] on span "ngx-слайдер-макс" at bounding box center [886, 259] width 24 height 24
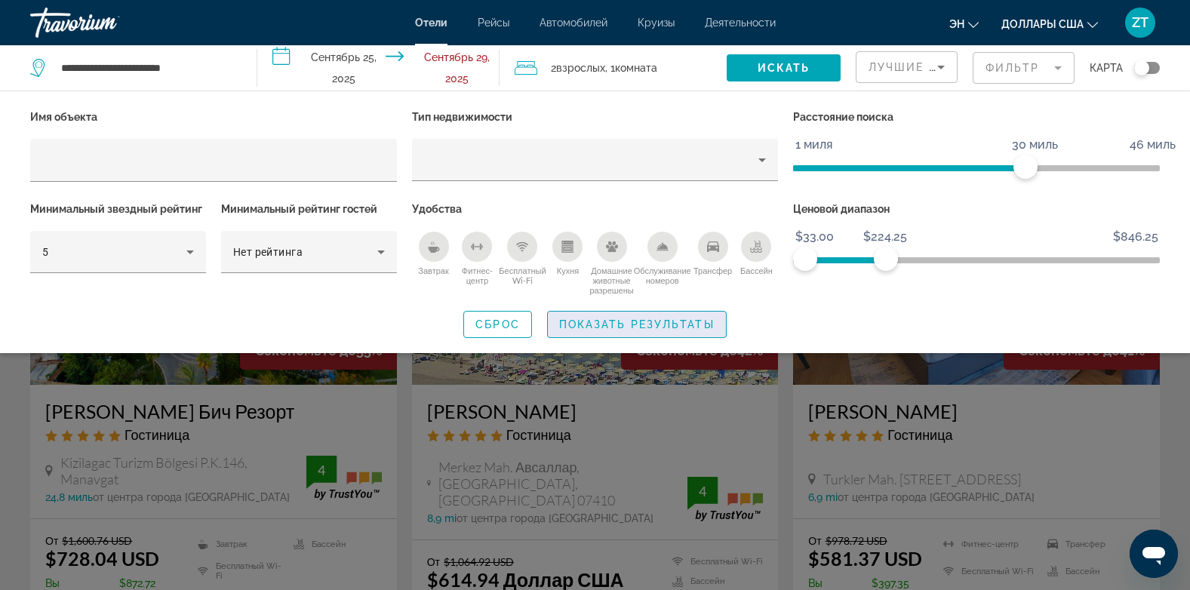
click at [624, 325] on span "Показать результаты" at bounding box center [636, 325] width 155 height 12
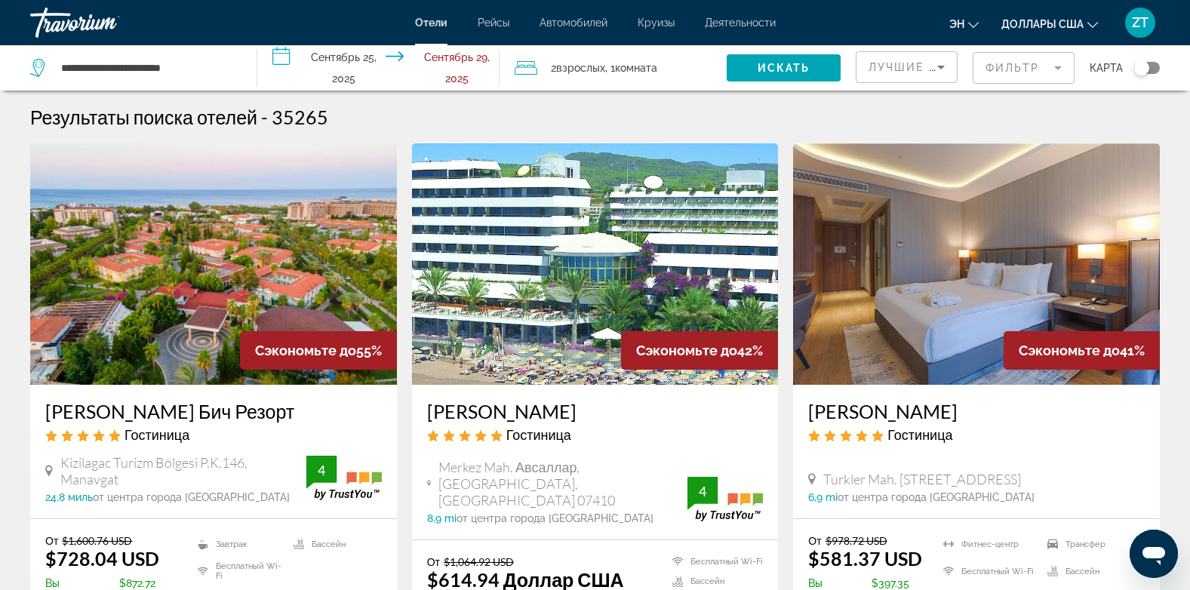
click at [1028, 63] on mat-form-field "Фильтр" at bounding box center [1024, 68] width 102 height 32
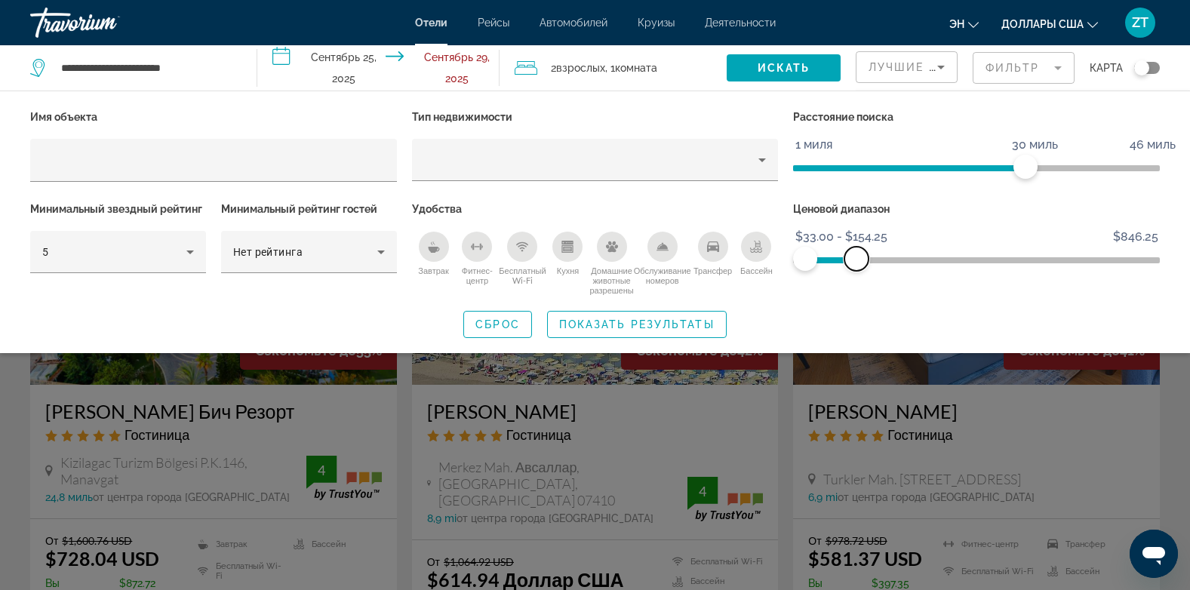
drag, startPoint x: 894, startPoint y: 253, endPoint x: 857, endPoint y: 253, distance: 37.0
click at [857, 253] on span "ngx-слайдер-макс" at bounding box center [857, 259] width 24 height 24
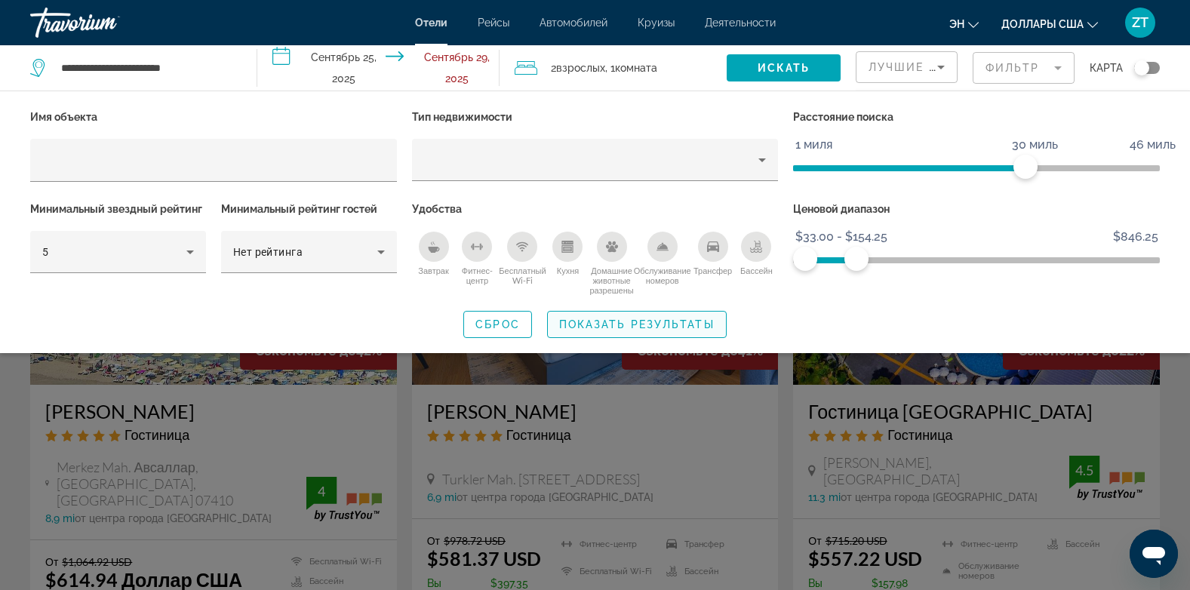
click at [642, 315] on span "Виджет поиска" at bounding box center [637, 324] width 178 height 36
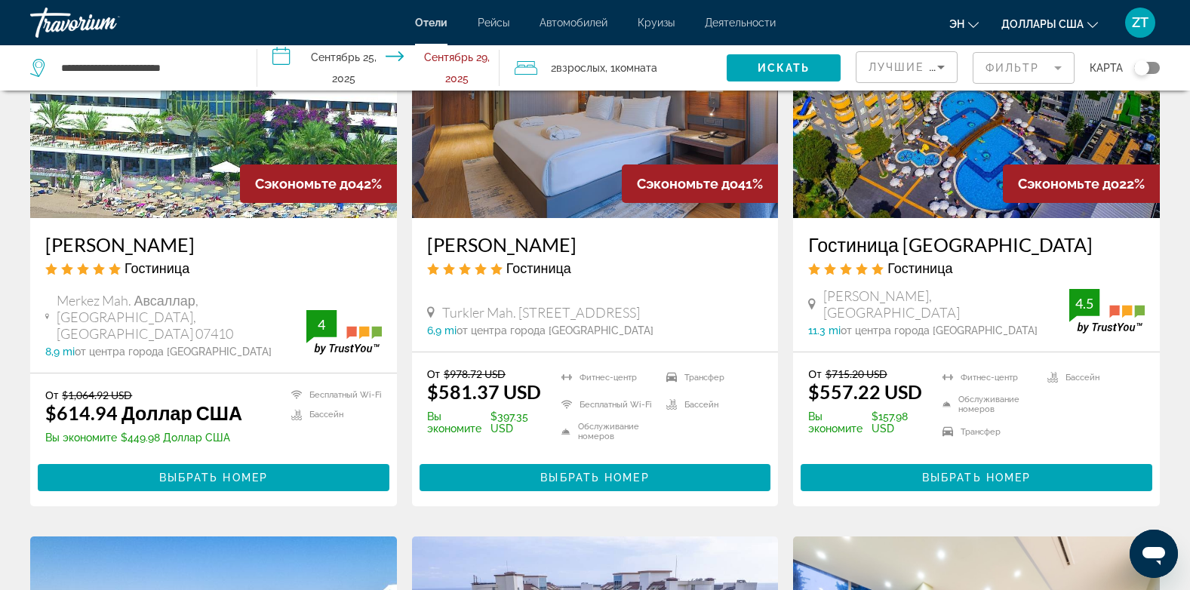
scroll to position [168, 0]
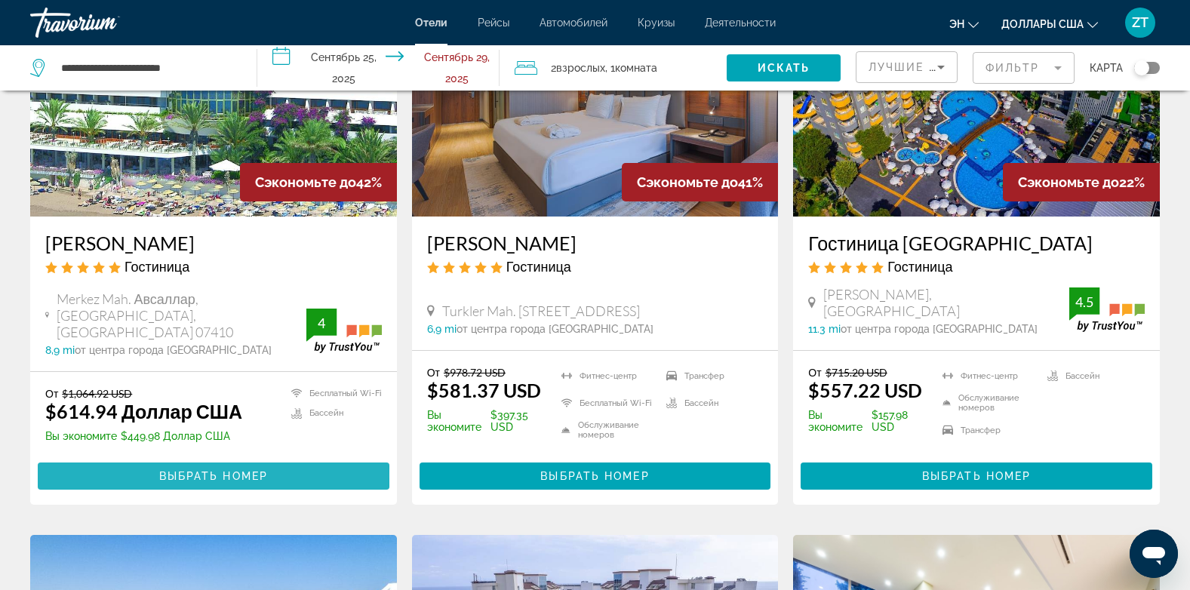
click at [167, 476] on span "Выбрать номер" at bounding box center [213, 476] width 109 height 12
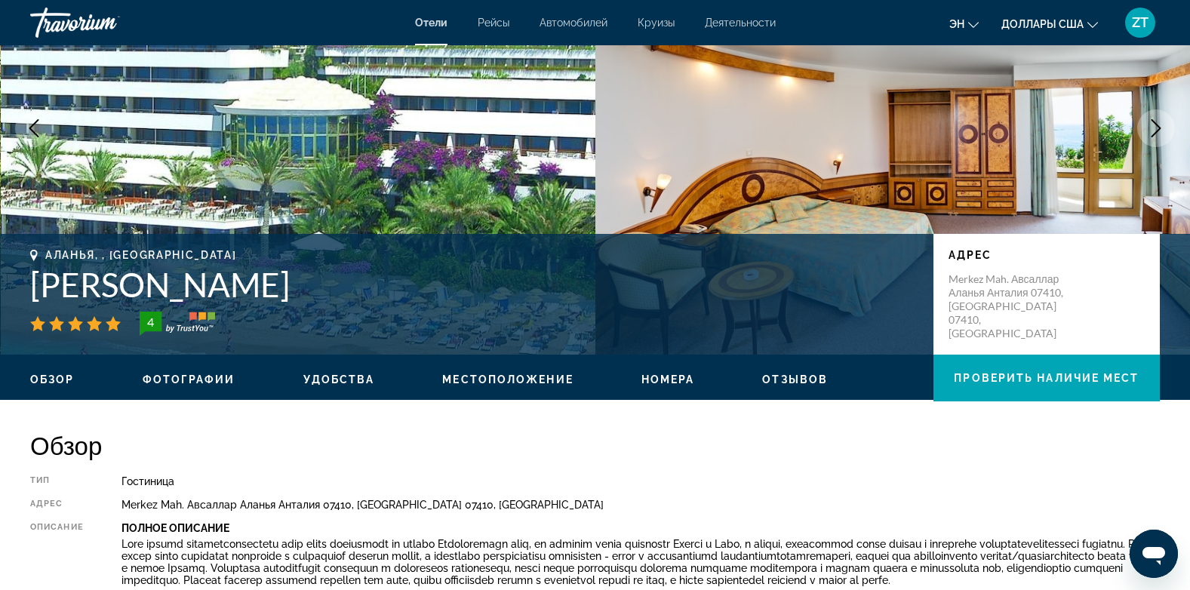
scroll to position [159, 0]
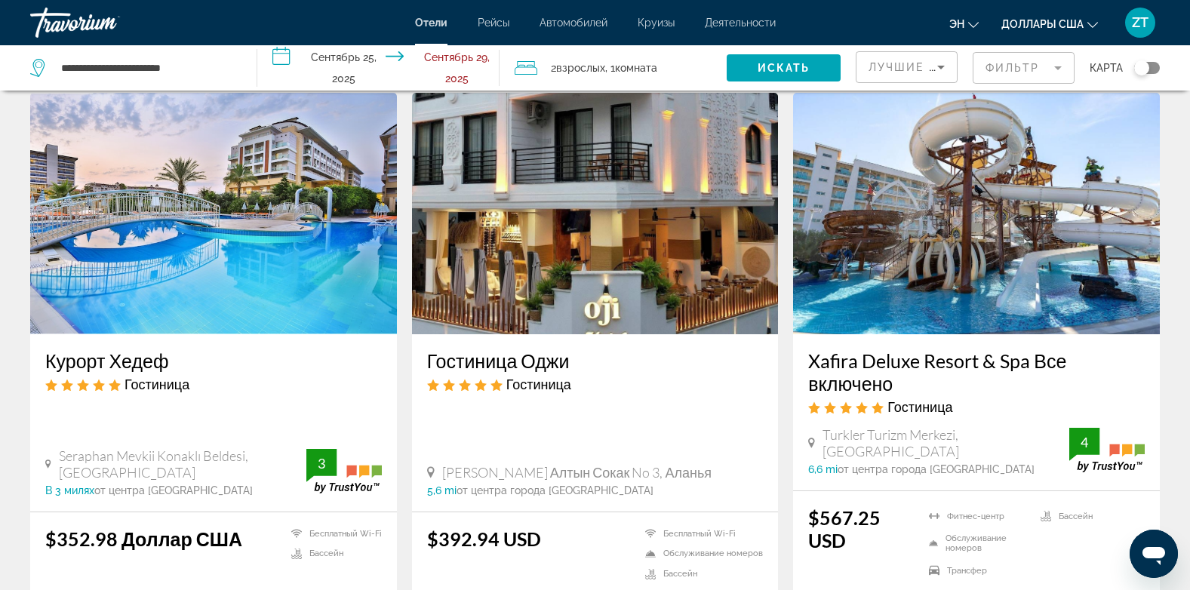
scroll to position [1178, 0]
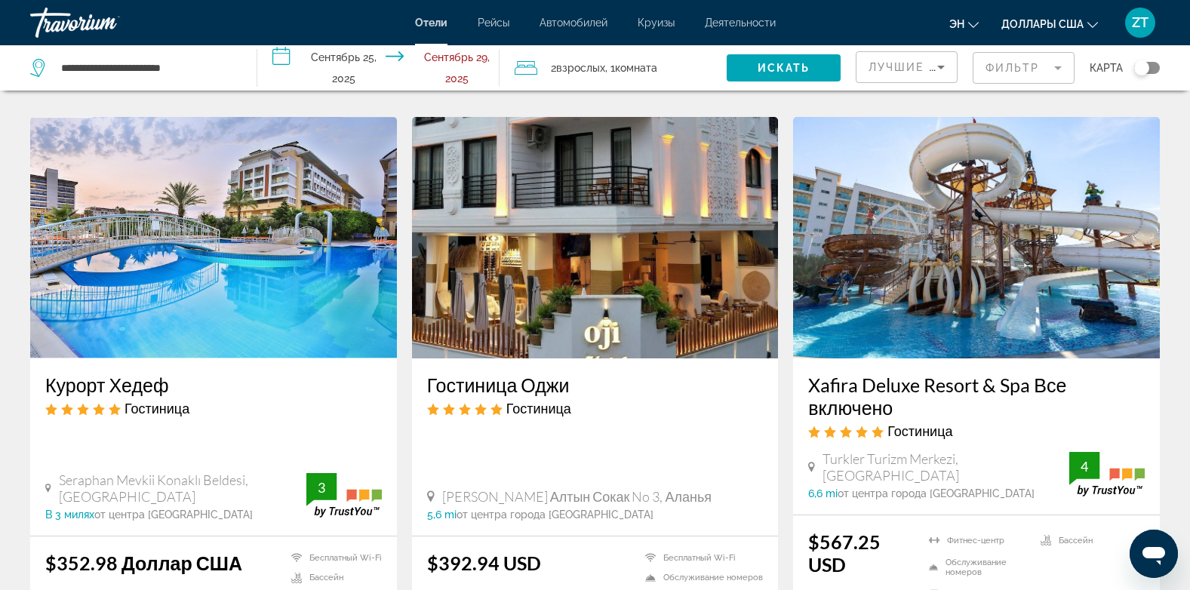
click at [648, 220] on img "Основное содержание" at bounding box center [595, 238] width 367 height 242
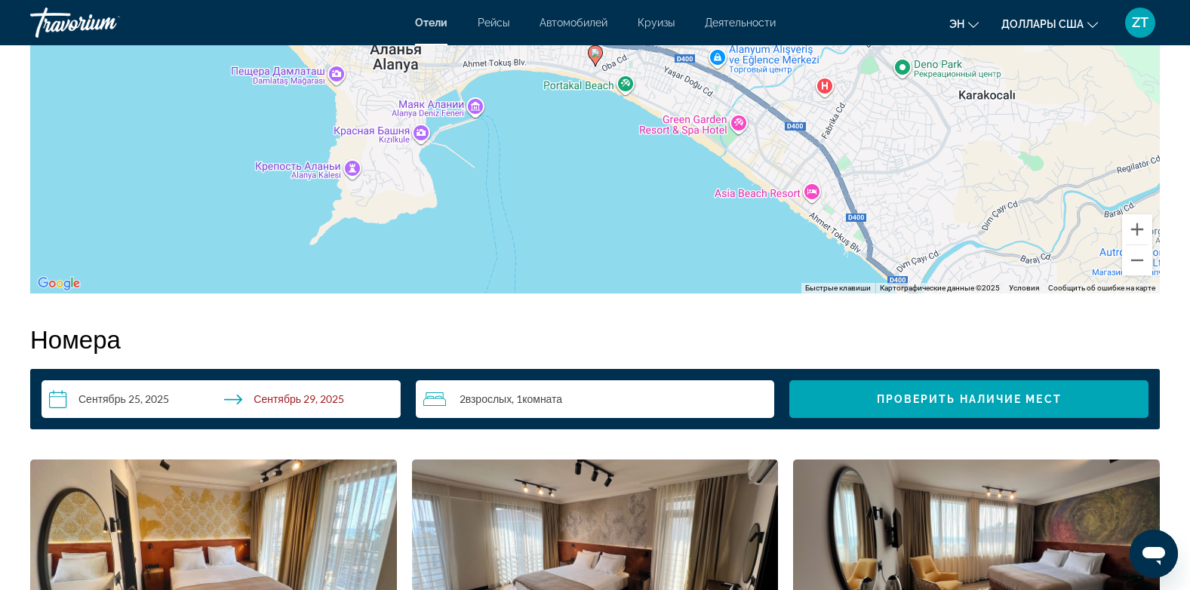
scroll to position [1669, 0]
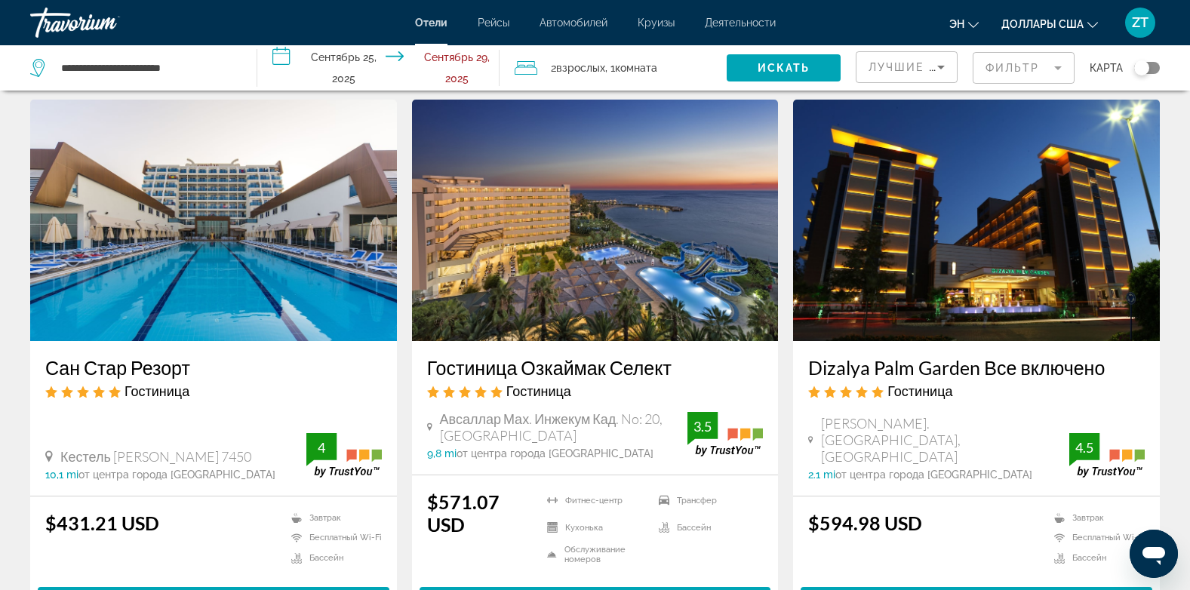
scroll to position [1780, 0]
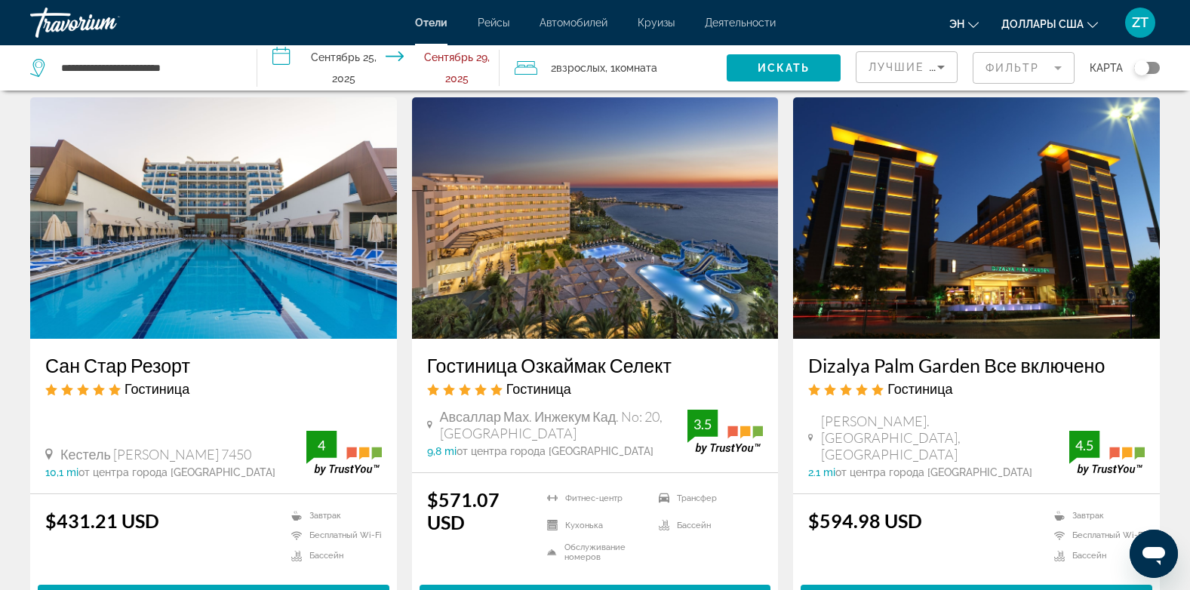
click at [562, 220] on img "Основное содержание" at bounding box center [595, 218] width 367 height 242
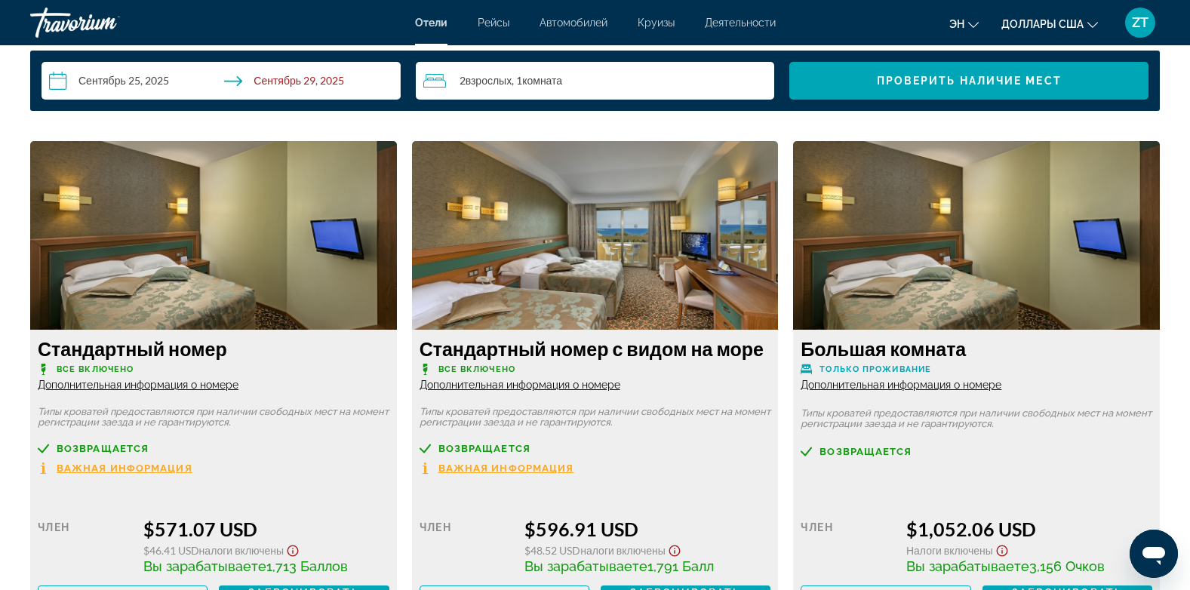
scroll to position [1993, 0]
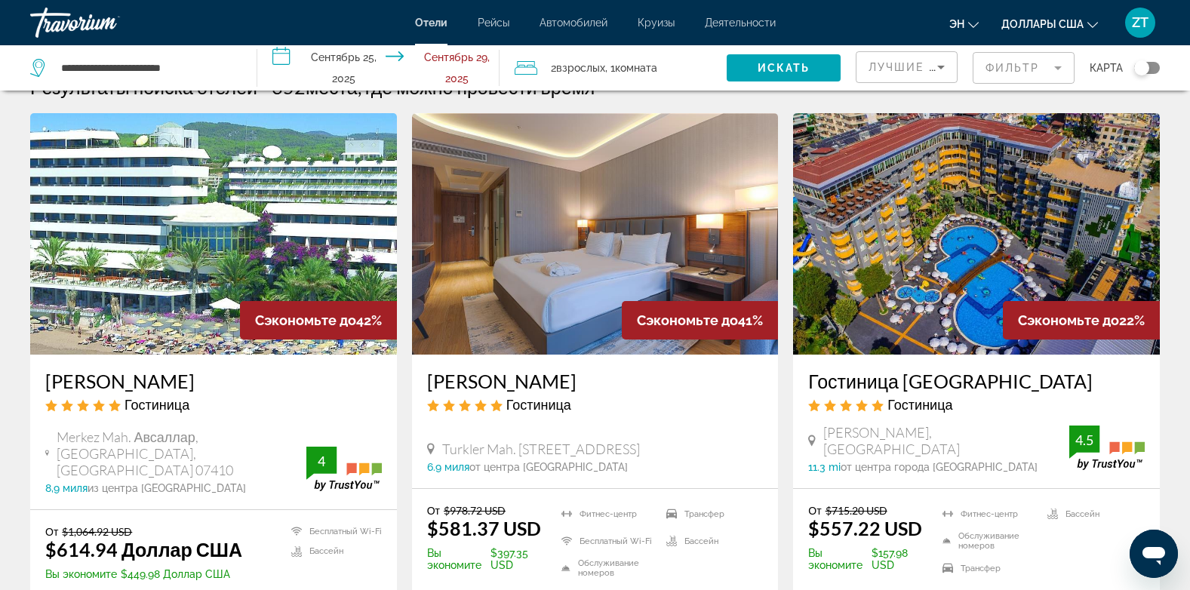
scroll to position [60, 0]
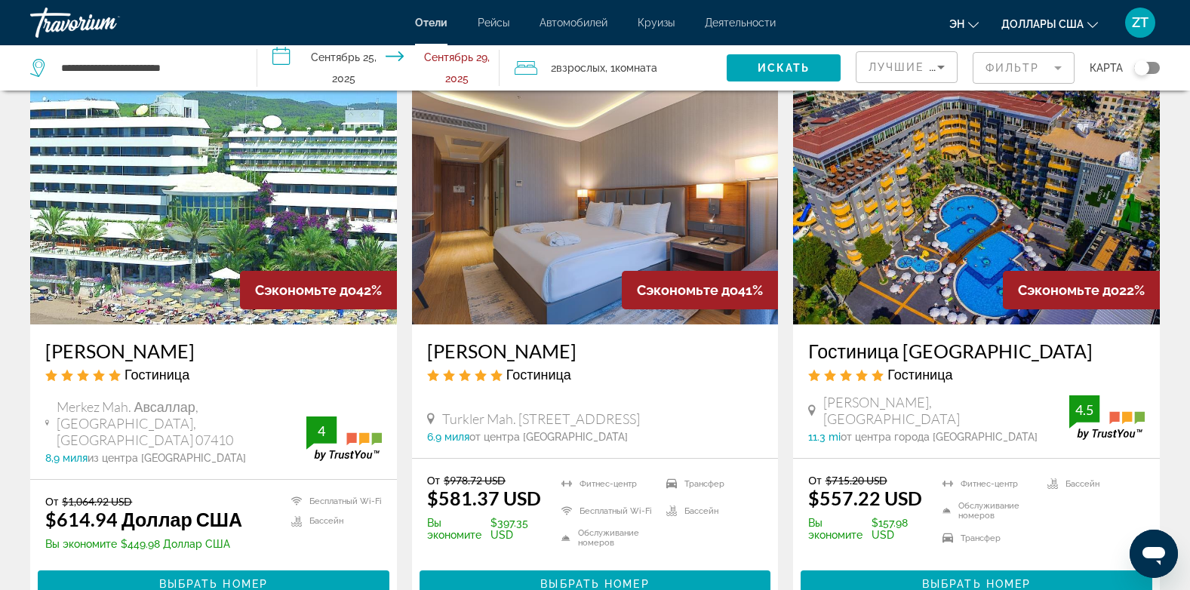
click at [857, 526] on span "Вы экономите" at bounding box center [838, 529] width 60 height 24
drag, startPoint x: 857, startPoint y: 526, endPoint x: 799, endPoint y: 514, distance: 60.1
click at [799, 514] on div "От $715.20 USD $557.22 USD Вы экономите $157.98 USD Фитнес-центр Обслуживание н…" at bounding box center [976, 536] width 367 height 154
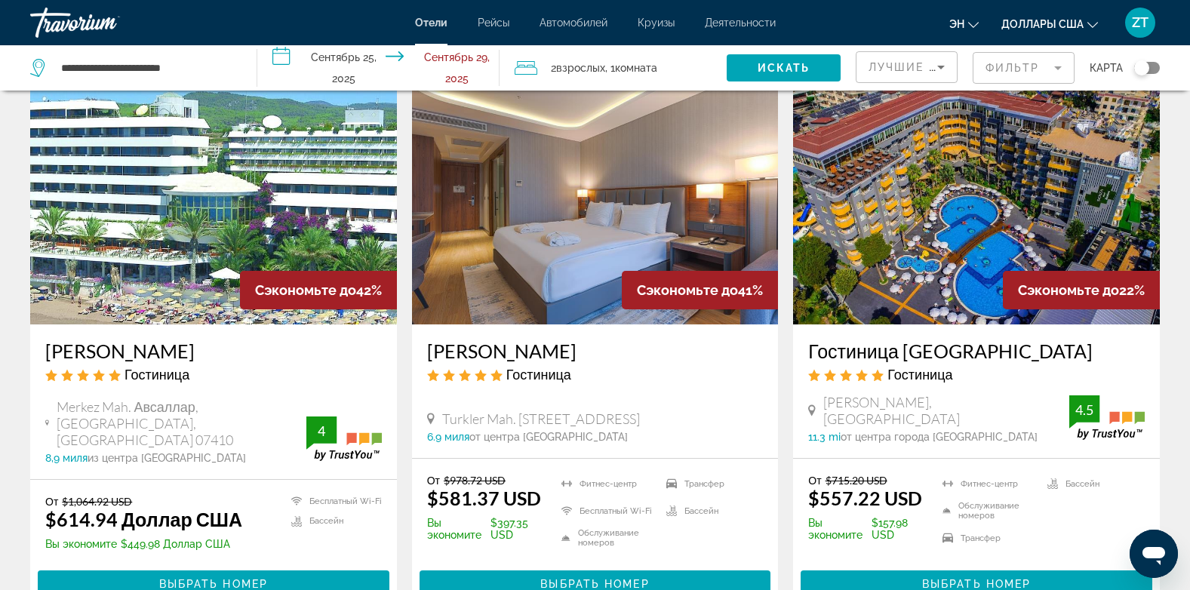
click at [1109, 433] on img "Основное содержание" at bounding box center [1107, 418] width 75 height 45
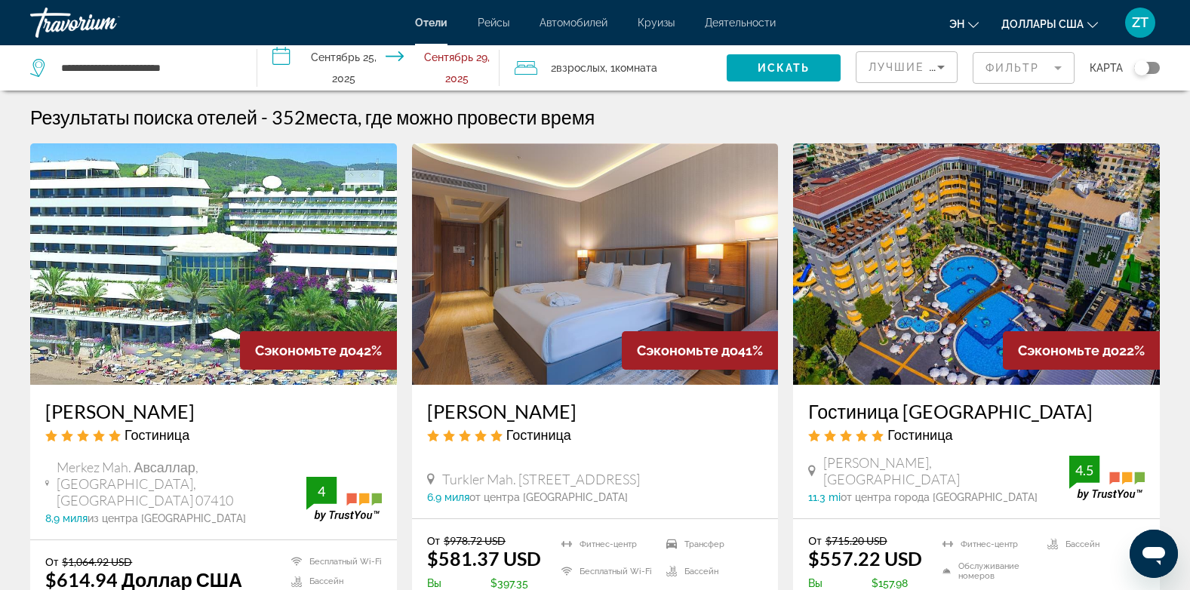
click at [1024, 69] on mat-form-field "Фильтр" at bounding box center [1024, 68] width 102 height 32
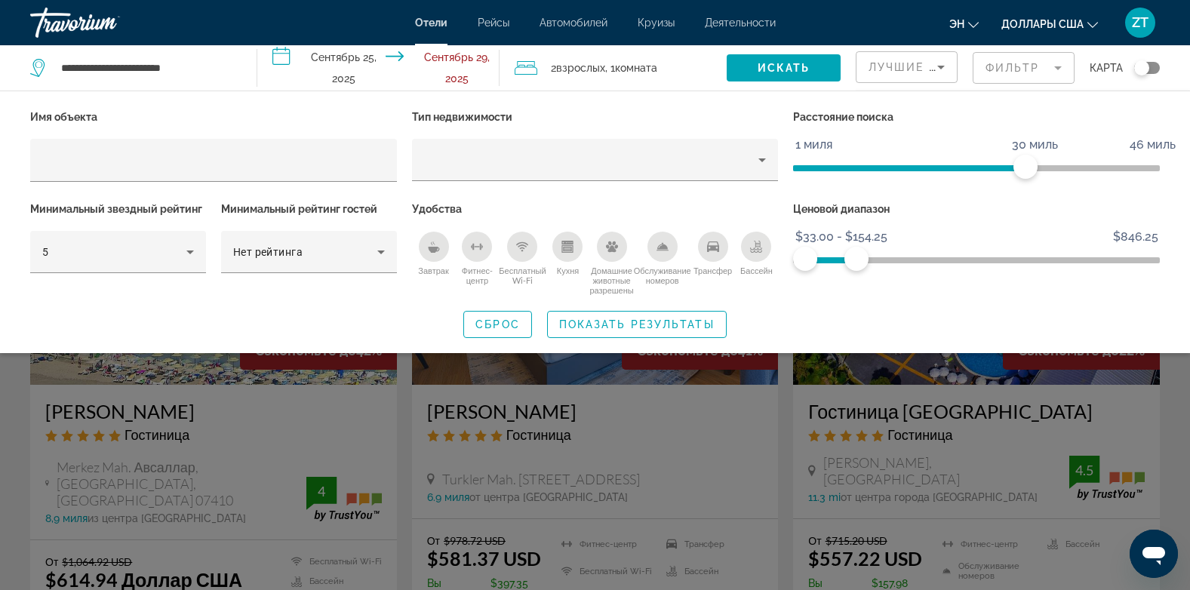
click at [814, 346] on div "Имя объекта Тип недвижимости Расстояние поиска 1 миля 46 миль 30 миль Минимальн…" at bounding box center [595, 222] width 1190 height 263
click at [563, 249] on icon "Кухня" at bounding box center [567, 249] width 11 height 8
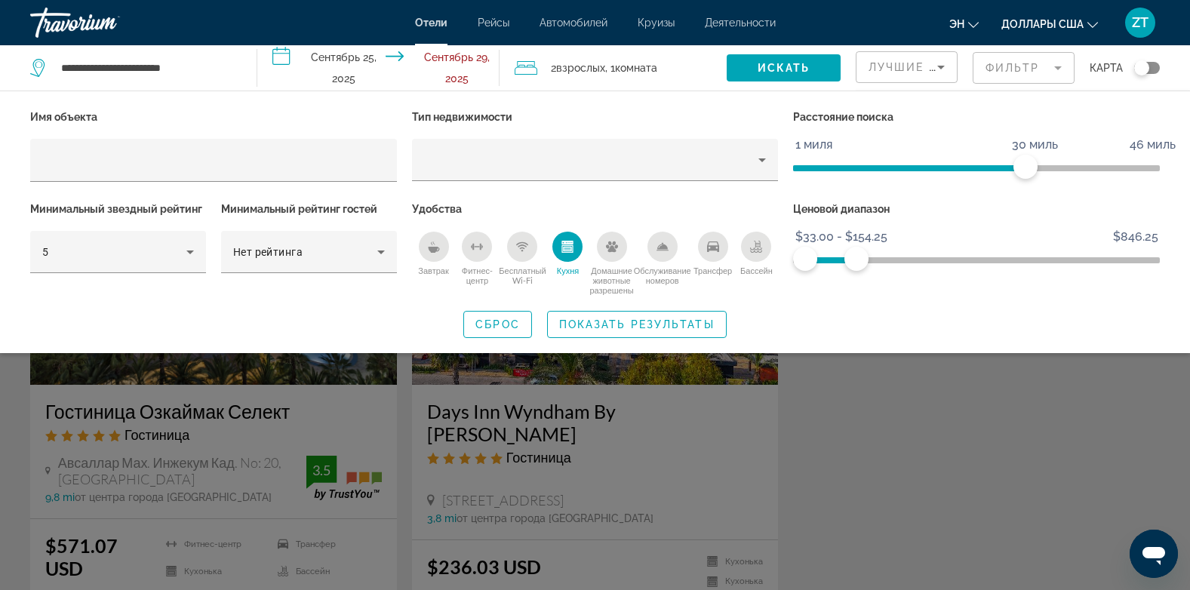
click at [563, 249] on icon "Кухня" at bounding box center [567, 249] width 11 height 8
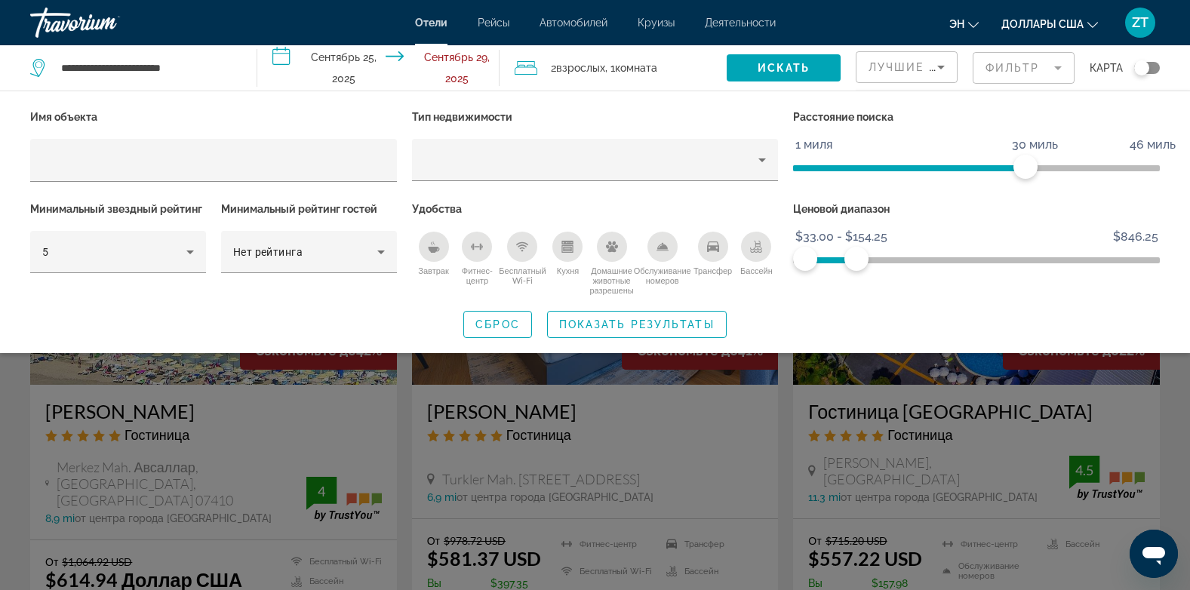
click at [563, 249] on icon "Кухня" at bounding box center [567, 249] width 11 height 8
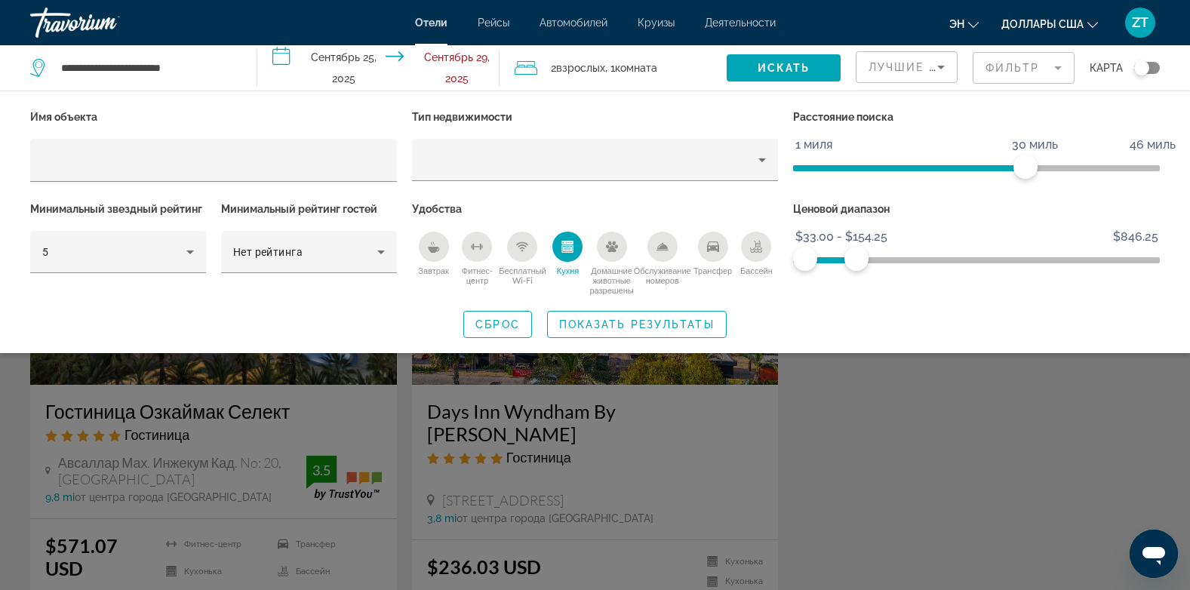
click at [563, 249] on icon "Кухня" at bounding box center [567, 249] width 11 height 8
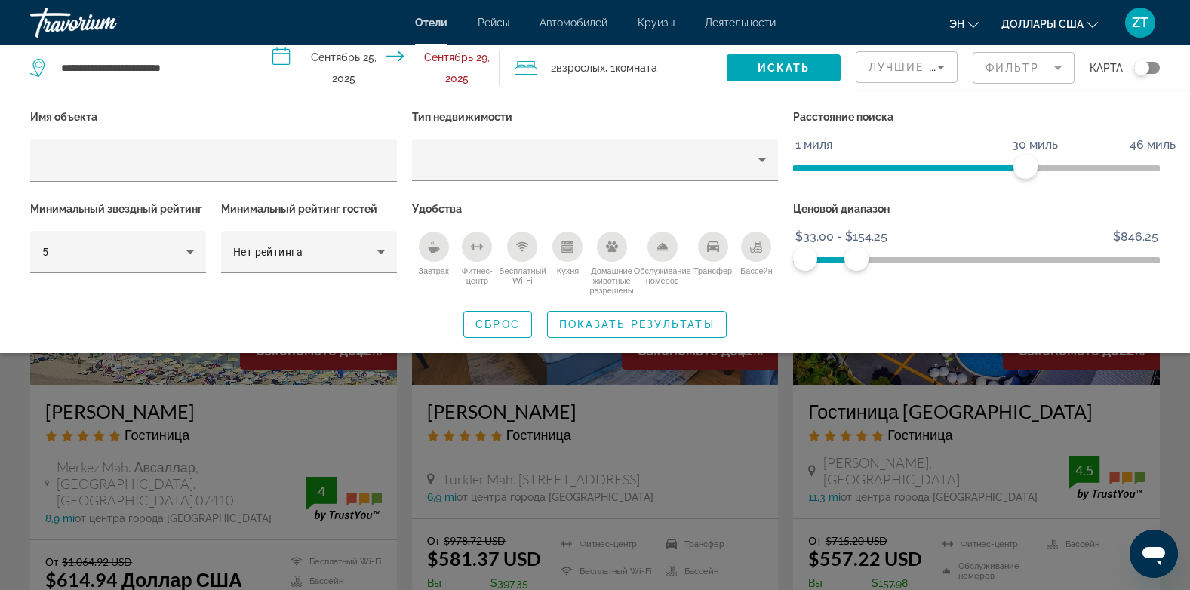
click at [563, 249] on icon "Кухня" at bounding box center [567, 249] width 11 height 8
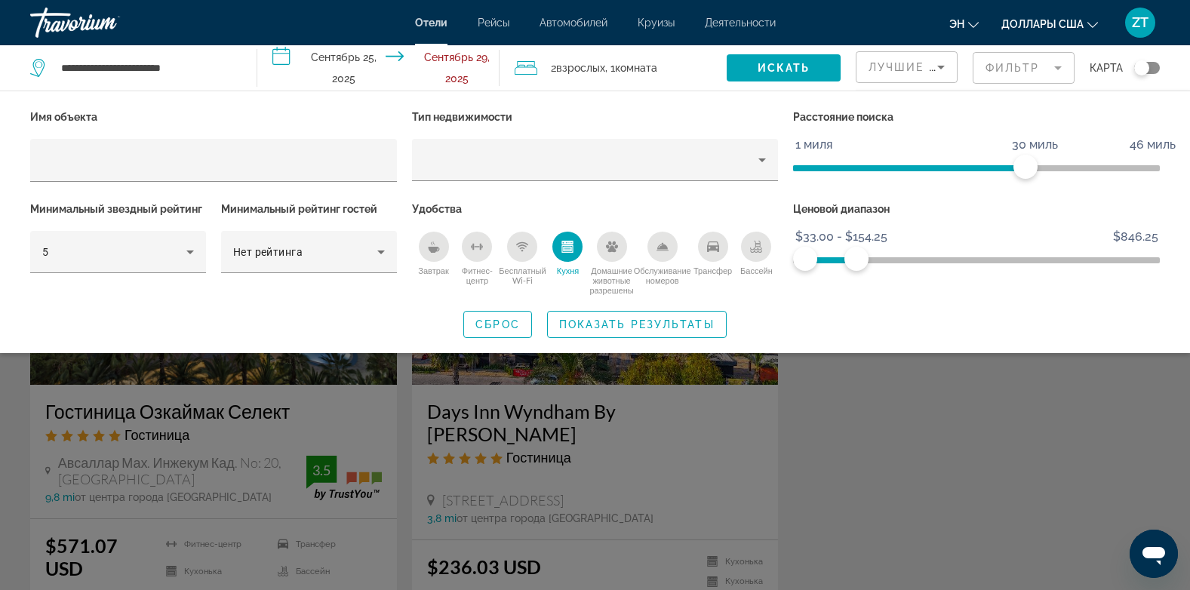
click at [563, 249] on icon "Кухня" at bounding box center [567, 249] width 11 height 8
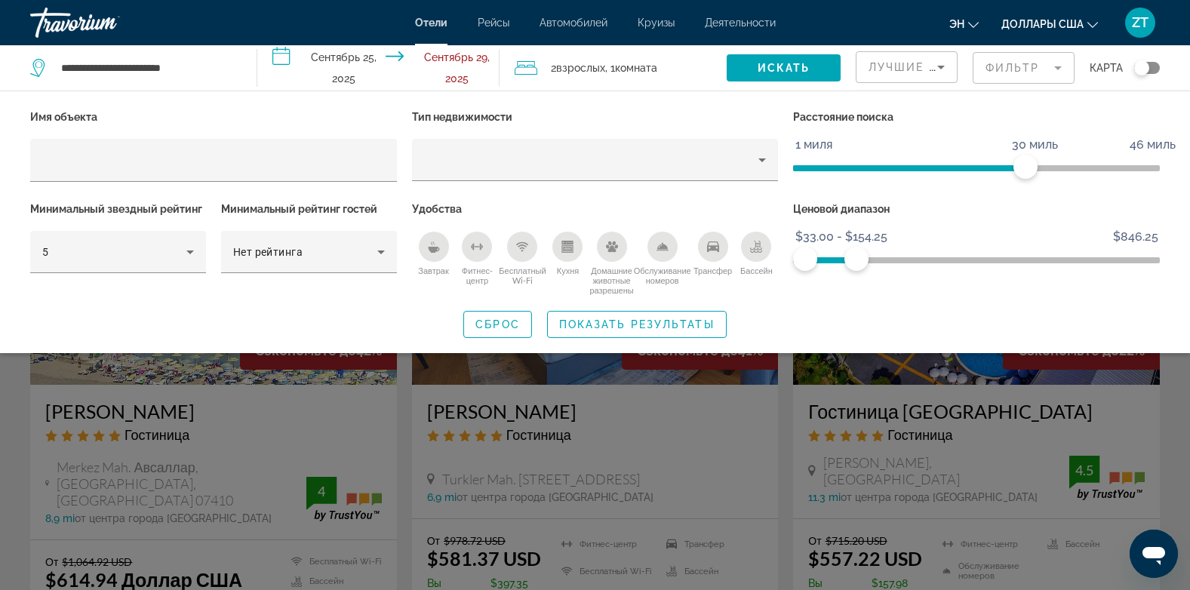
click at [433, 247] on icon "Завтрак" at bounding box center [433, 250] width 11 height 6
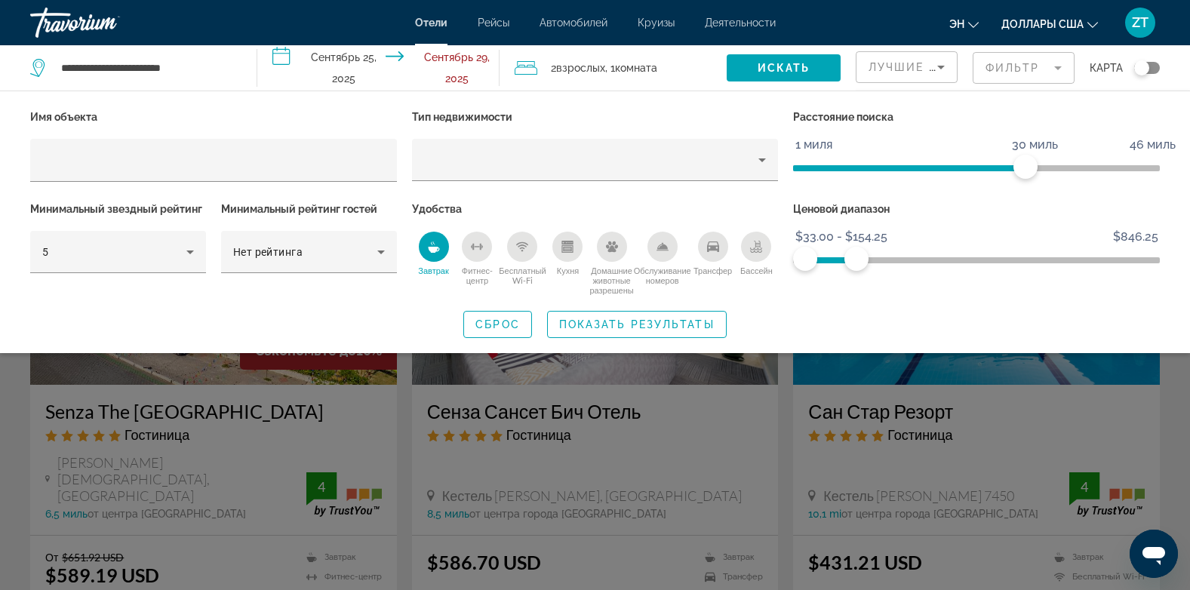
click at [407, 239] on div "Удобства Завтрак Фитнес-центр Бесплатный Wi-Fi [GEOGRAPHIC_DATA] Домашние живот…" at bounding box center [596, 247] width 382 height 97
click at [426, 245] on div "Завтрак" at bounding box center [434, 247] width 30 height 30
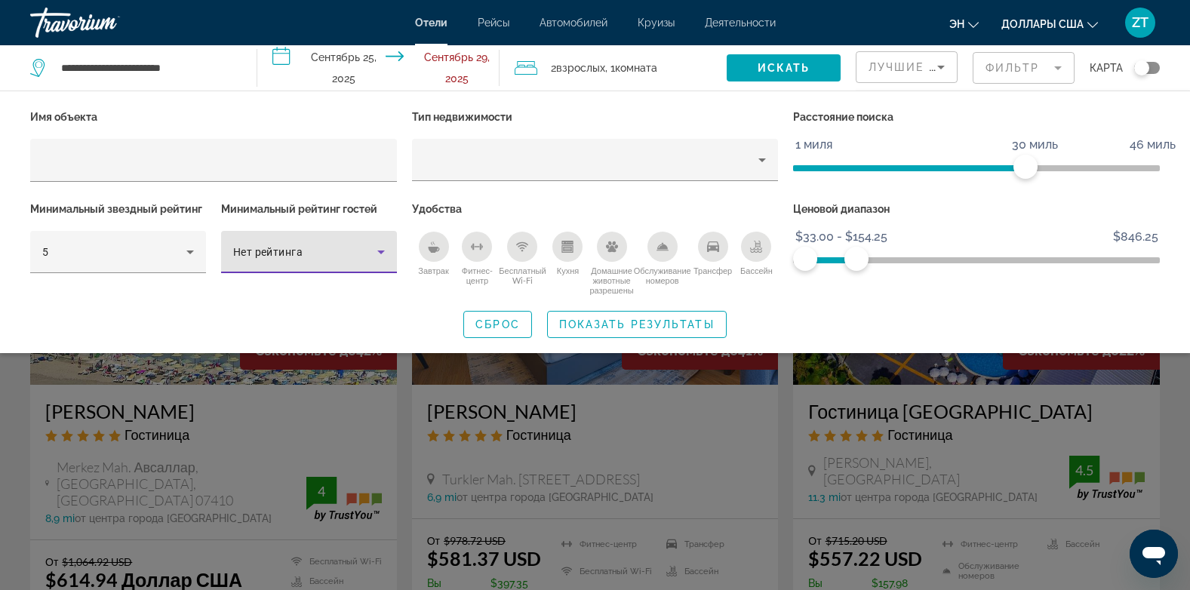
click at [382, 252] on icon "Фильтры отелей" at bounding box center [381, 253] width 8 height 4
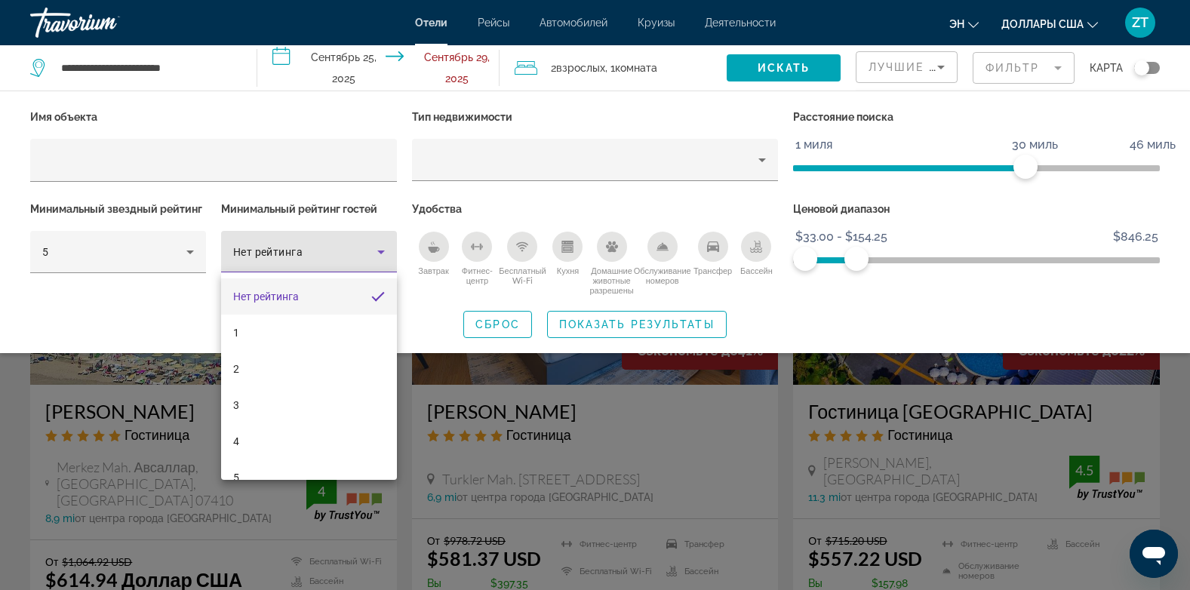
click at [407, 257] on div at bounding box center [595, 295] width 1190 height 590
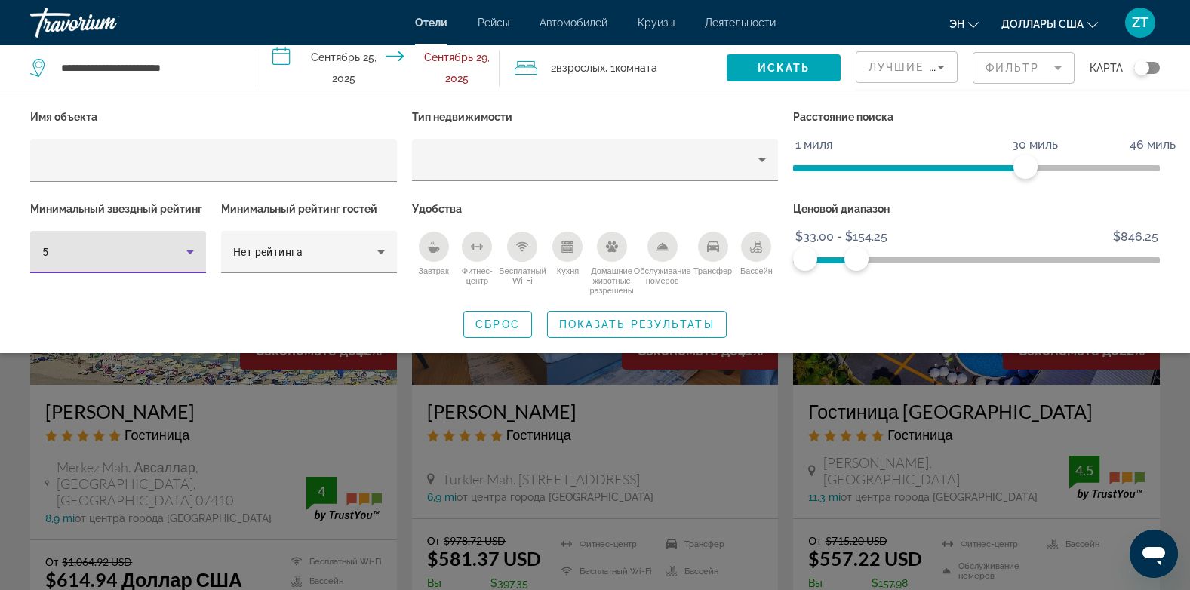
click at [191, 251] on icon "Фильтры отелей" at bounding box center [190, 253] width 8 height 4
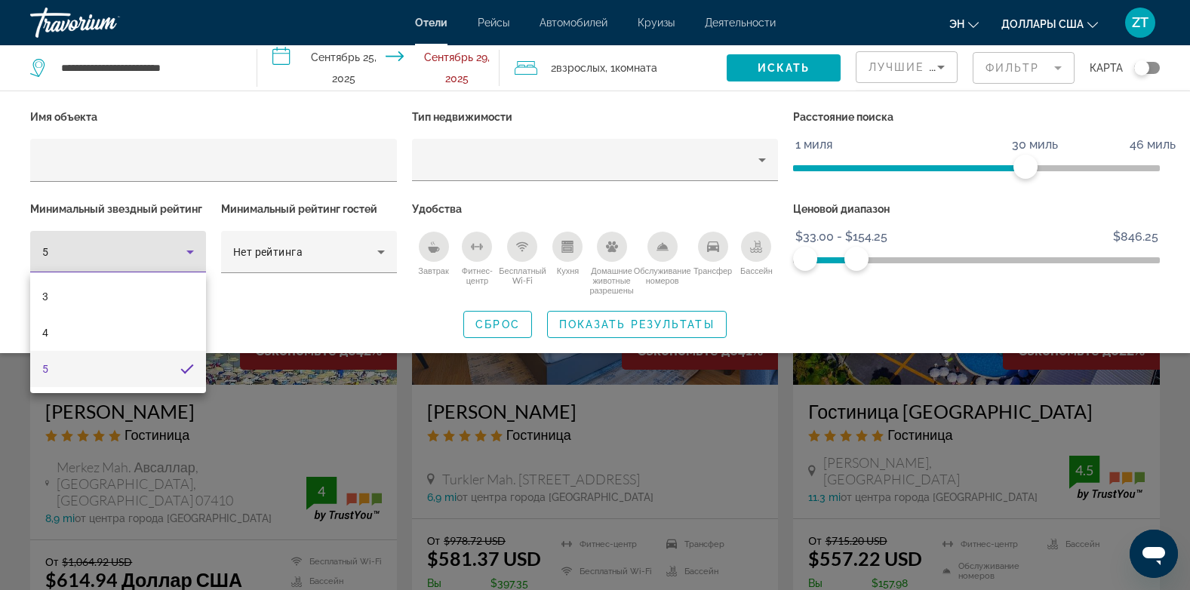
click at [191, 250] on div at bounding box center [595, 295] width 1190 height 590
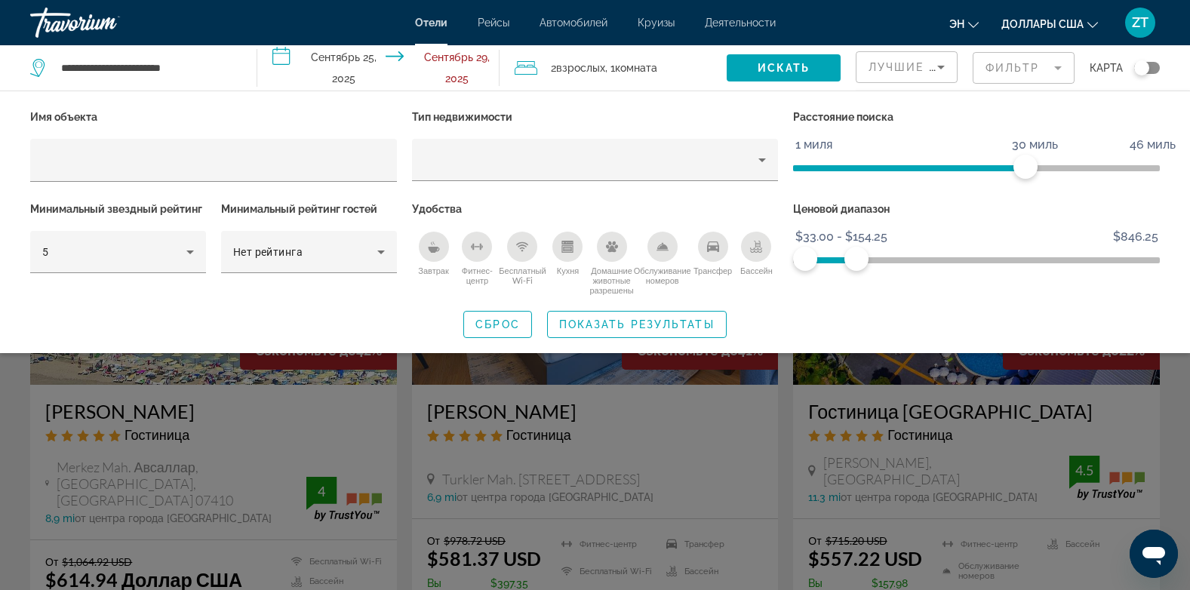
click at [433, 251] on icon "Завтрак" at bounding box center [433, 250] width 11 height 6
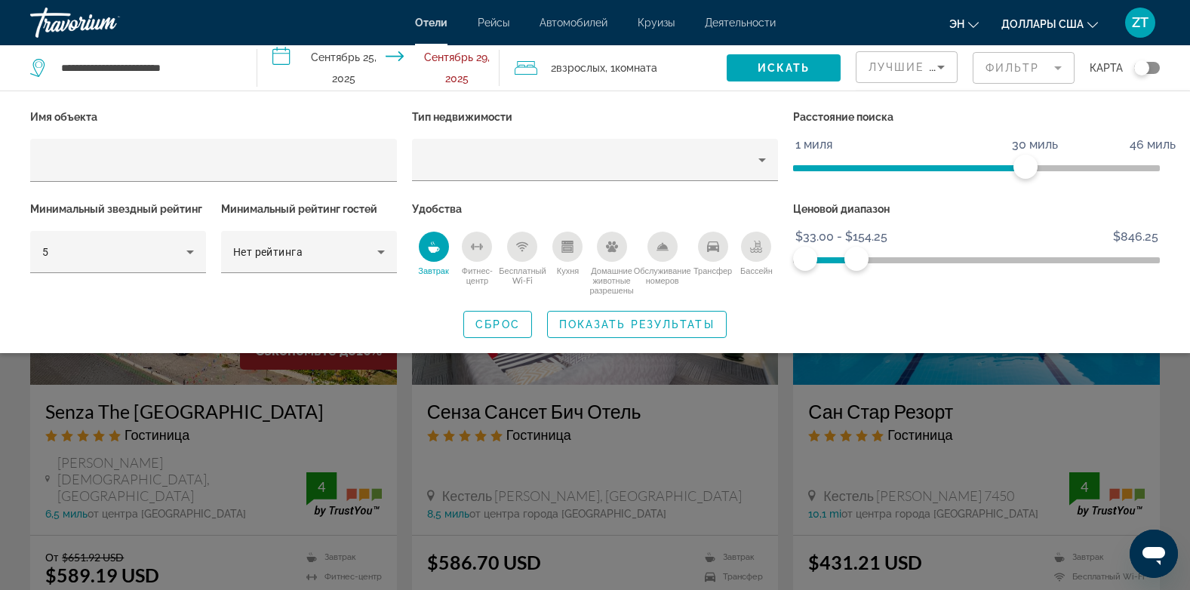
click at [433, 251] on icon "Завтрак" at bounding box center [433, 250] width 11 height 6
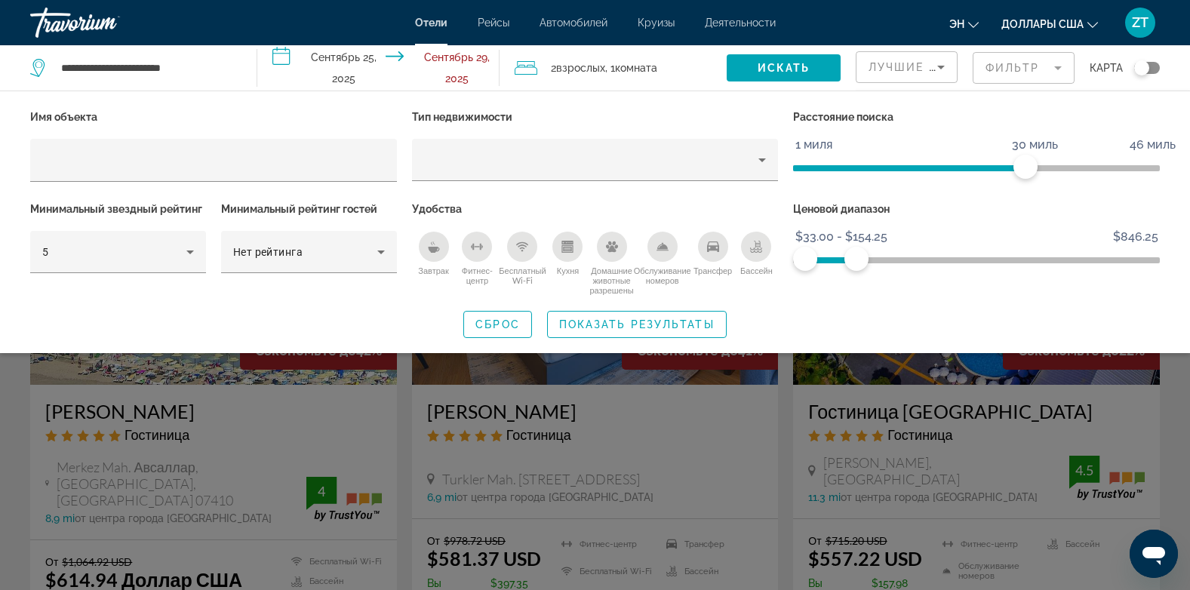
click at [1115, 477] on div "Виджет поиска" at bounding box center [595, 408] width 1190 height 364
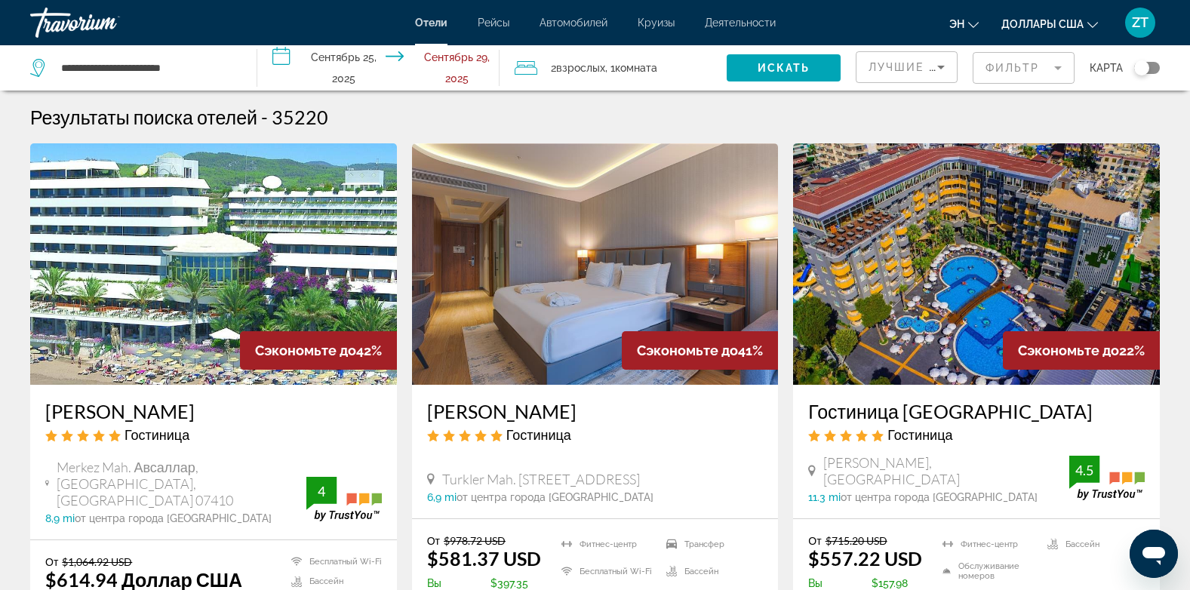
click at [1091, 475] on div "4.5" at bounding box center [1085, 470] width 30 height 18
click at [1043, 478] on div "[PERSON_NAME], [GEOGRAPHIC_DATA]" at bounding box center [938, 470] width 261 height 33
click at [640, 486] on span "Turkler Mah. [STREET_ADDRESS]" at bounding box center [541, 479] width 198 height 17
drag, startPoint x: 643, startPoint y: 486, endPoint x: 648, endPoint y: 494, distance: 9.5
click at [648, 494] on div "Turkler Mah. [STREET_ADDRESS] Аланья Анталия 6,9 mi от центра города [GEOGRAPHI…" at bounding box center [595, 487] width 337 height 32
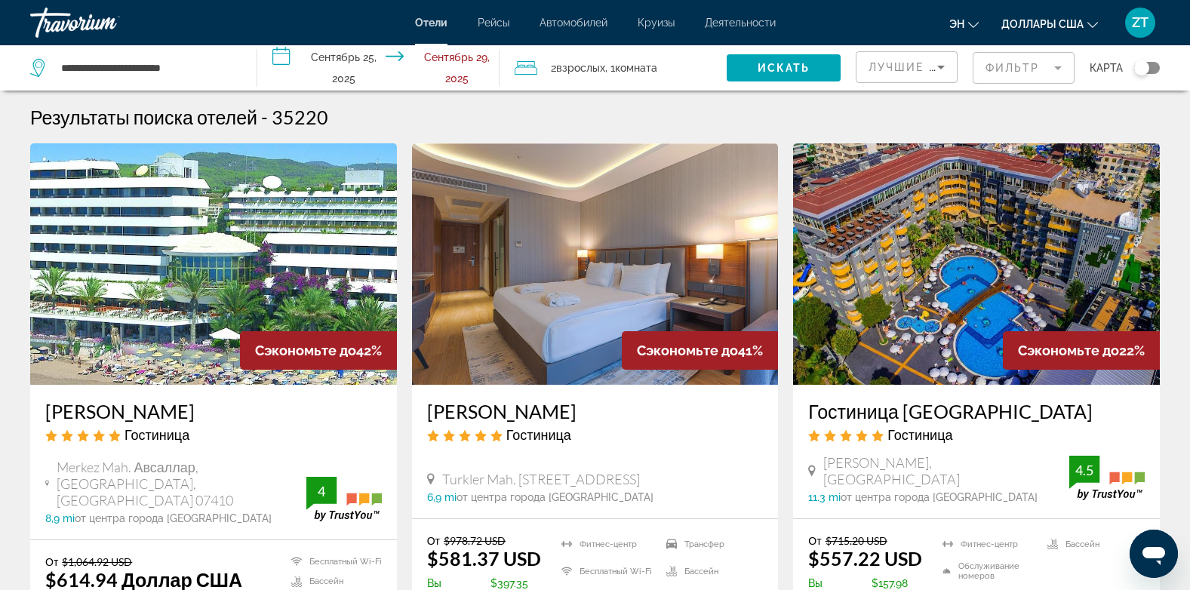
click at [648, 494] on div "6,9 mi от центра города [GEOGRAPHIC_DATA] from hotel" at bounding box center [595, 497] width 337 height 12
click at [811, 477] on icon "Основное содержание" at bounding box center [812, 471] width 8 height 11
click at [845, 482] on span "[PERSON_NAME], [GEOGRAPHIC_DATA]" at bounding box center [947, 470] width 246 height 33
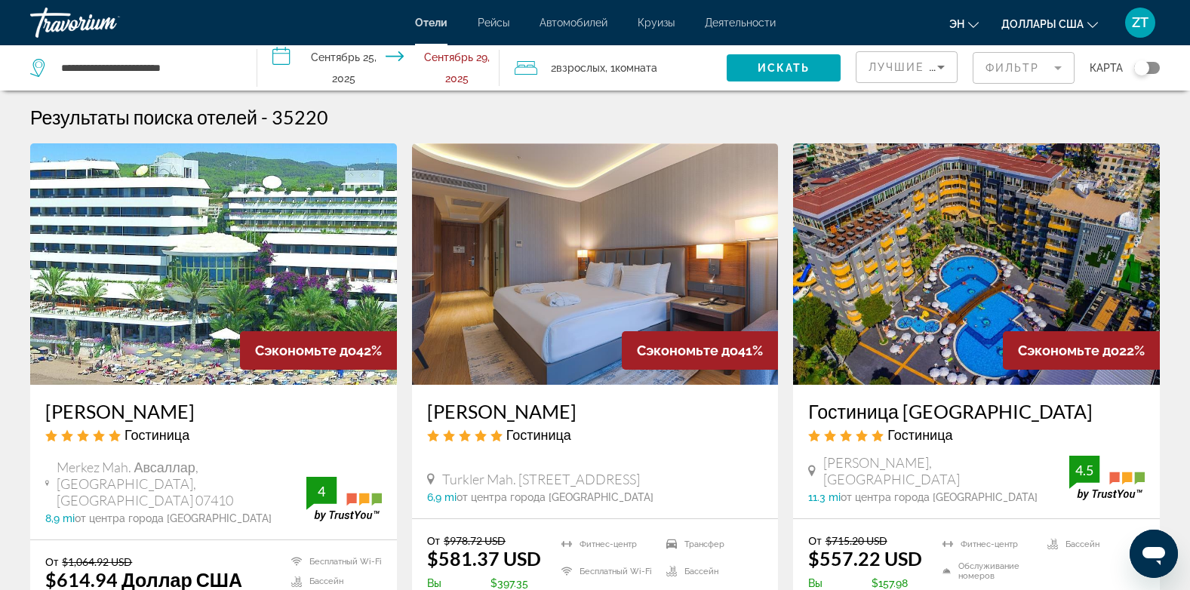
click at [845, 482] on span "[PERSON_NAME], [GEOGRAPHIC_DATA]" at bounding box center [947, 470] width 246 height 33
click at [1015, 297] on img "Основное содержание" at bounding box center [976, 264] width 367 height 242
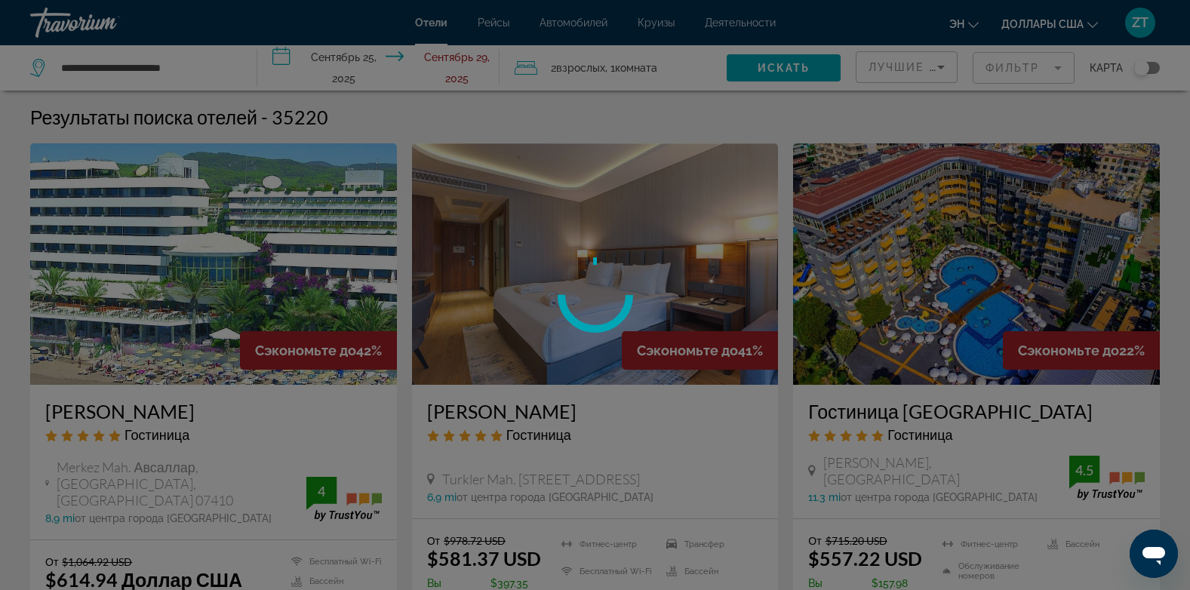
click at [1015, 297] on div at bounding box center [595, 295] width 1190 height 590
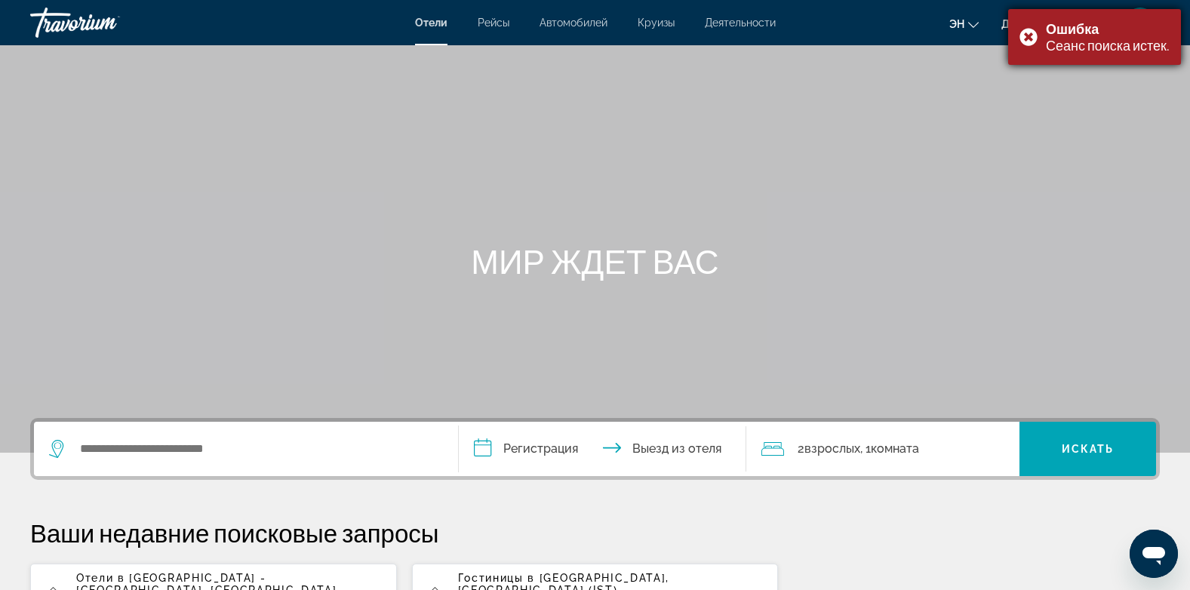
click at [1026, 35] on div "Ошибка Сеанс поиска истек." at bounding box center [1094, 37] width 173 height 56
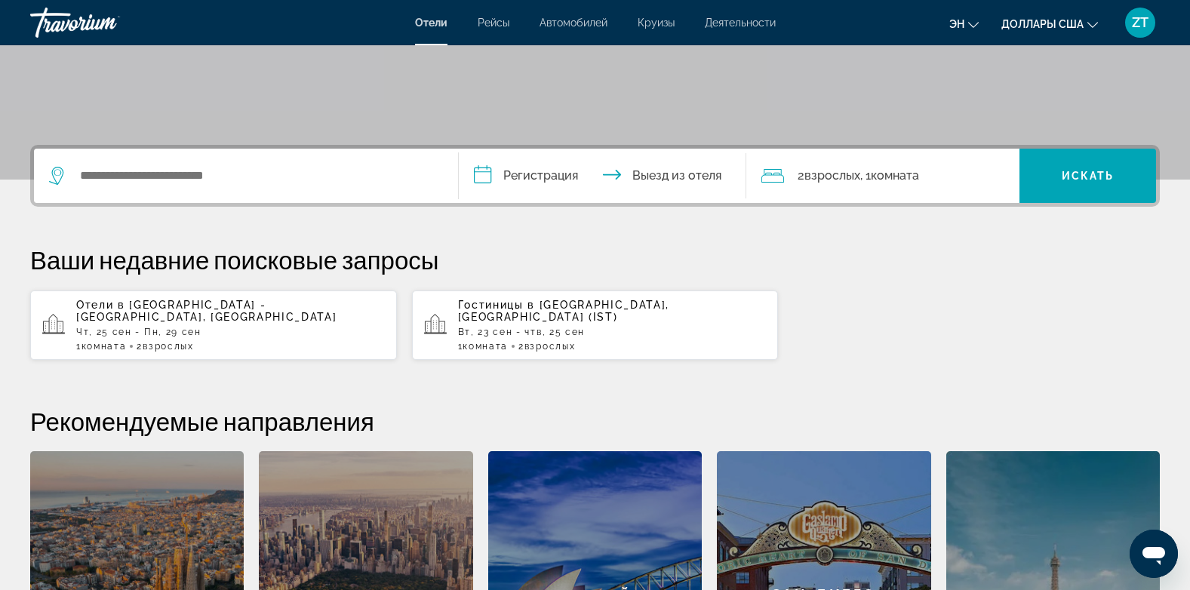
scroll to position [272, 0]
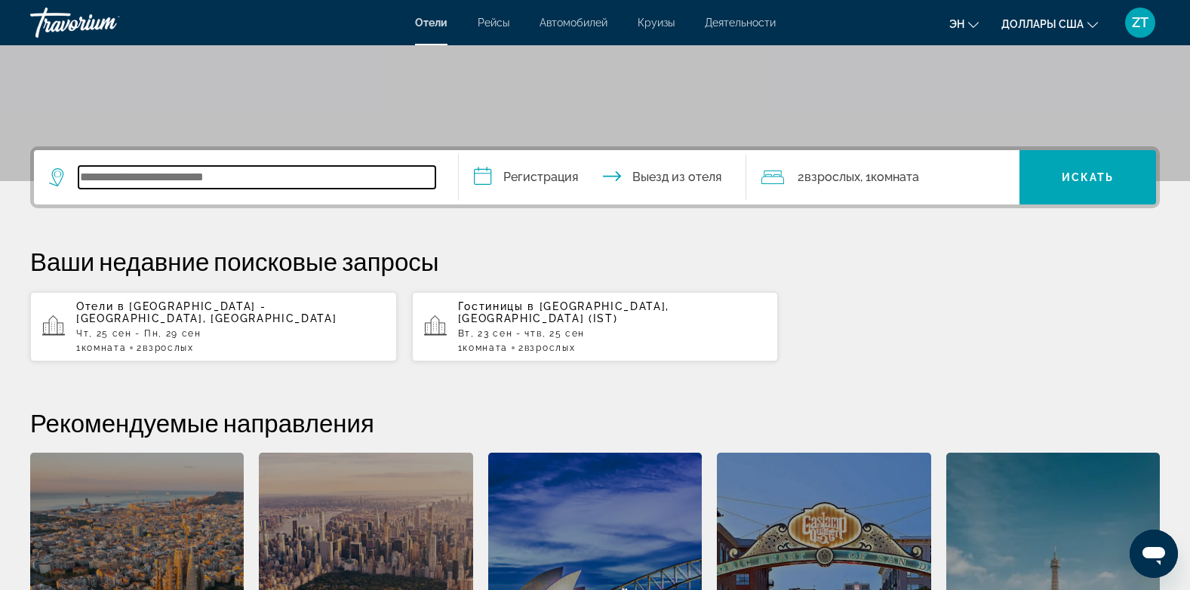
click at [129, 174] on input "Виджет поиска" at bounding box center [257, 177] width 357 height 23
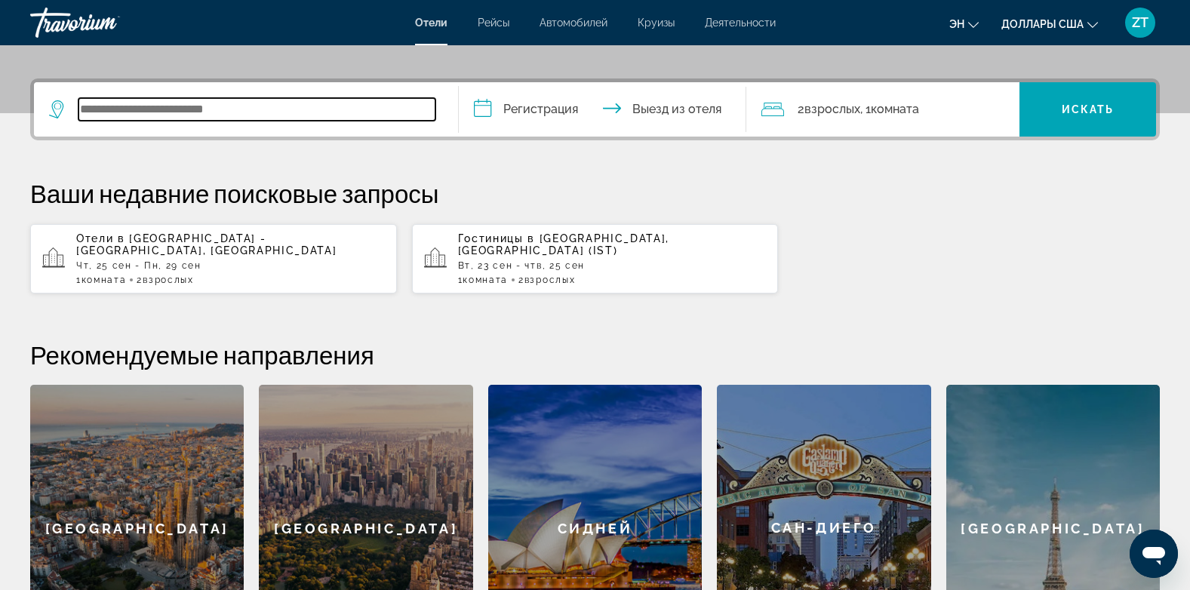
scroll to position [369, 0]
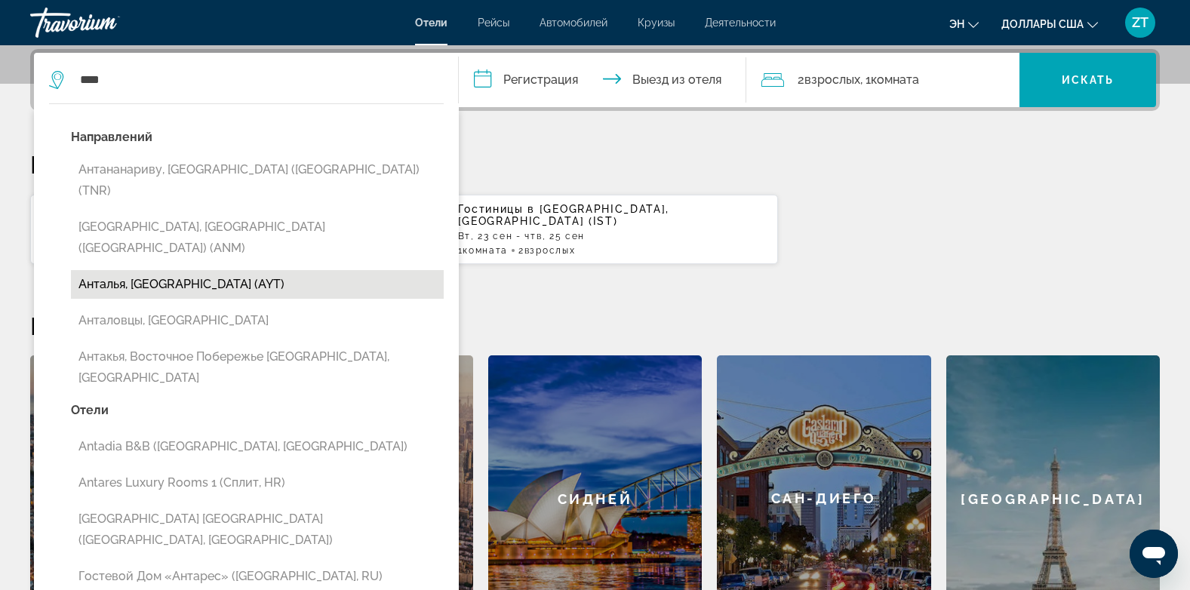
click at [109, 270] on button "Анталья, [GEOGRAPHIC_DATA] (AYT)" at bounding box center [257, 284] width 373 height 29
type input "**********"
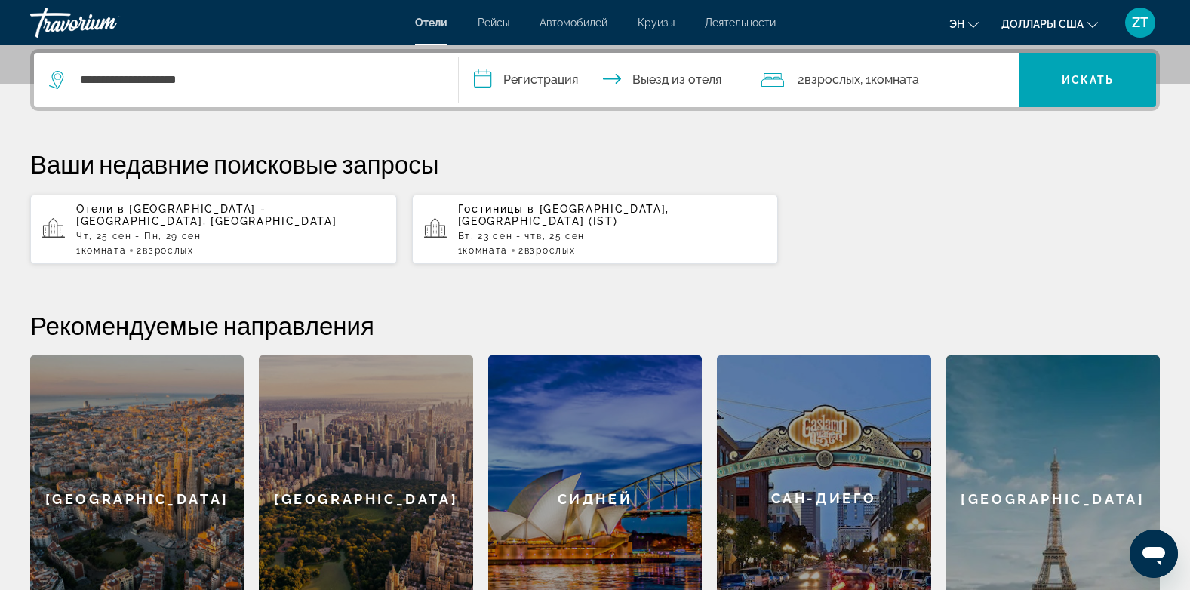
click at [482, 83] on input "**********" at bounding box center [606, 82] width 294 height 59
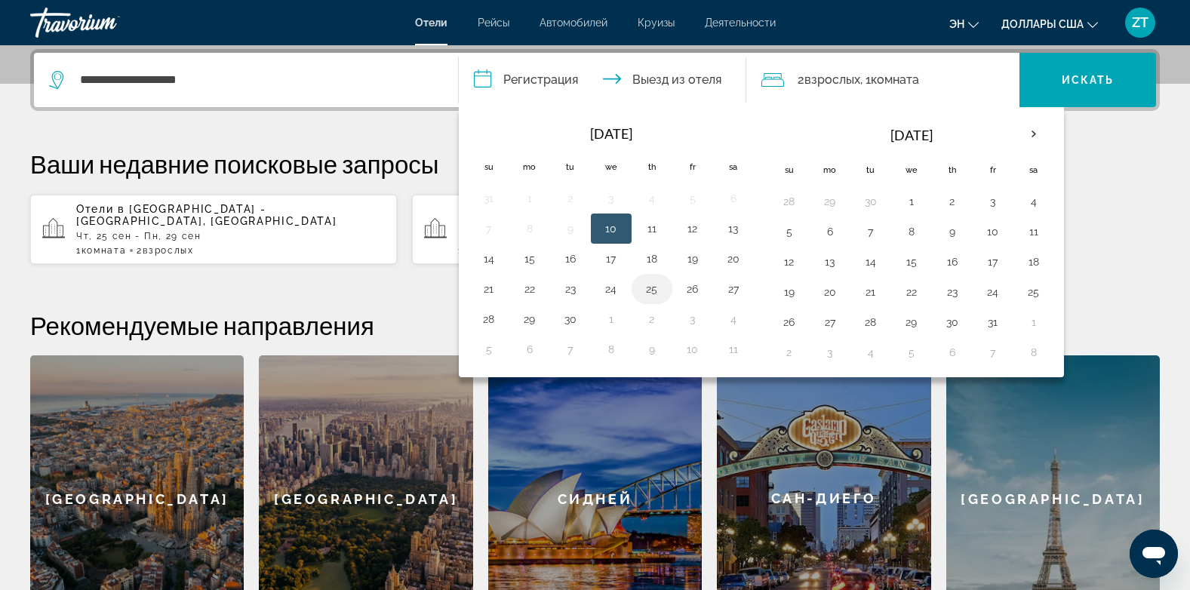
click at [652, 292] on button "25" at bounding box center [652, 289] width 24 height 21
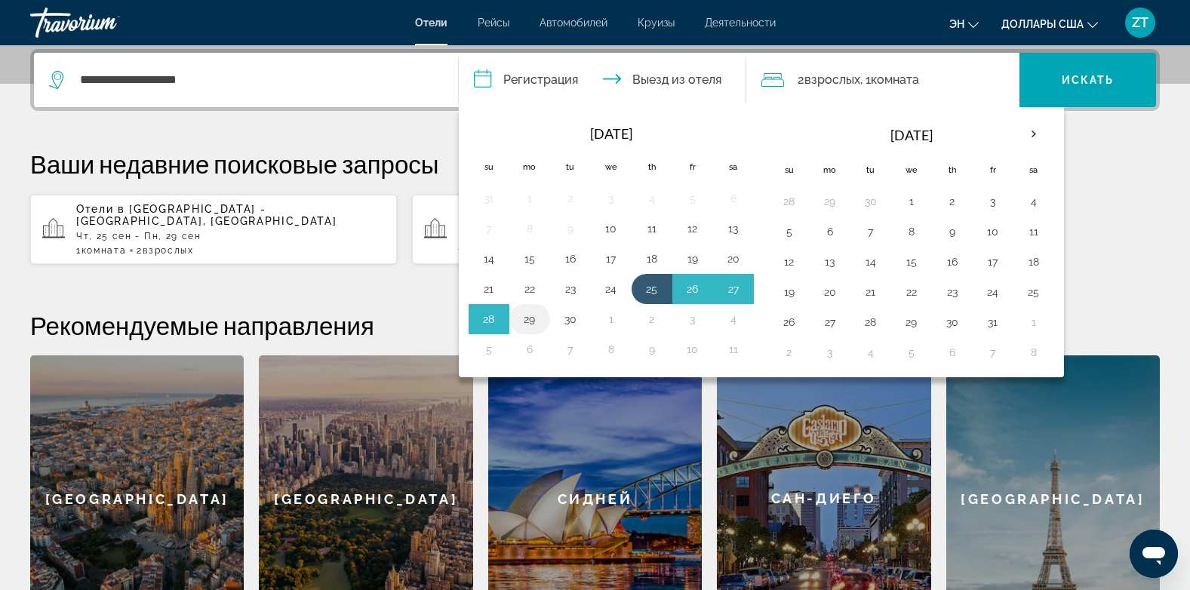
click at [531, 318] on button "29" at bounding box center [530, 319] width 24 height 21
type input "**********"
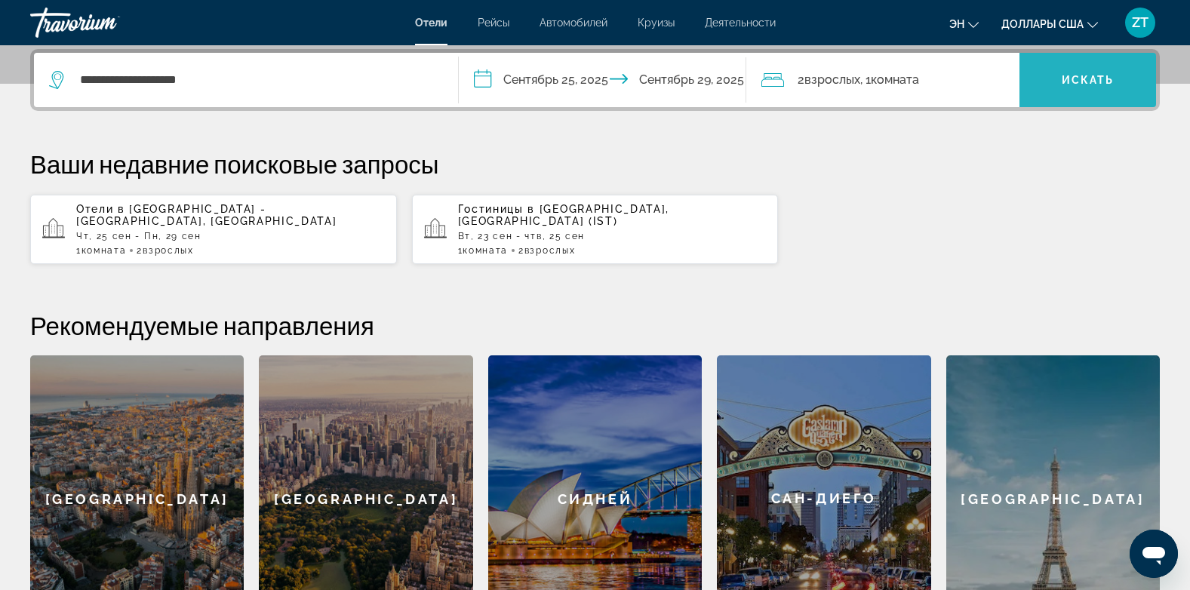
click at [1088, 78] on span "Искать" at bounding box center [1088, 80] width 53 height 12
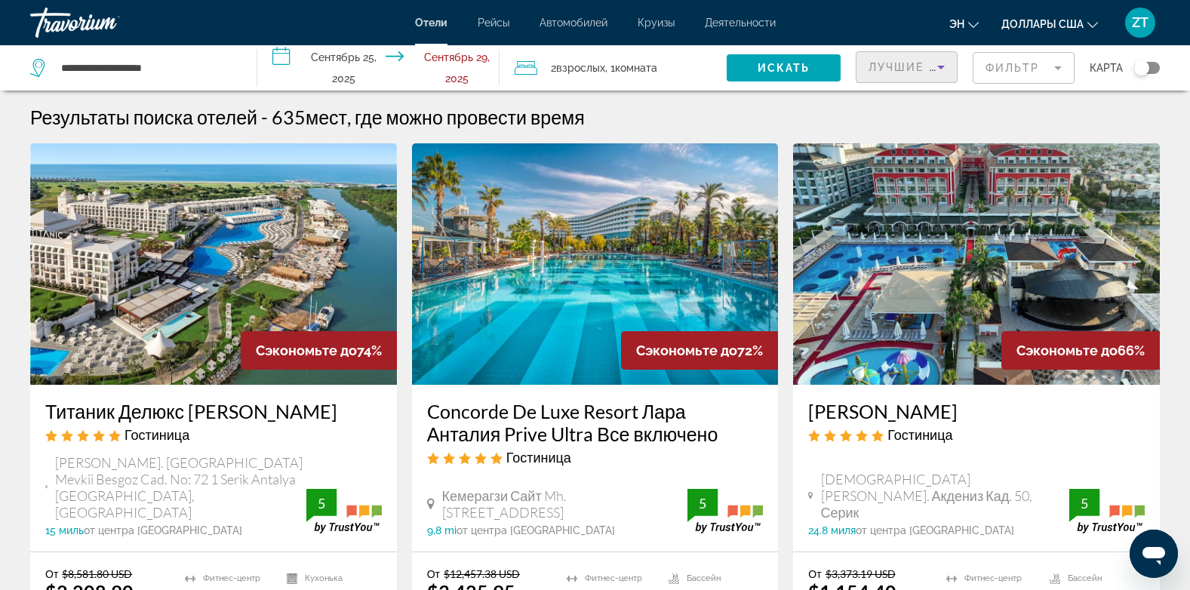
click at [904, 65] on span "Лучшие предложения" at bounding box center [949, 67] width 161 height 12
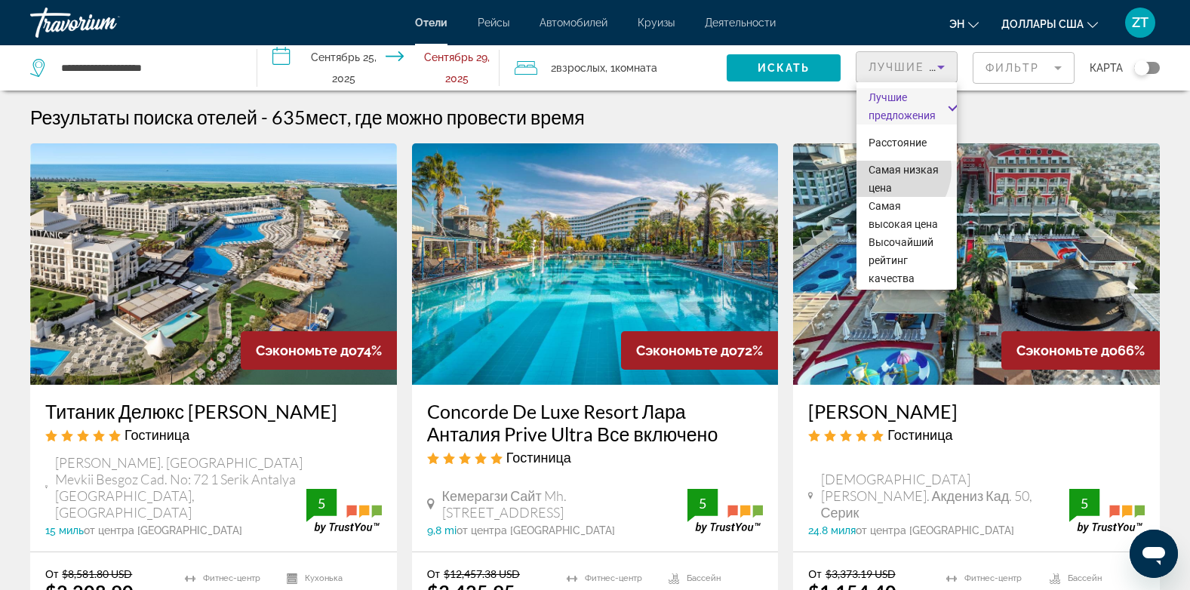
click at [889, 170] on span "Самая низкая цена" at bounding box center [904, 179] width 70 height 30
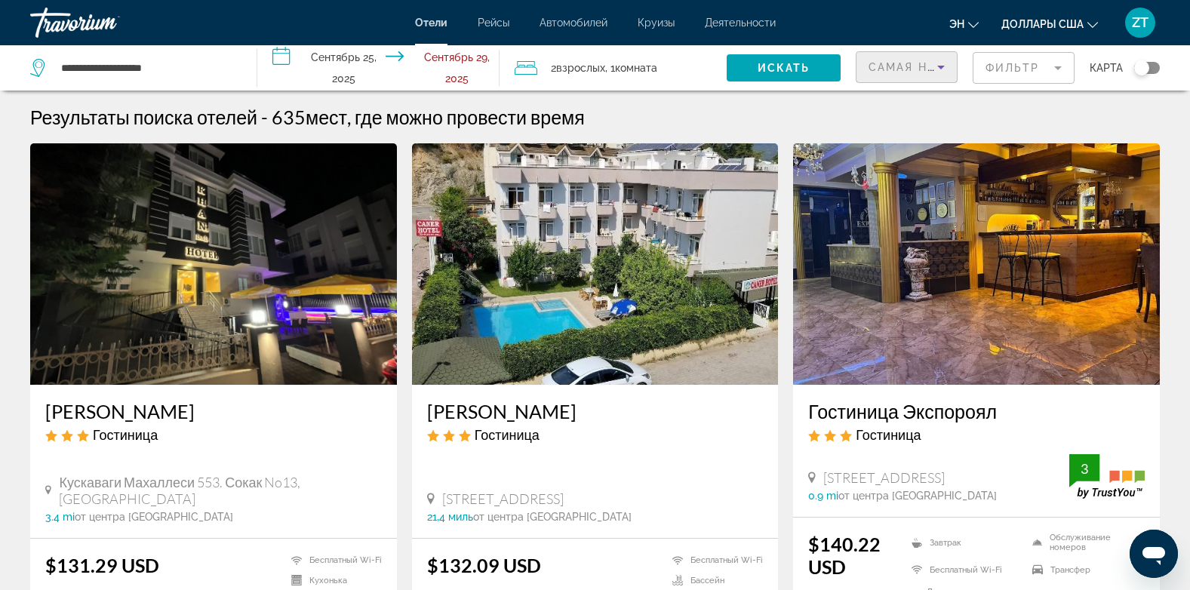
click at [1006, 69] on mat-form-field "Фильтр" at bounding box center [1024, 68] width 102 height 32
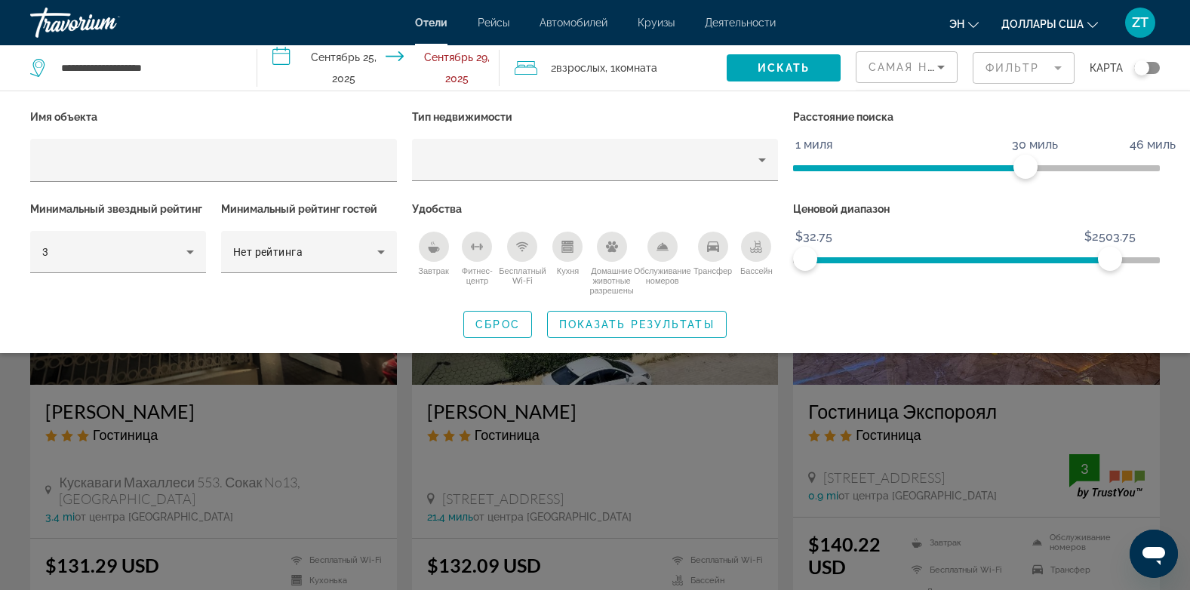
drag, startPoint x: 1110, startPoint y: 260, endPoint x: 1023, endPoint y: 259, distance: 87.6
click at [1023, 259] on span "ngx-слайдер" at bounding box center [957, 260] width 305 height 6
click at [971, 257] on span "ngx-слайдер" at bounding box center [913, 260] width 217 height 6
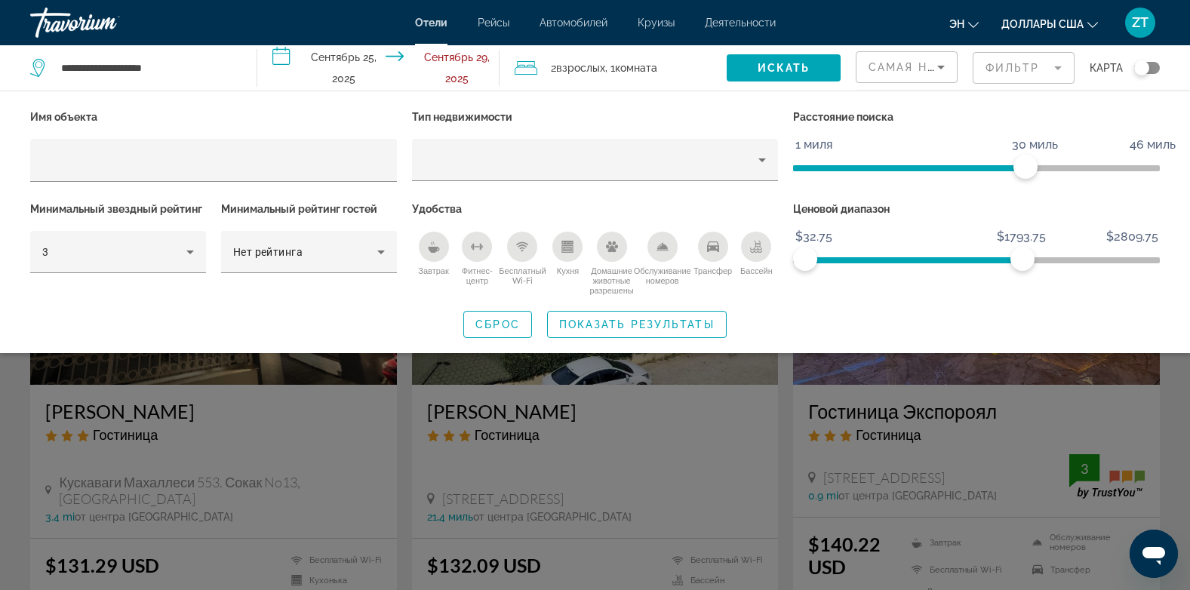
click at [971, 257] on span "ngx-слайдер" at bounding box center [913, 260] width 217 height 6
click at [905, 66] on span "Самая низкая цена" at bounding box center [939, 67] width 140 height 12
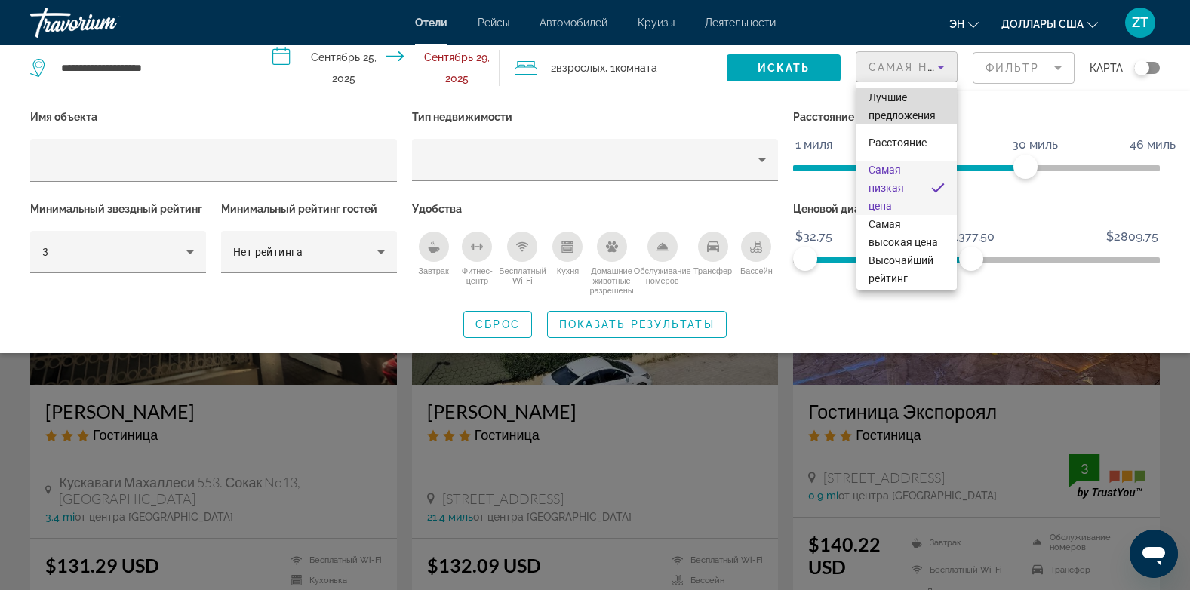
click at [910, 111] on span "Лучшие предложения" at bounding box center [902, 106] width 67 height 30
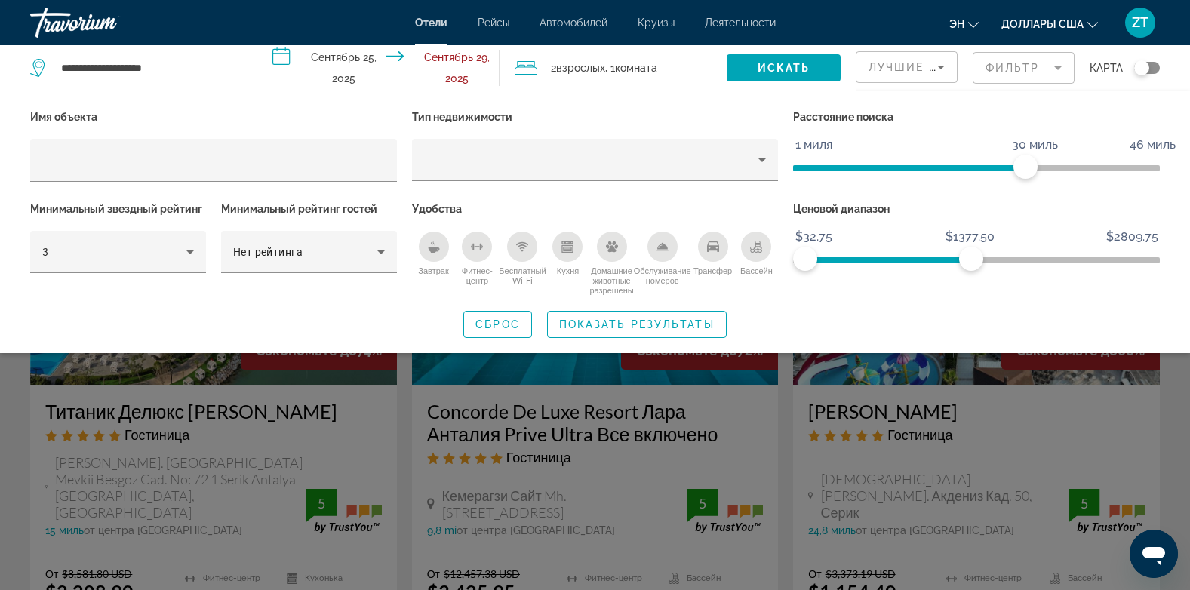
click at [1001, 69] on mat-form-field "Фильтр" at bounding box center [1024, 68] width 102 height 32
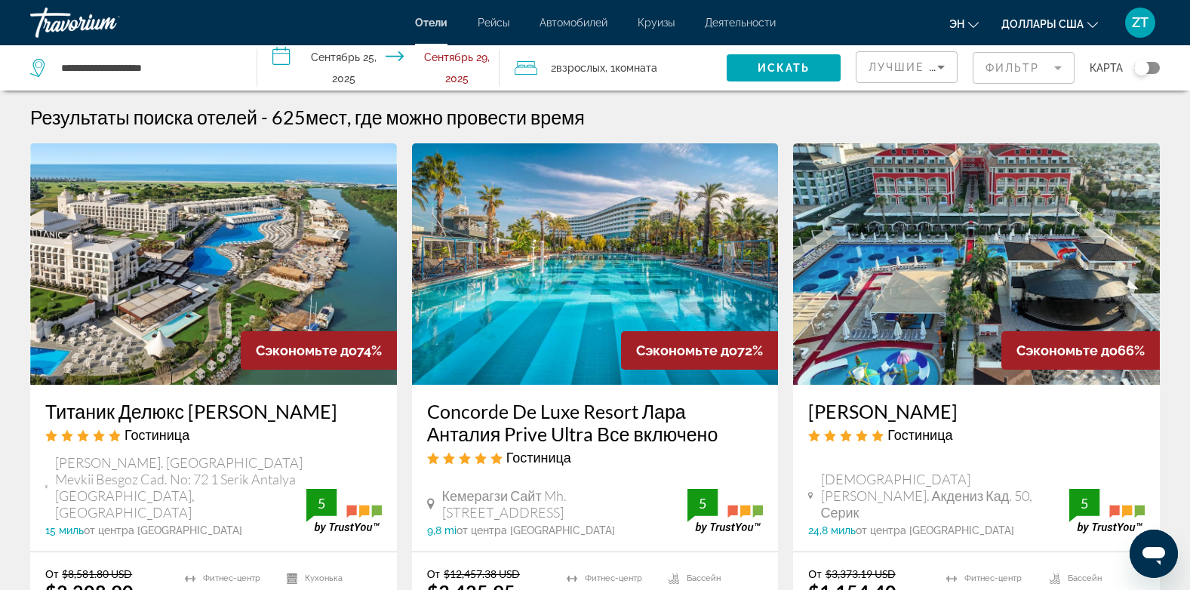
click at [1001, 69] on mat-form-field "Фильтр" at bounding box center [1024, 68] width 102 height 32
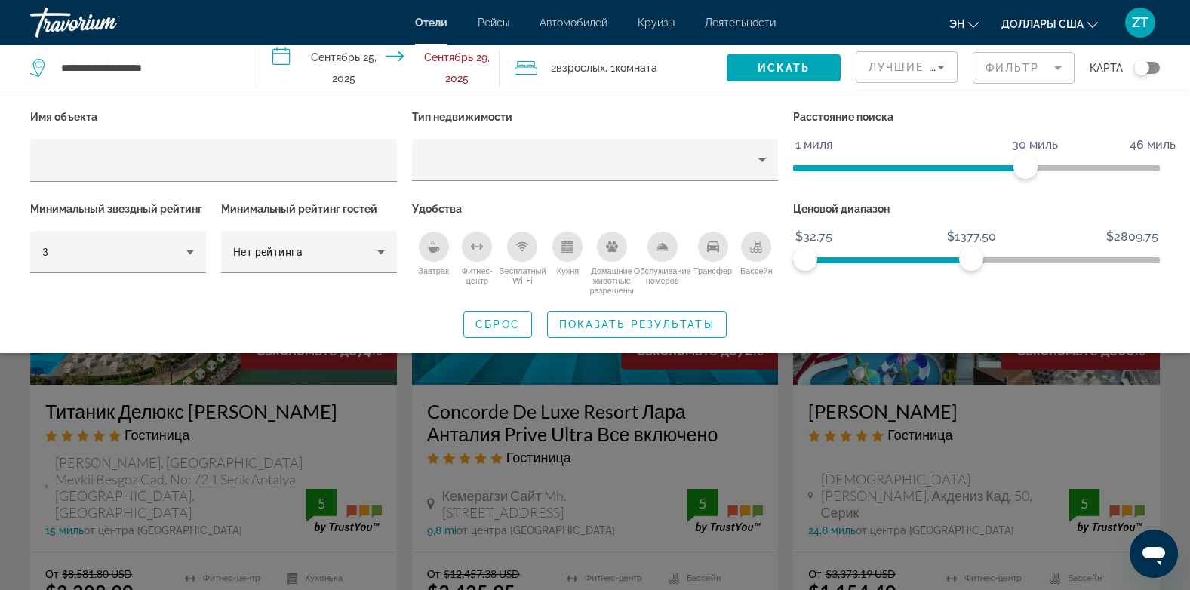
click at [960, 89] on div "Лучшие предложения [PERSON_NAME]" at bounding box center [1008, 67] width 304 height 45
click at [900, 65] on span "Лучшие предложения" at bounding box center [949, 67] width 161 height 12
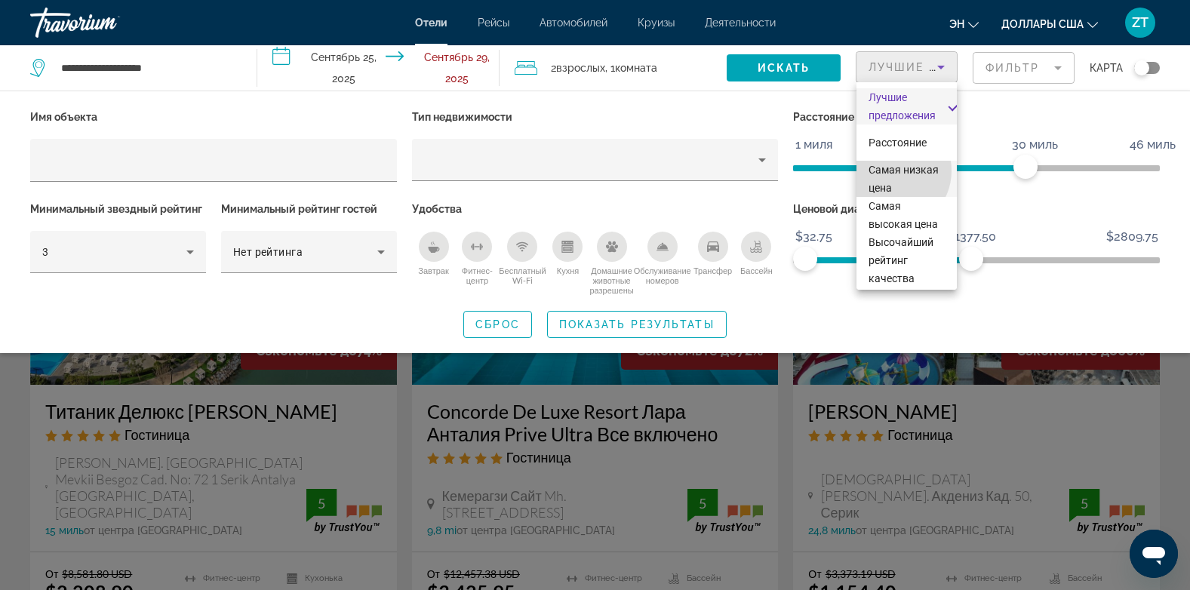
click at [891, 171] on span "Самая низкая цена" at bounding box center [904, 179] width 70 height 30
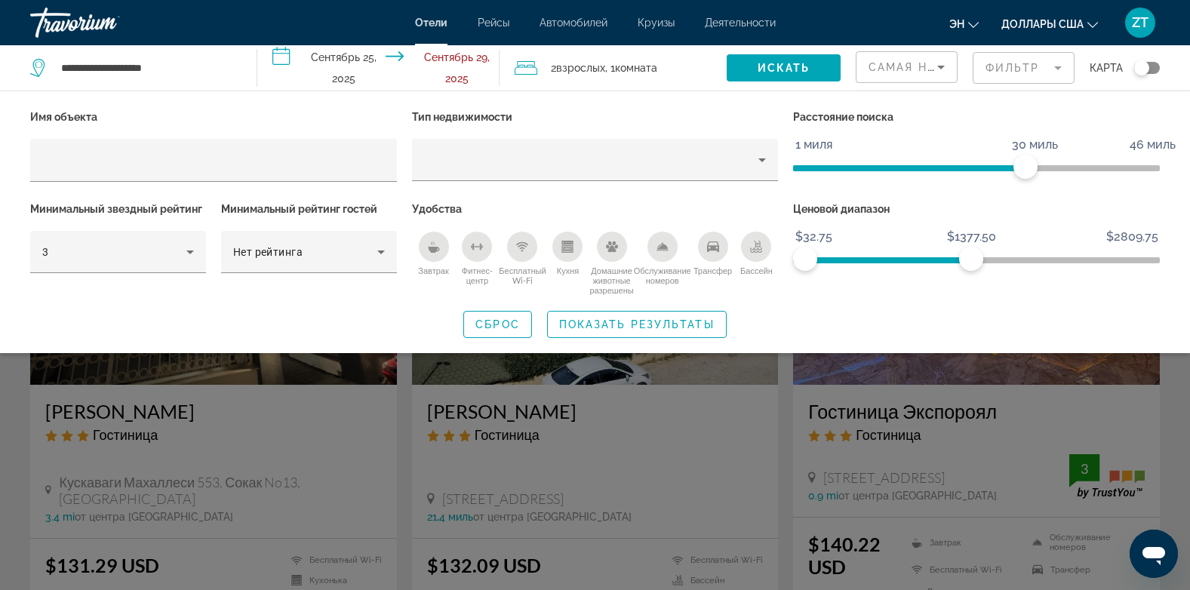
click at [952, 119] on p "Расстояние поиска" at bounding box center [976, 116] width 367 height 21
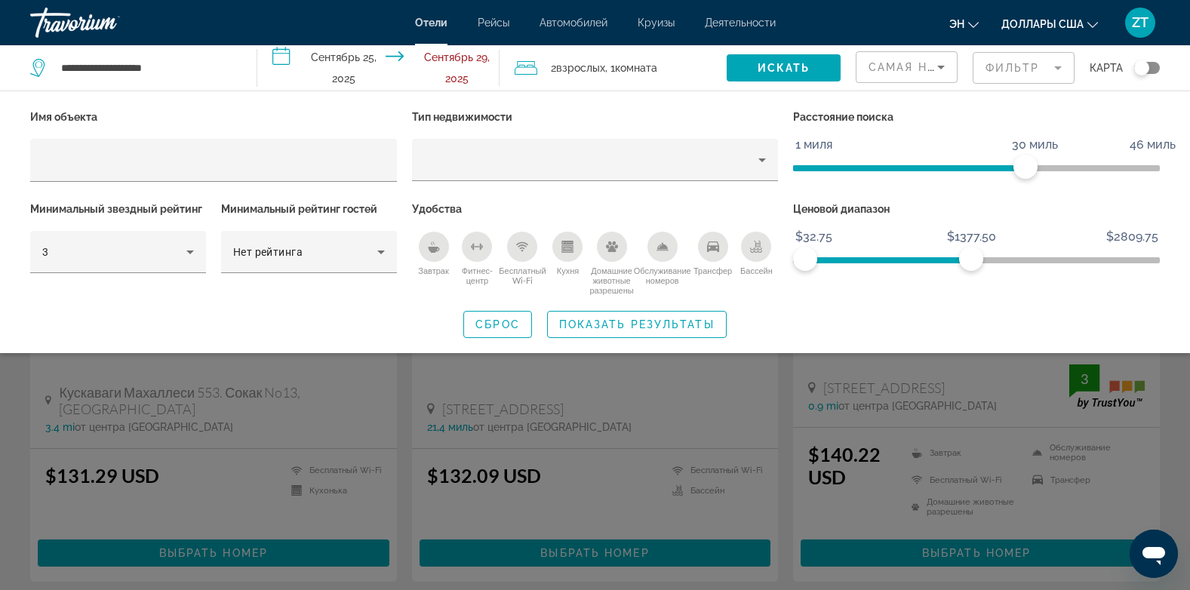
scroll to position [91, 0]
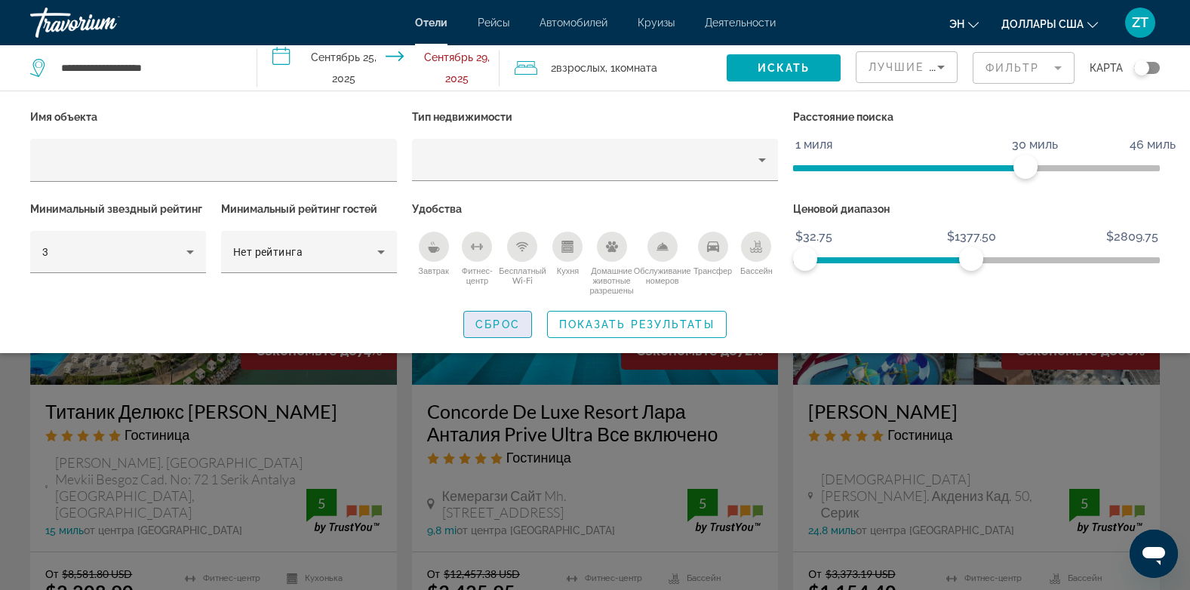
click at [491, 324] on span "Сброс" at bounding box center [498, 325] width 45 height 12
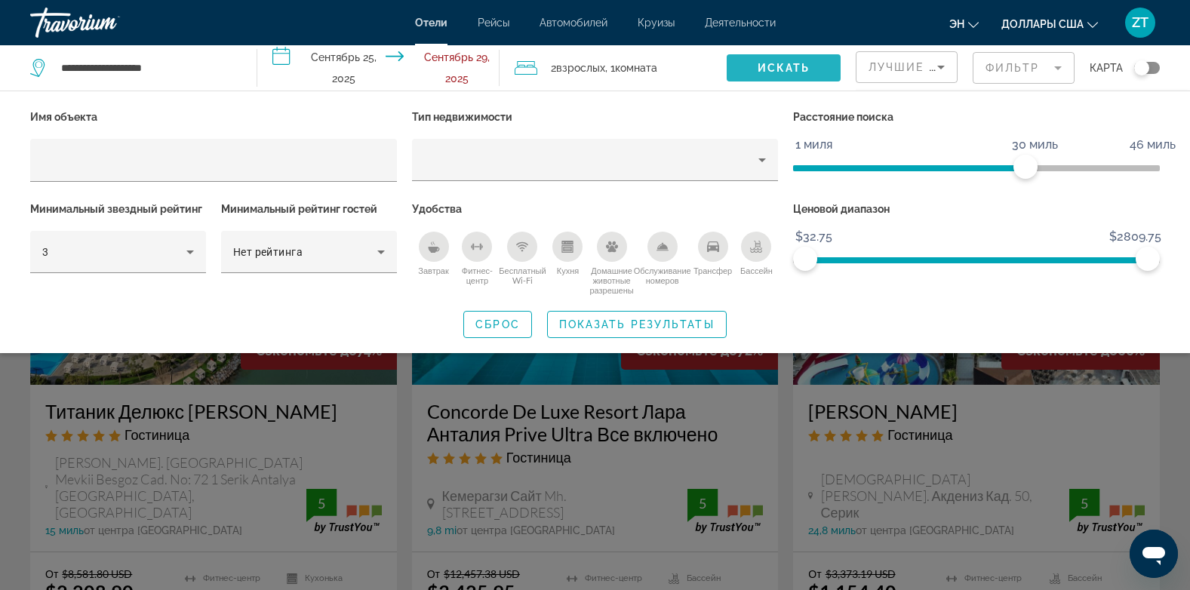
click at [787, 66] on span "Искать" at bounding box center [784, 68] width 53 height 12
click at [372, 339] on div "Имя объекта Тип недвижимости Расстояние поиска 1 миля 46 миль 30 миль Минимальн…" at bounding box center [595, 222] width 1190 height 263
drag, startPoint x: 1123, startPoint y: 257, endPoint x: 1051, endPoint y: 263, distance: 71.9
click at [1051, 263] on span "ngx-слайдер" at bounding box center [964, 257] width 318 height 24
click at [1051, 263] on span "ngx-слайдер" at bounding box center [928, 257] width 246 height 24
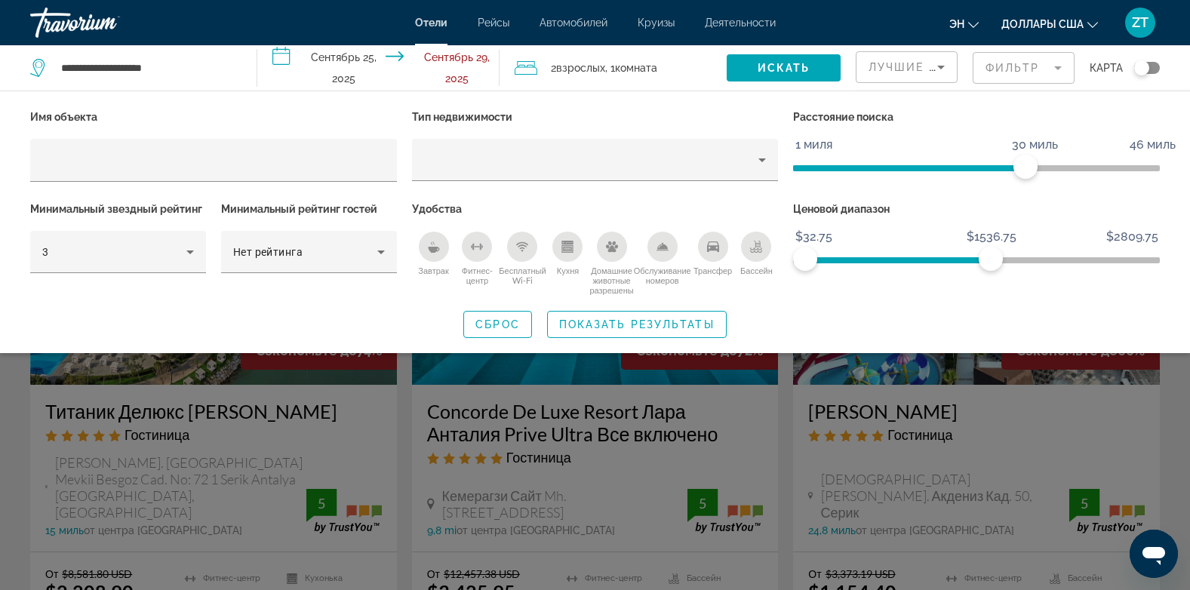
click at [991, 262] on span "ngx-слайдер" at bounding box center [898, 260] width 186 height 6
click at [925, 260] on span "ngx-слайдер" at bounding box center [865, 260] width 120 height 6
click at [882, 258] on span "ngx-слайдер" at bounding box center [843, 260] width 76 height 6
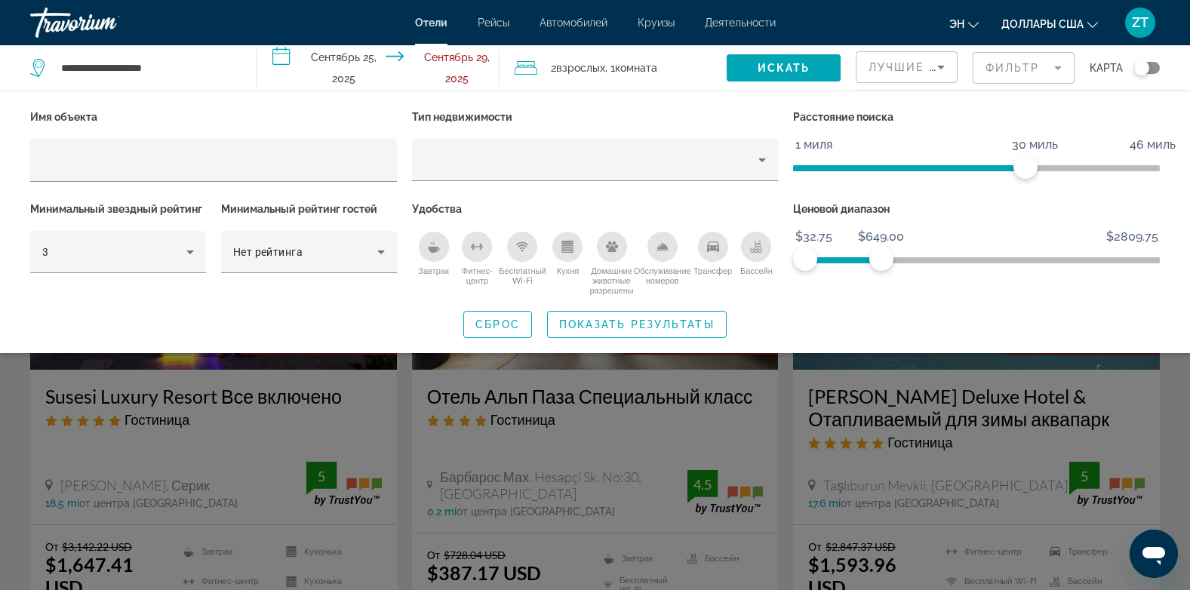
scroll to position [1192, 0]
click at [1057, 68] on mat-form-field "Фильтр" at bounding box center [1024, 68] width 102 height 32
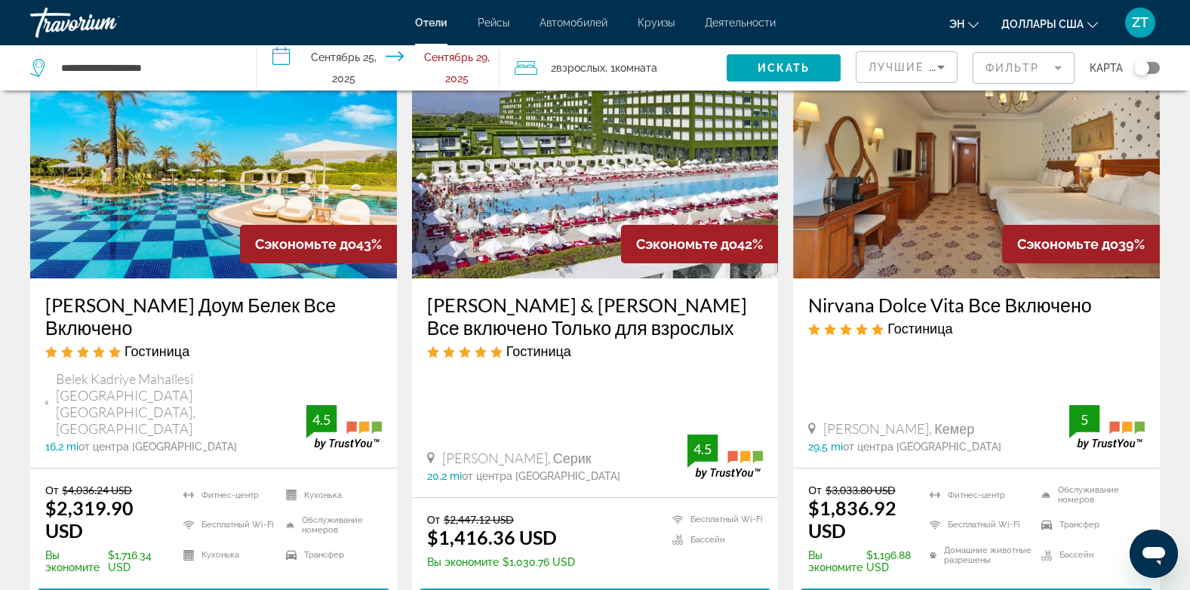
scroll to position [1820, 0]
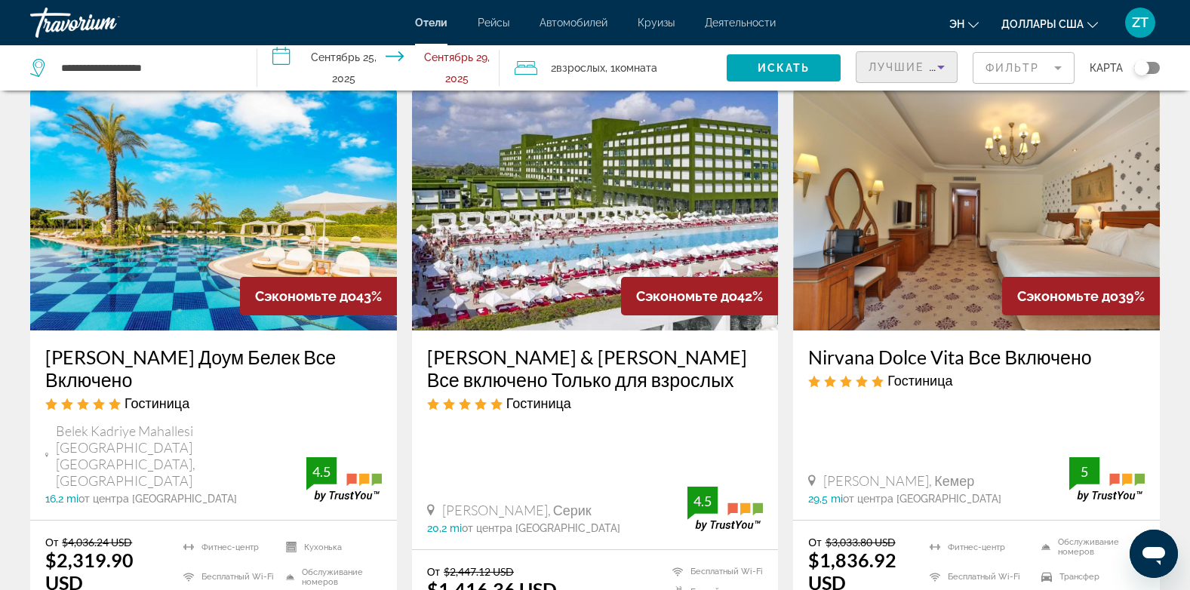
click at [892, 63] on span "Лучшие предложения" at bounding box center [949, 67] width 161 height 12
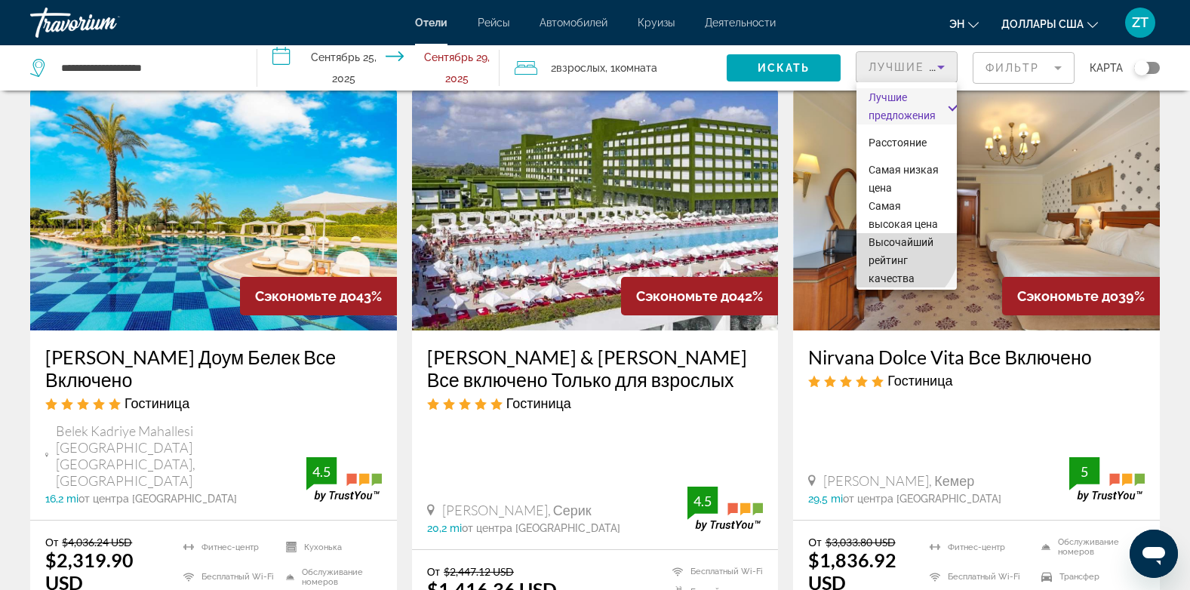
click at [890, 261] on span "Высочайший рейтинг качества" at bounding box center [901, 260] width 65 height 48
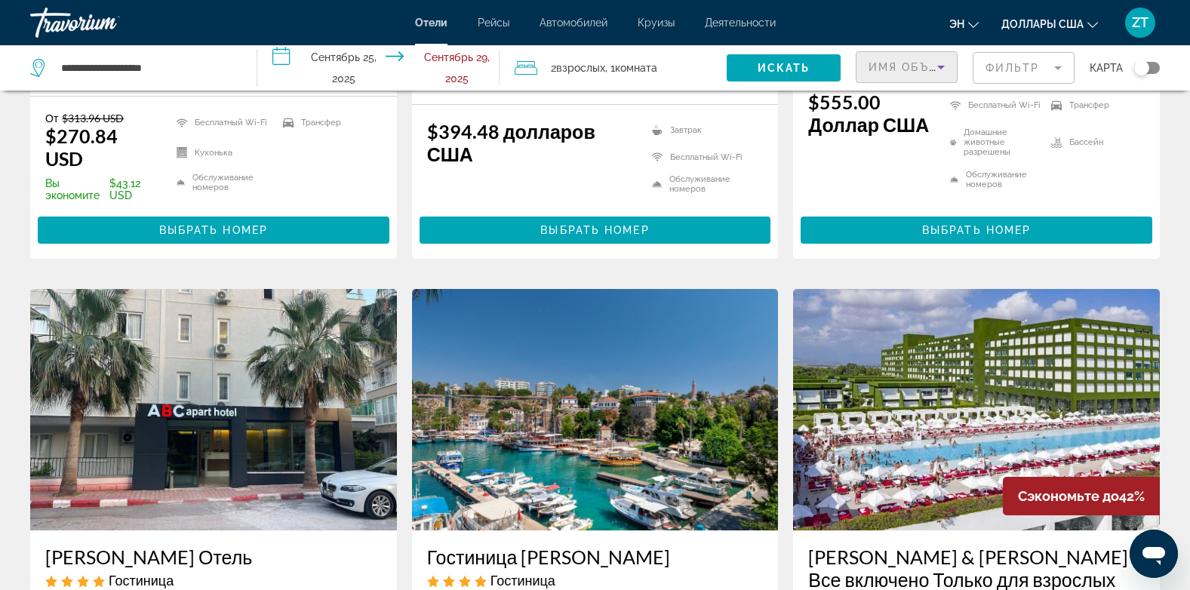
scroll to position [435, 0]
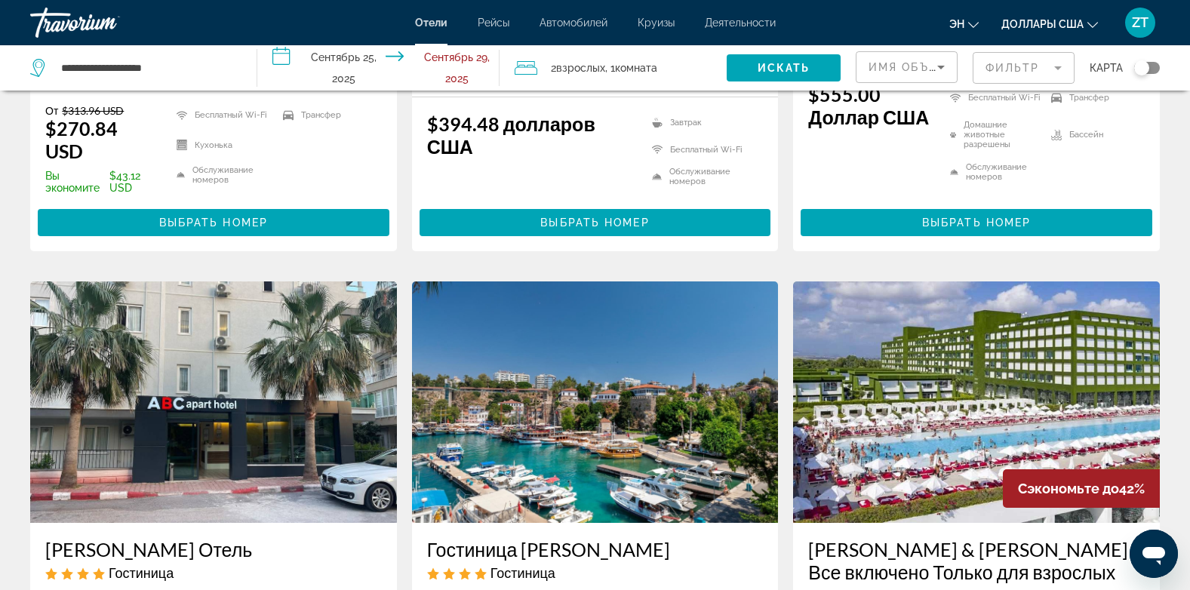
drag, startPoint x: 1178, startPoint y: 171, endPoint x: 1196, endPoint y: 187, distance: 24.0
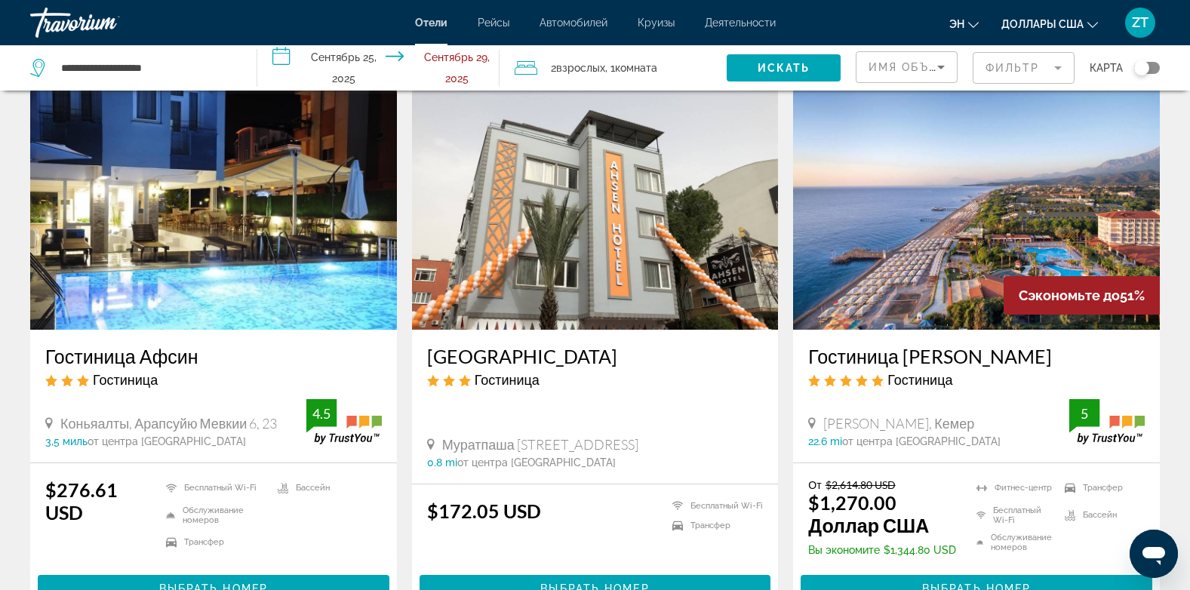
scroll to position [1757, 0]
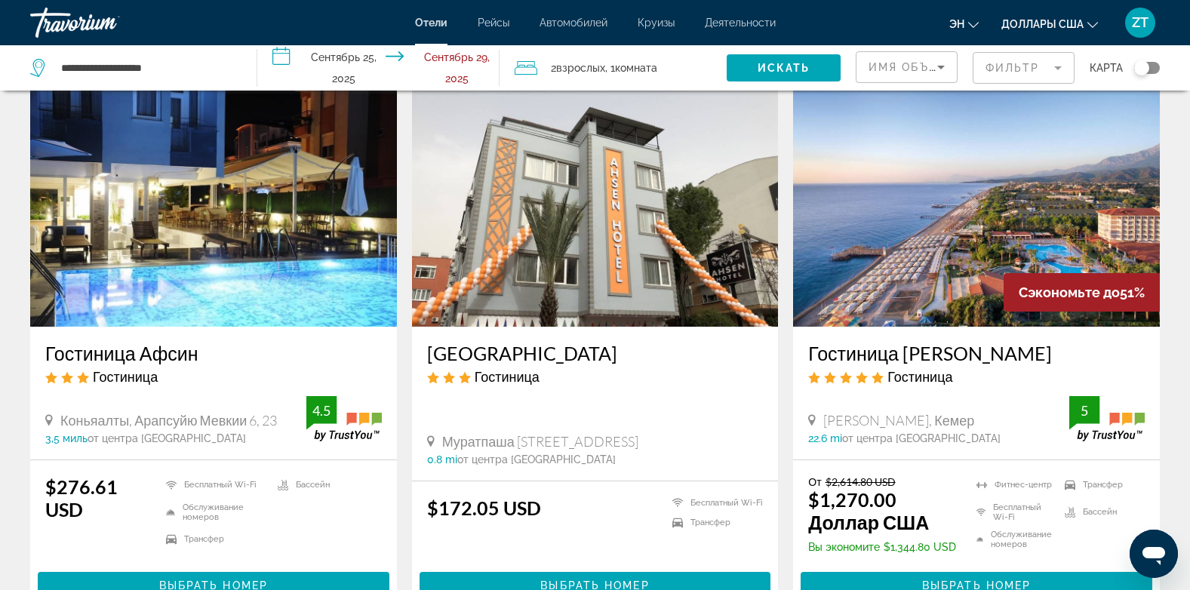
click at [861, 383] on icon "5-звездочный отель" at bounding box center [862, 377] width 12 height 12
click at [878, 445] on div "[PERSON_NAME], Кемер 22.6 mi от центра [GEOGRAPHIC_DATA] from hotel" at bounding box center [938, 428] width 261 height 32
click at [857, 515] on ins "$1,270.00 Доллар США" at bounding box center [868, 510] width 121 height 45
click at [893, 555] on div "От $2,614.80 USD $1,270.00 Доллар [GEOGRAPHIC_DATA] Вы экономите $1,344.80 USD" at bounding box center [882, 517] width 149 height 82
click at [1023, 540] on ul "Фитнес-центр Бесплатный Wi-Fi Обслуживание номеров Трансфер Бассейн" at bounding box center [1051, 517] width 187 height 82
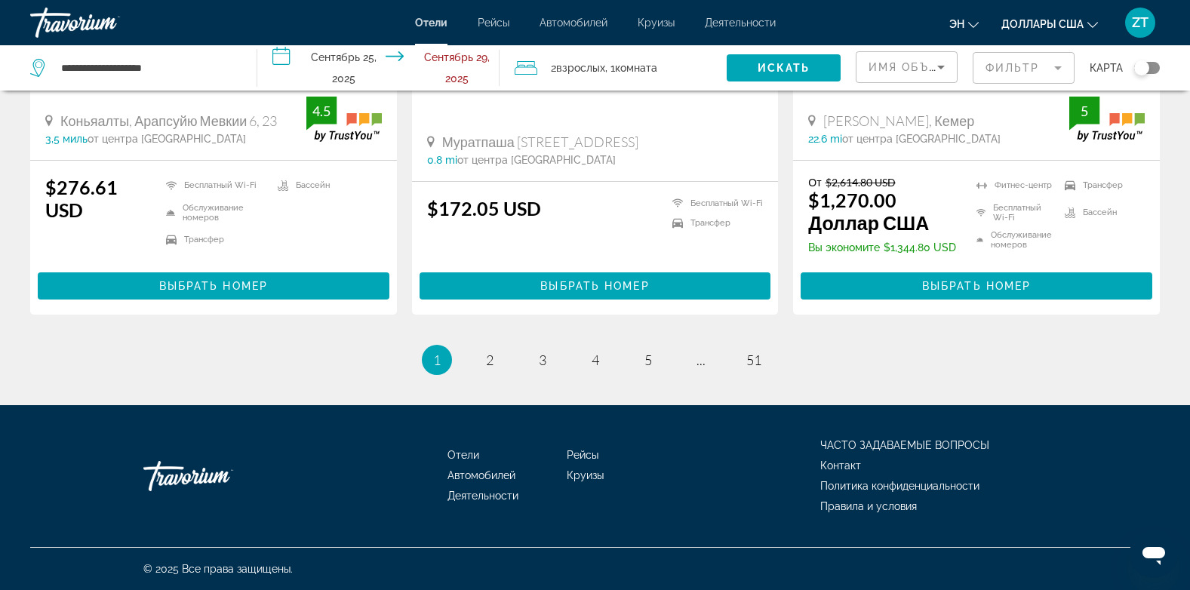
scroll to position [2073, 0]
click at [489, 359] on span "2" at bounding box center [490, 360] width 8 height 17
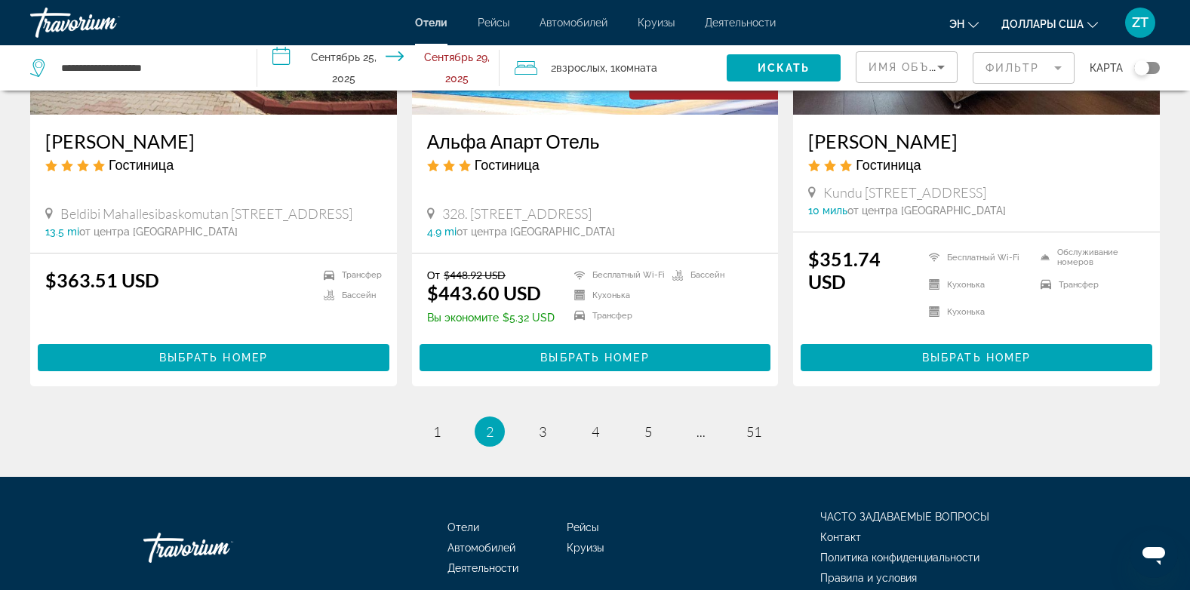
scroll to position [2029, 0]
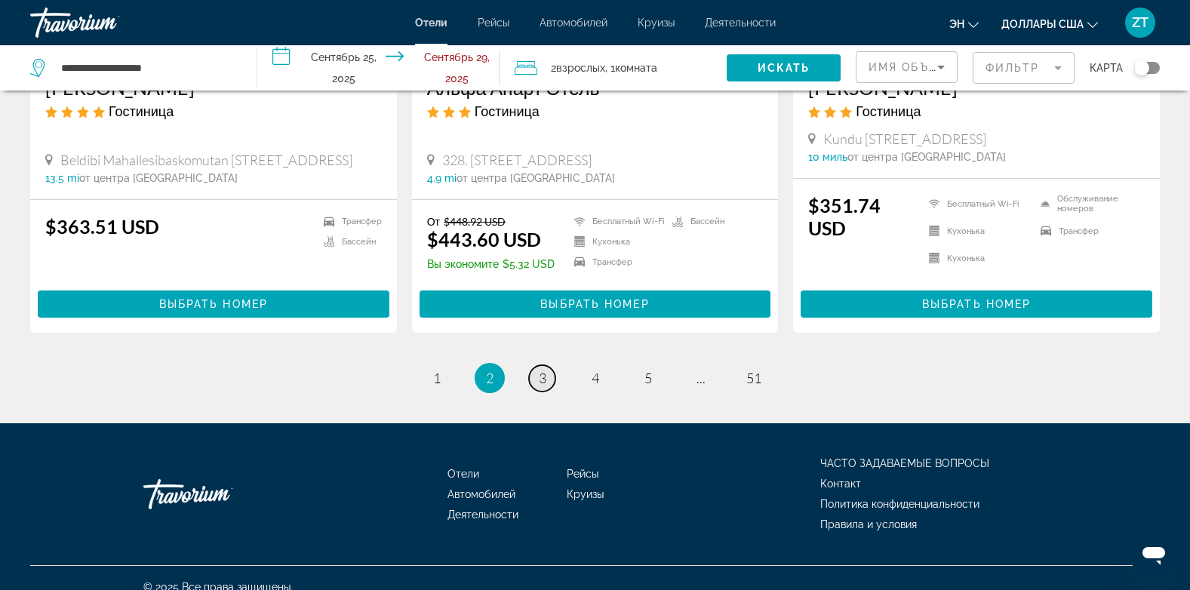
click at [542, 370] on span "3" at bounding box center [543, 378] width 8 height 17
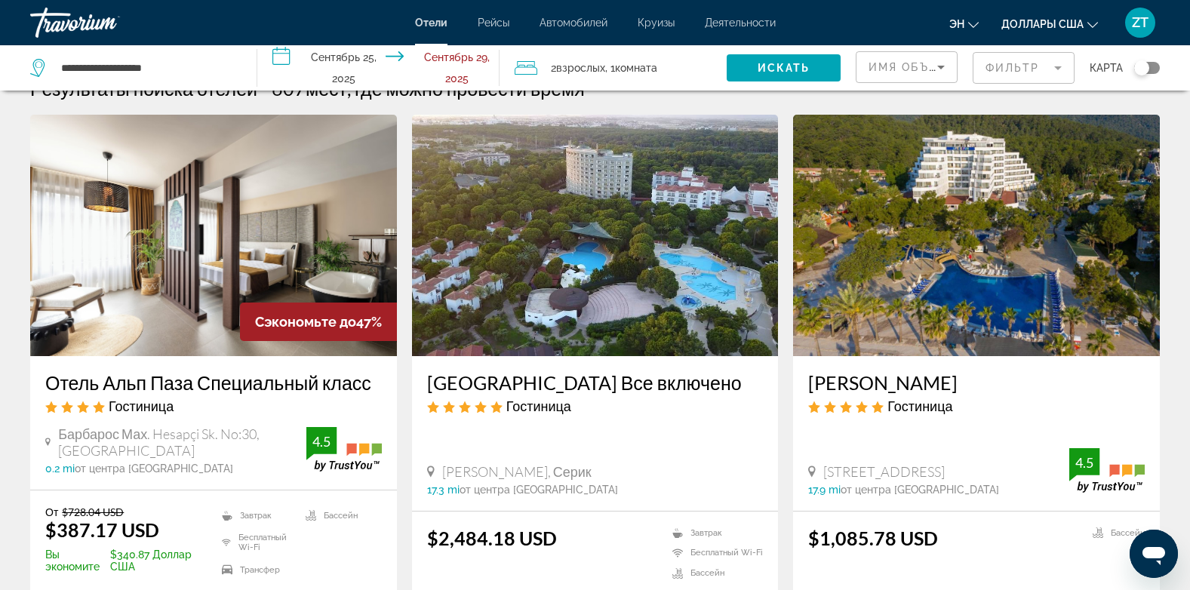
scroll to position [30, 0]
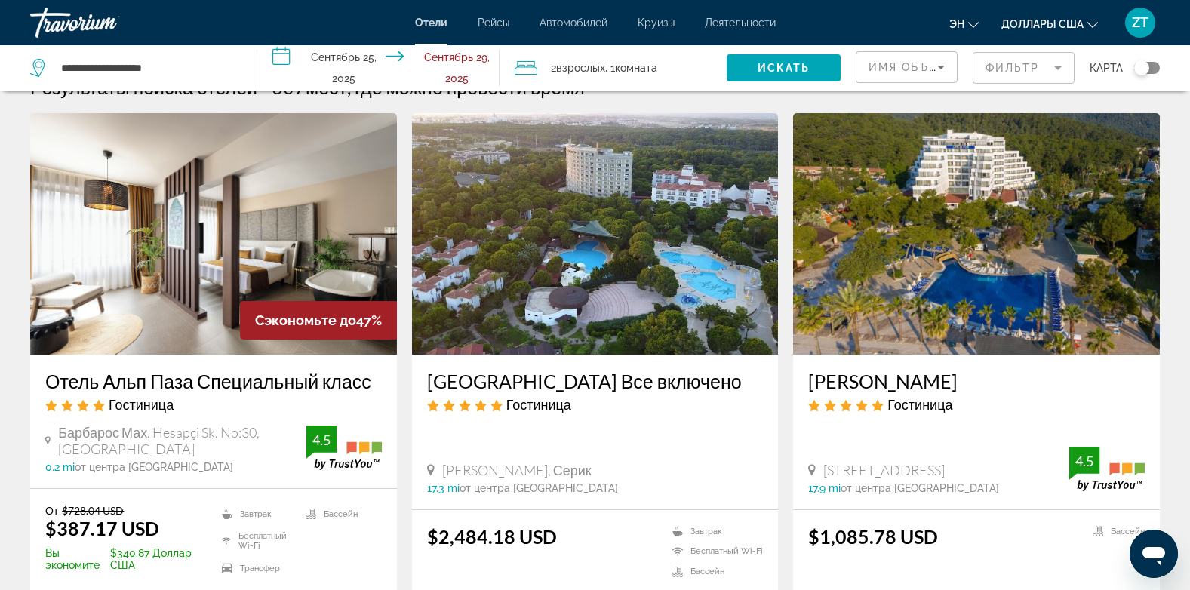
click at [171, 516] on p "От $728.04 USD" at bounding box center [124, 510] width 158 height 13
click at [896, 63] on span "Имя объекта" at bounding box center [915, 67] width 92 height 12
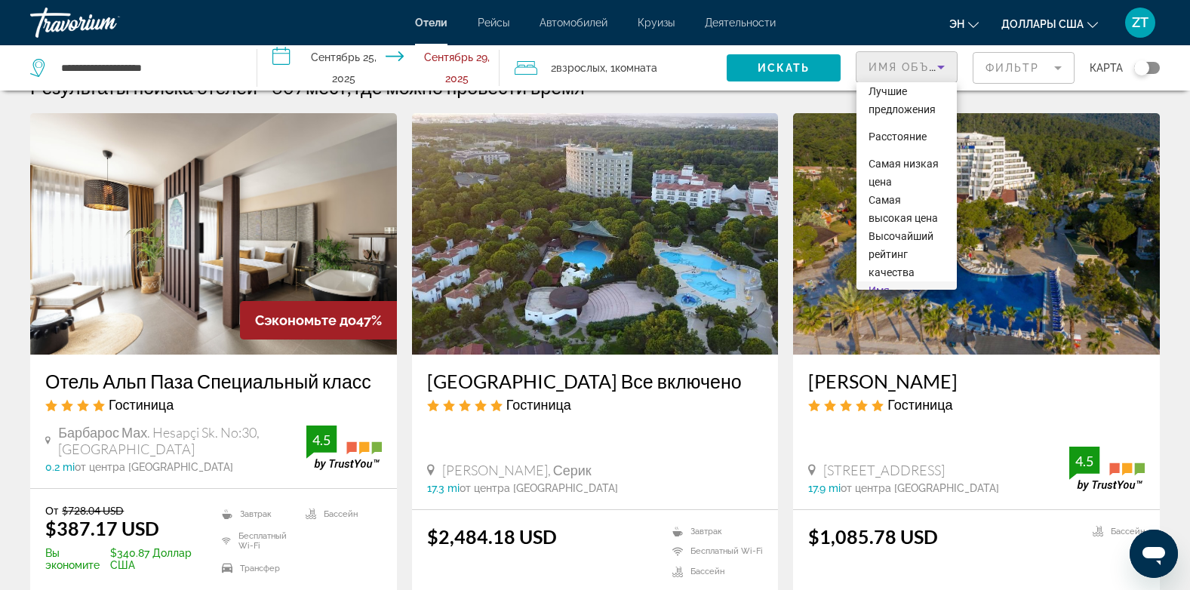
scroll to position [0, 0]
click at [932, 181] on span "Самая низкая цена" at bounding box center [907, 179] width 76 height 36
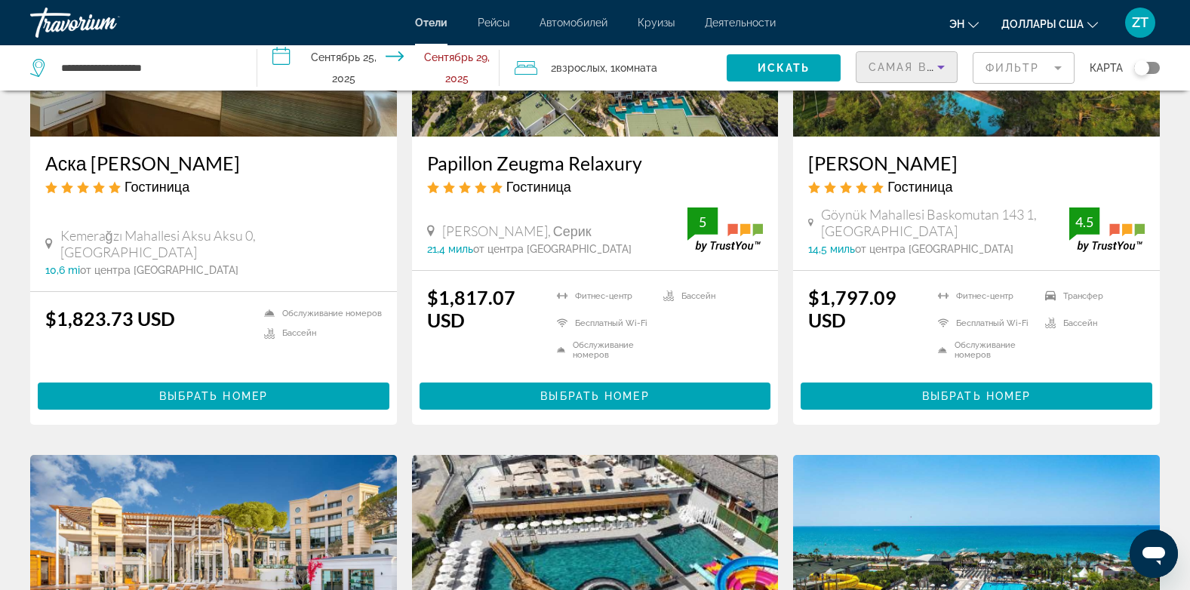
scroll to position [824, 0]
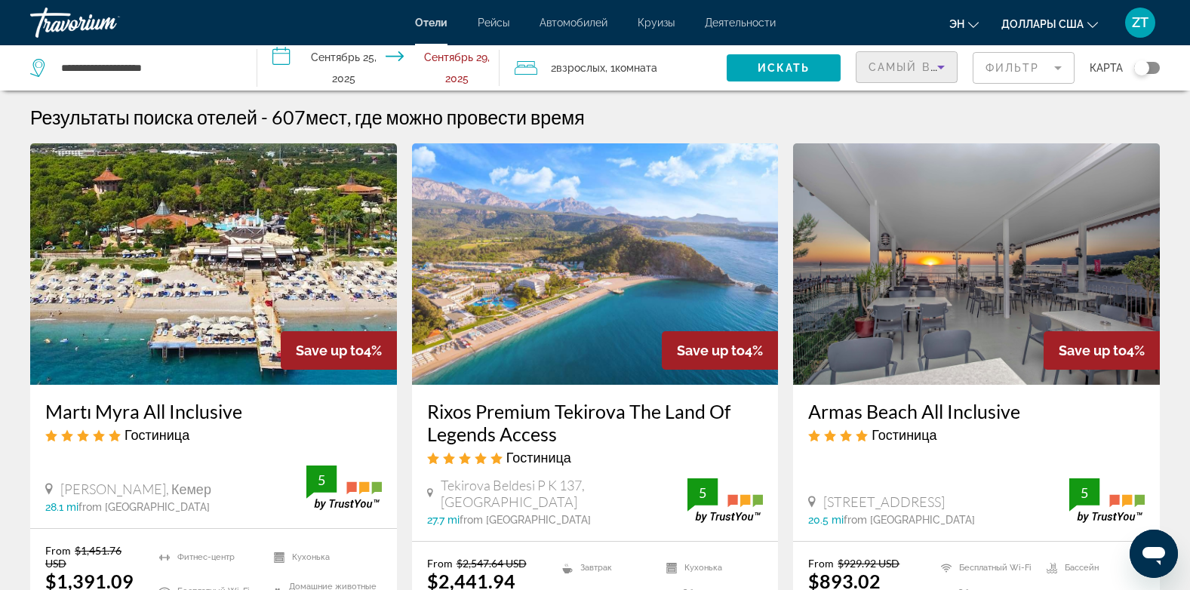
scroll to position [516, 0]
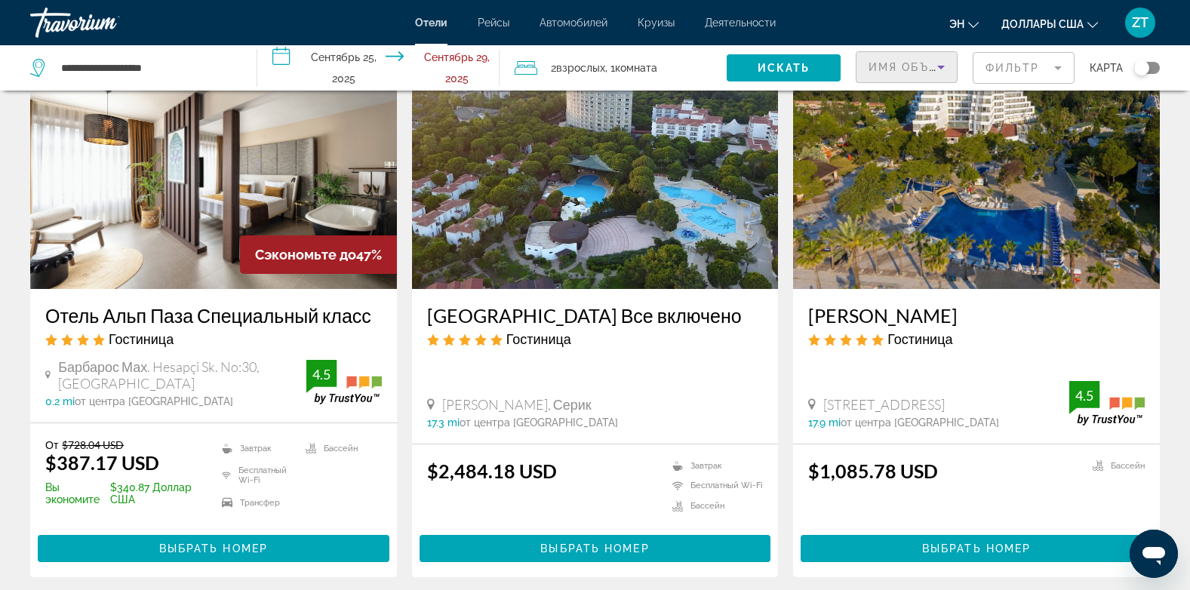
scroll to position [92, 0]
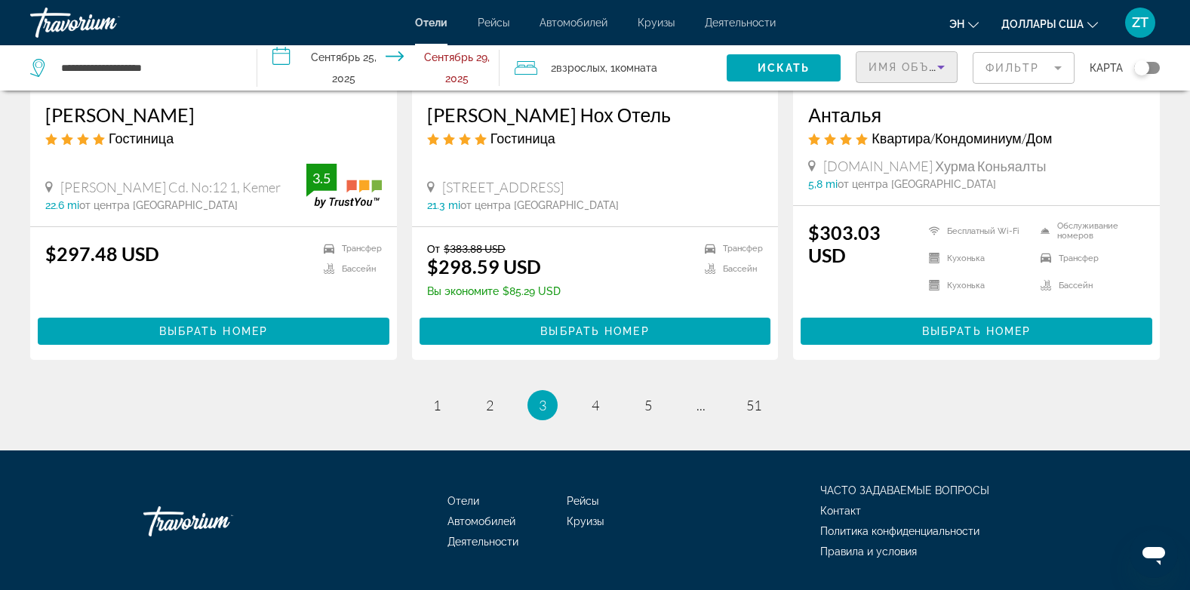
scroll to position [2030, 0]
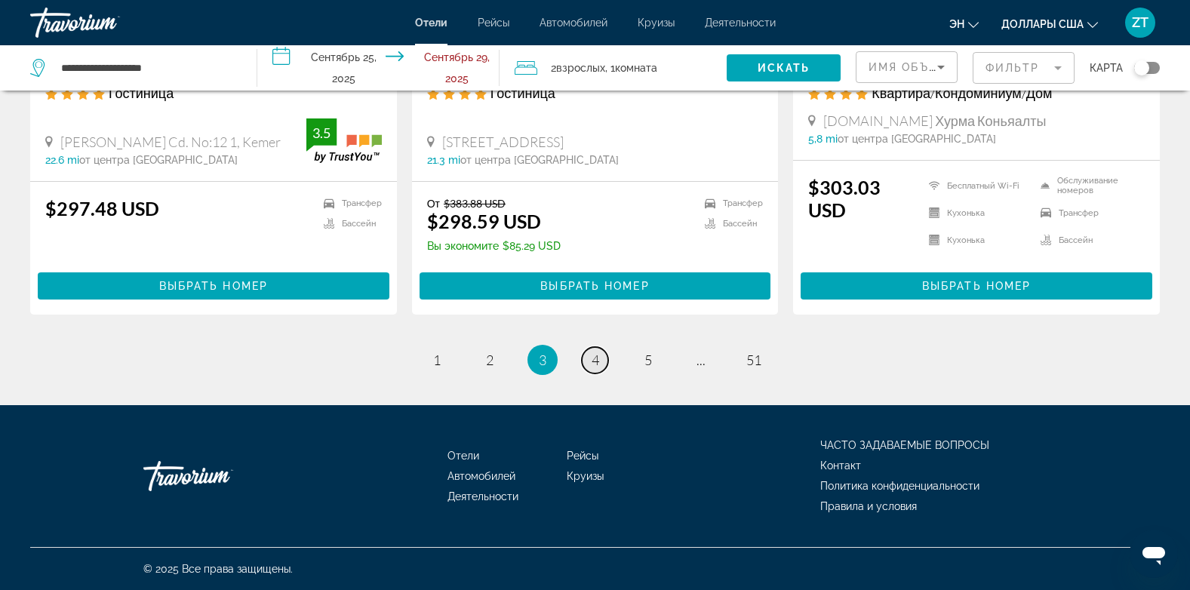
click at [592, 359] on span "4" at bounding box center [596, 360] width 8 height 17
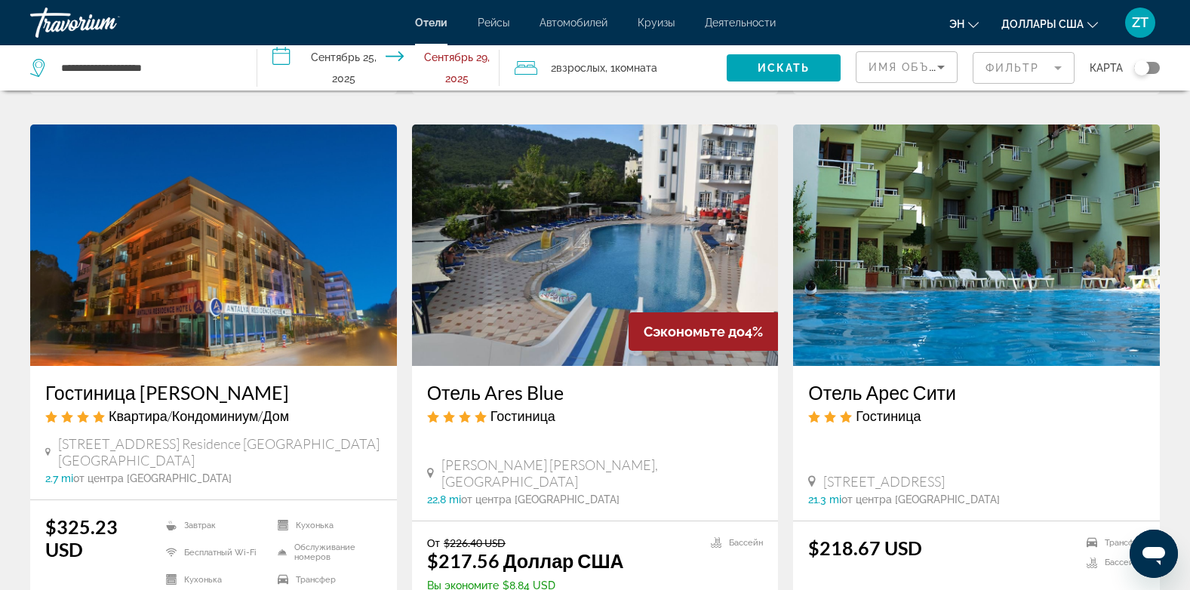
scroll to position [1125, 0]
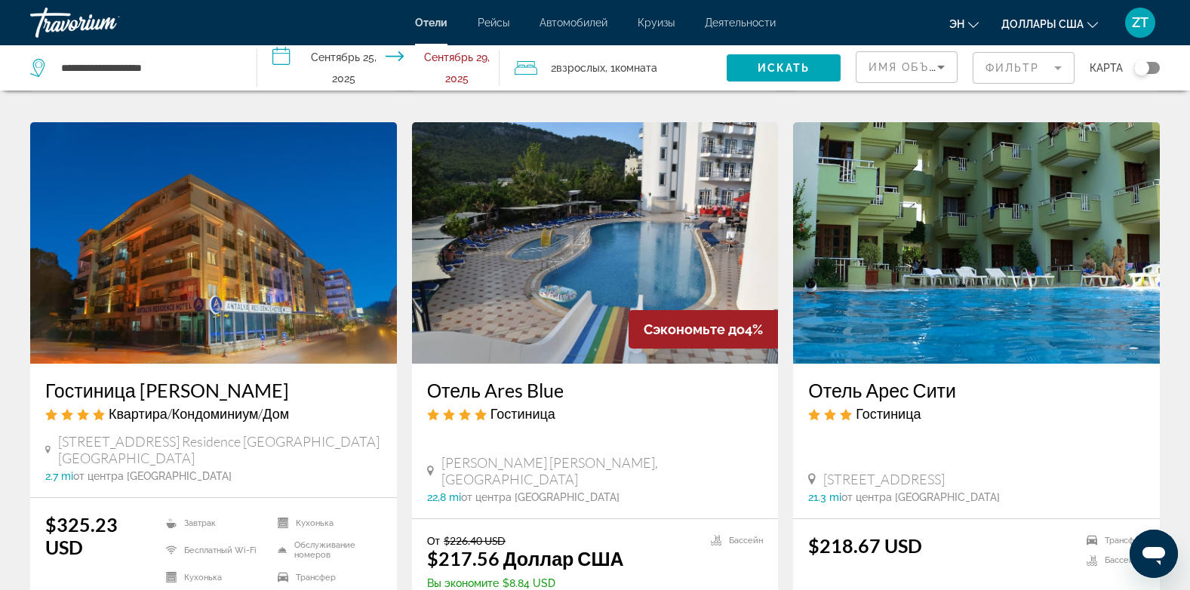
click at [282, 57] on input "**********" at bounding box center [381, 70] width 248 height 50
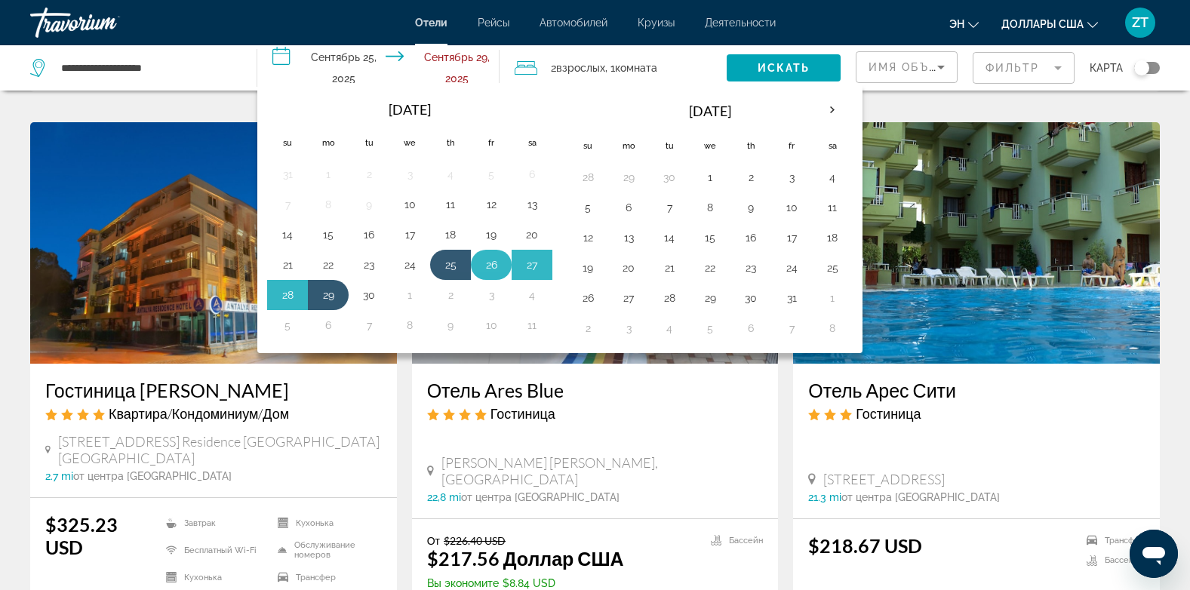
click at [490, 266] on button "26" at bounding box center [491, 264] width 24 height 21
click at [329, 297] on button "29" at bounding box center [328, 295] width 24 height 21
type input "**********"
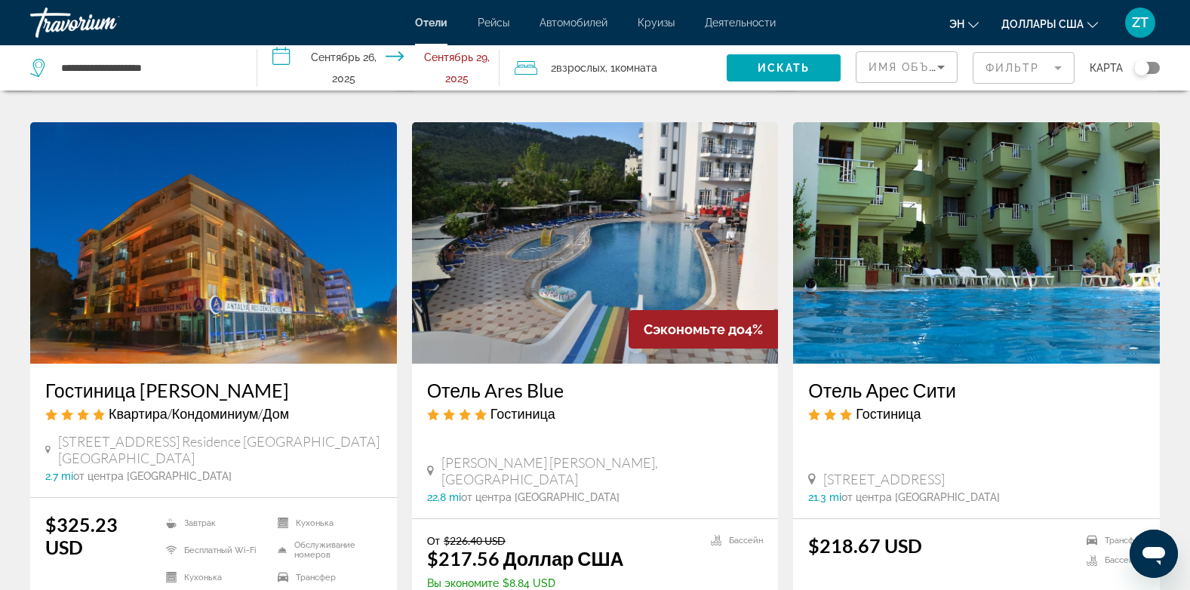
click at [329, 297] on img "Основное содержание" at bounding box center [213, 243] width 367 height 242
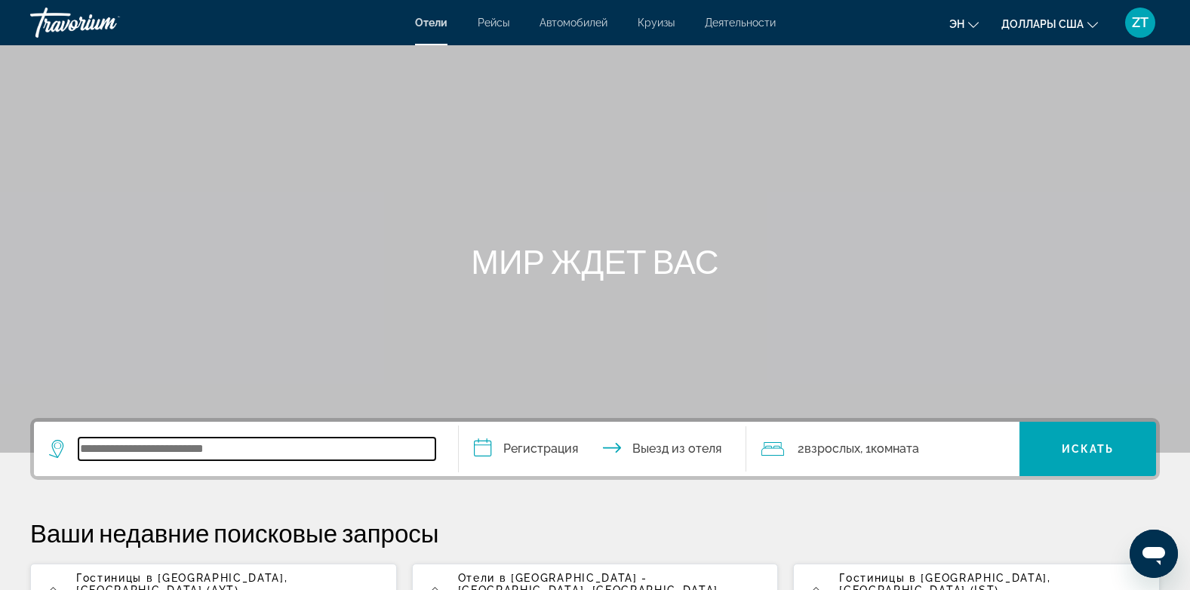
click at [80, 448] on input "Виджет поиска" at bounding box center [257, 449] width 357 height 23
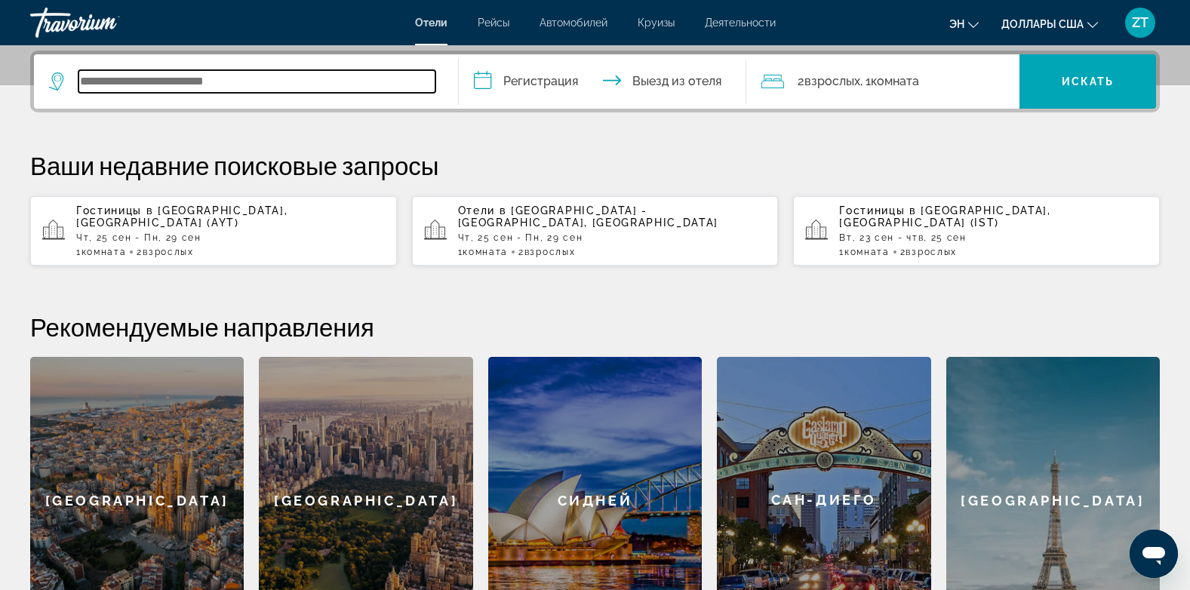
scroll to position [369, 0]
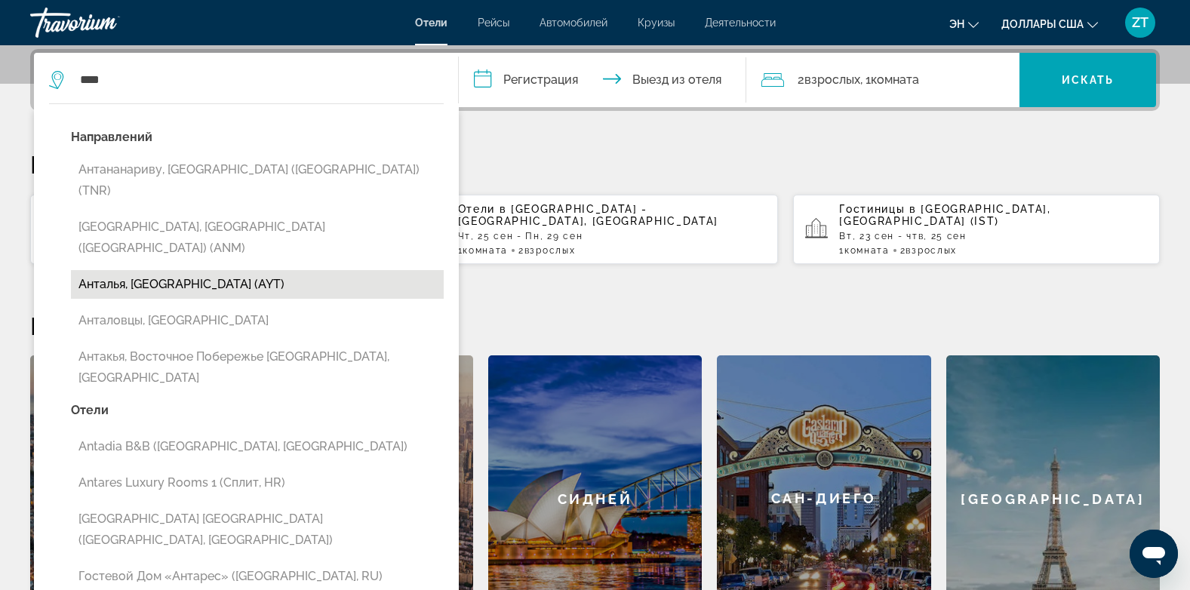
click at [106, 270] on button "Анталья, [GEOGRAPHIC_DATA] (AYT)" at bounding box center [257, 284] width 373 height 29
type input "**********"
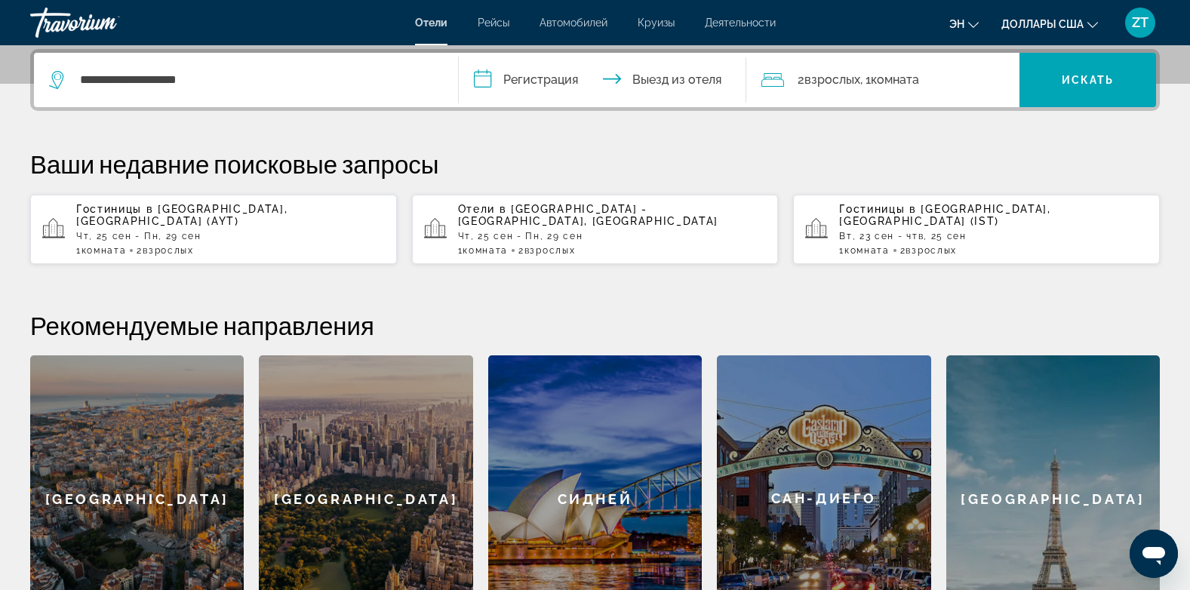
click at [485, 82] on input "**********" at bounding box center [606, 82] width 294 height 59
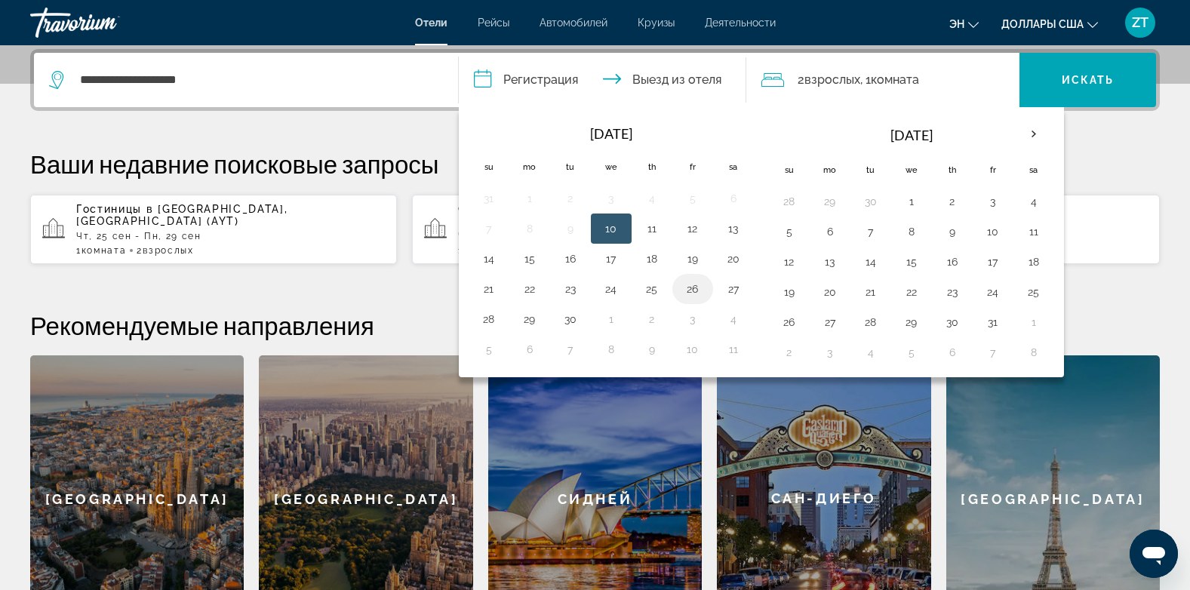
click at [689, 290] on button "26" at bounding box center [693, 289] width 24 height 21
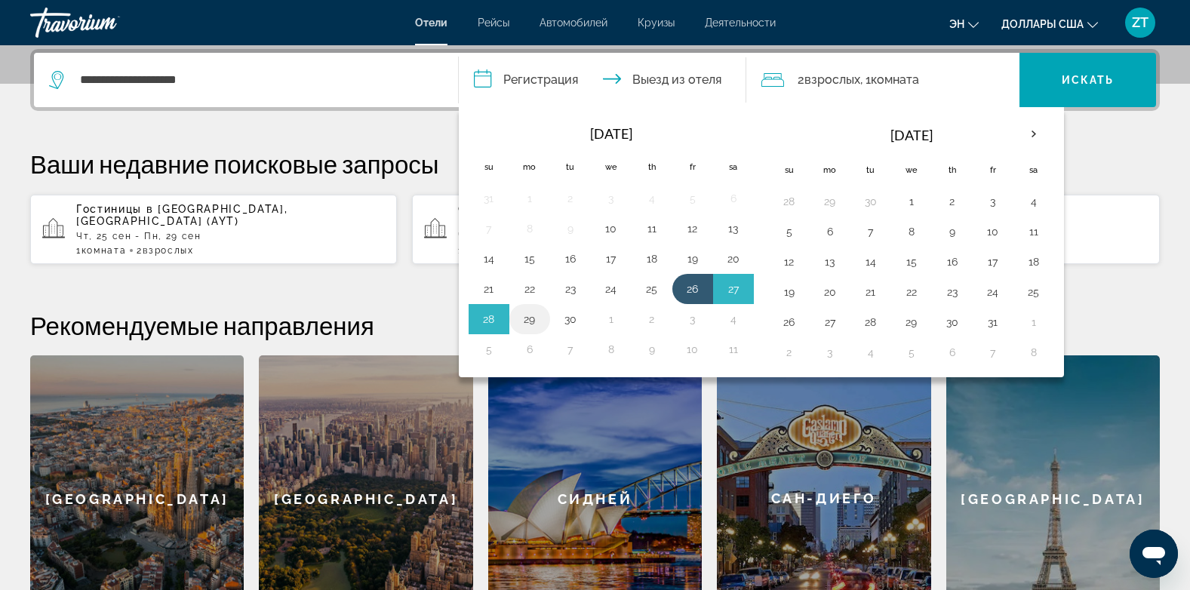
click at [532, 321] on button "29" at bounding box center [530, 319] width 24 height 21
type input "**********"
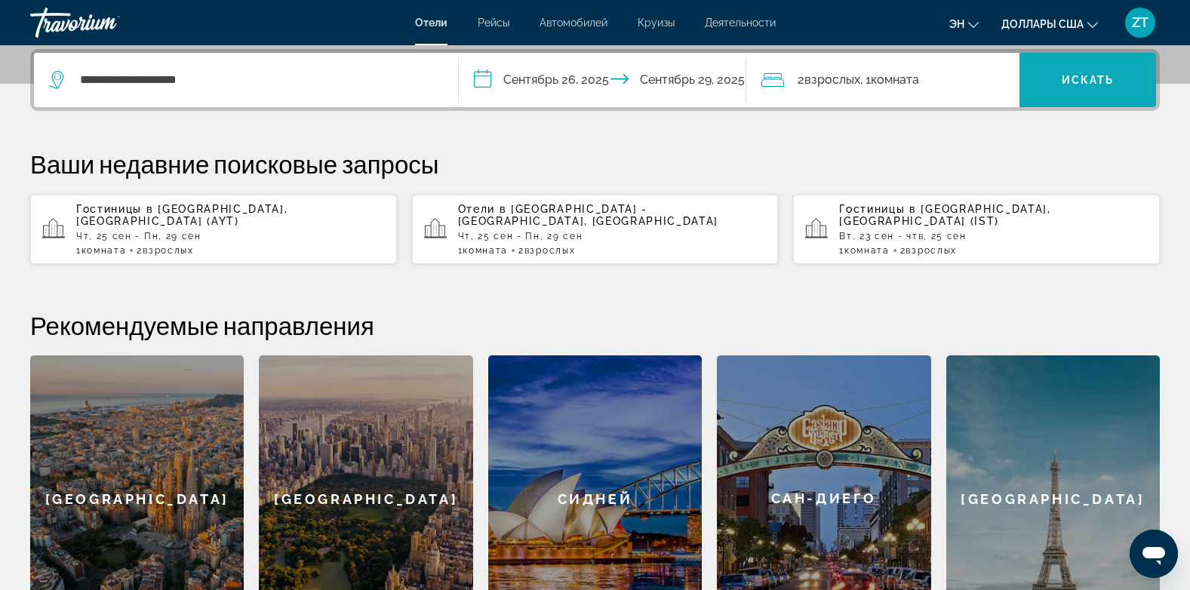
click at [1074, 73] on span "Виджет поиска" at bounding box center [1088, 80] width 137 height 36
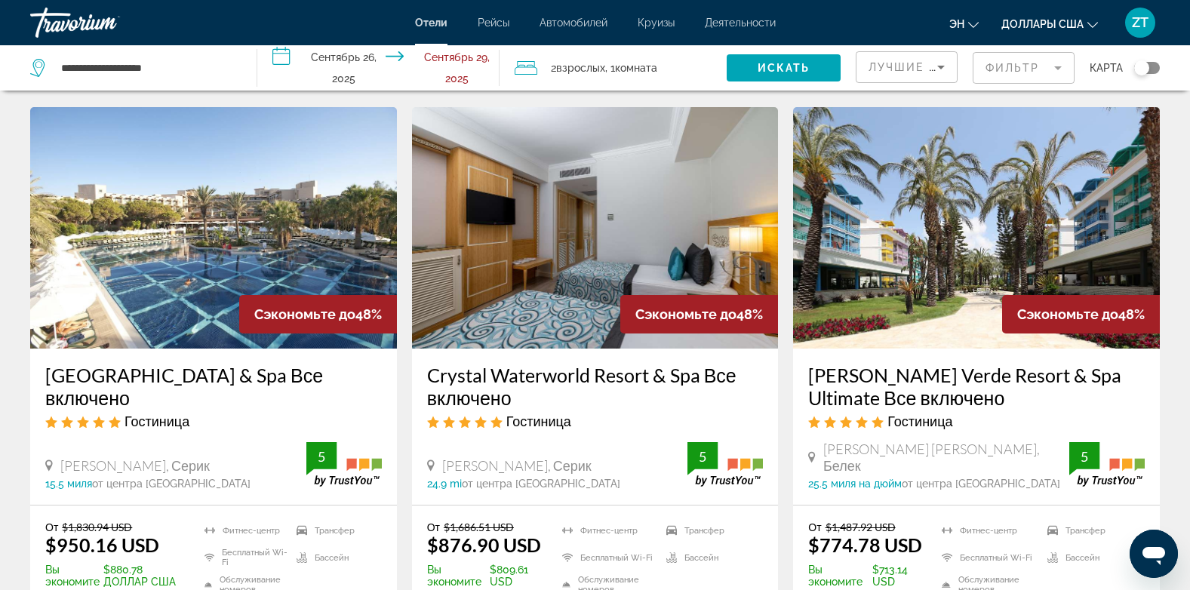
scroll to position [1781, 0]
